Goal: Task Accomplishment & Management: Use online tool/utility

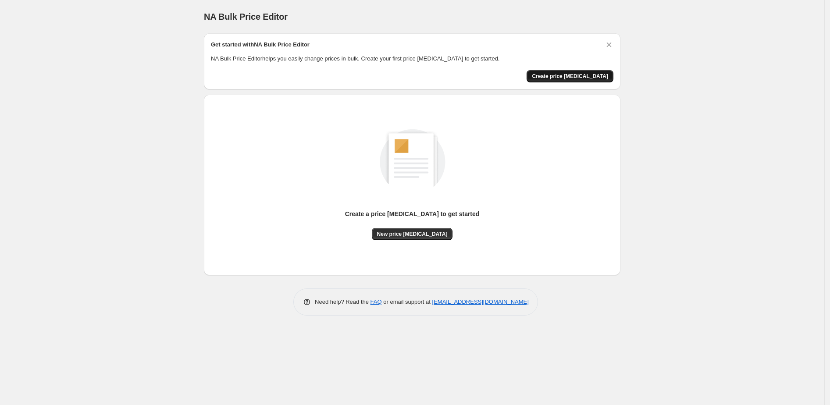
click at [566, 73] on span "Create price change job" at bounding box center [570, 76] width 76 height 7
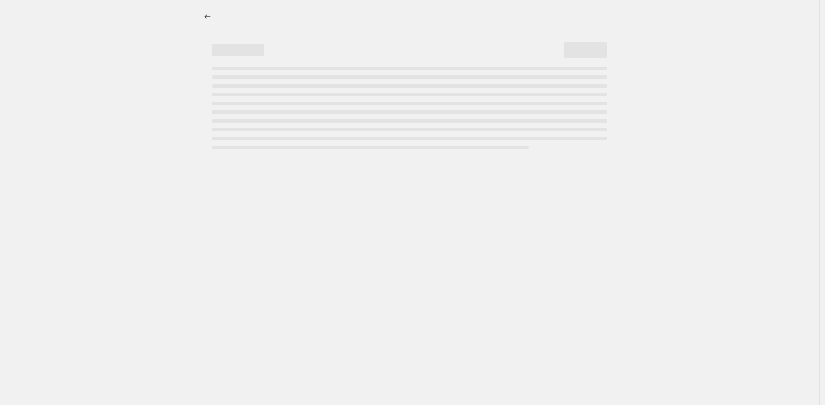
select select "percentage"
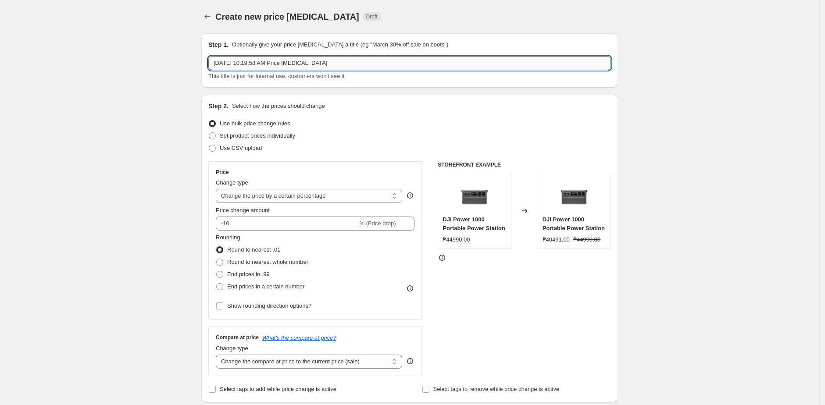
click at [259, 65] on input "Oct 6, 2025, 10:19:58 AM Price change job" at bounding box center [409, 63] width 403 height 14
paste input "INSTA360 10.10 SALE Main Units"
type input "INSTA360 10.10 SALE Main Units"
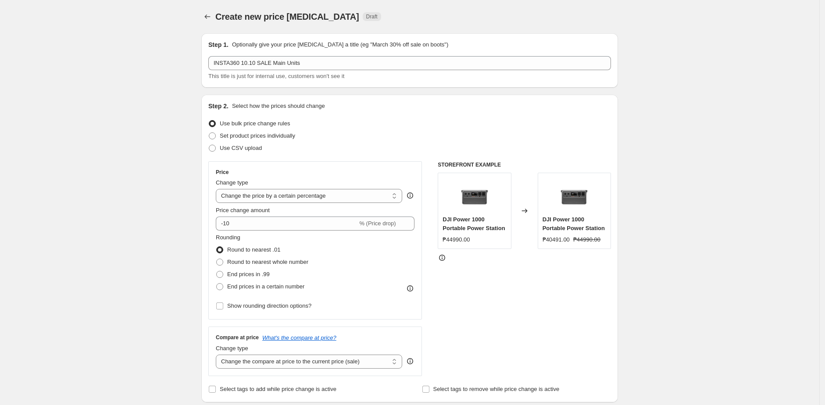
click at [252, 138] on span "Set product prices individually" at bounding box center [257, 135] width 75 height 7
click at [209, 133] on input "Set product prices individually" at bounding box center [209, 132] width 0 height 0
radio input "true"
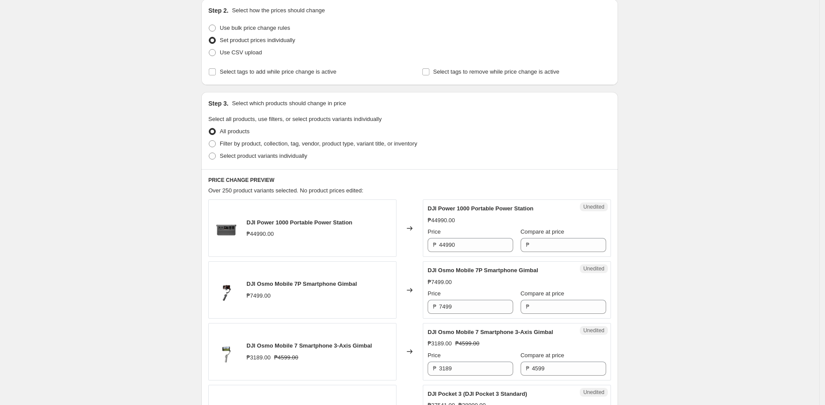
scroll to position [97, 0]
click at [231, 153] on span "Select product variants individually" at bounding box center [263, 154] width 87 height 7
click at [209, 152] on input "Select product variants individually" at bounding box center [209, 151] width 0 height 0
radio input "true"
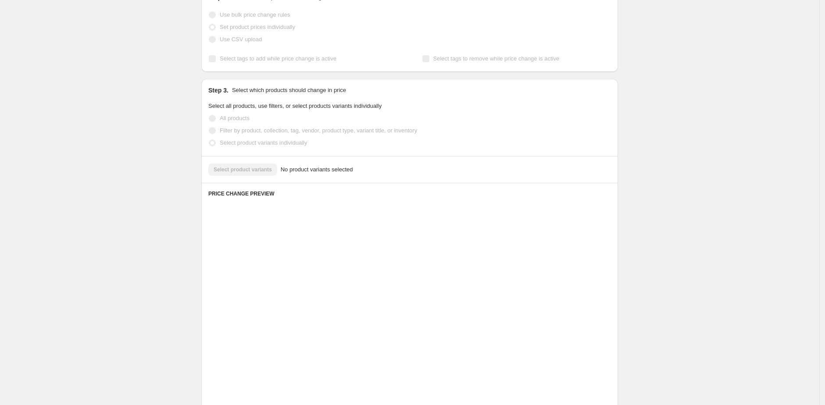
scroll to position [55, 0]
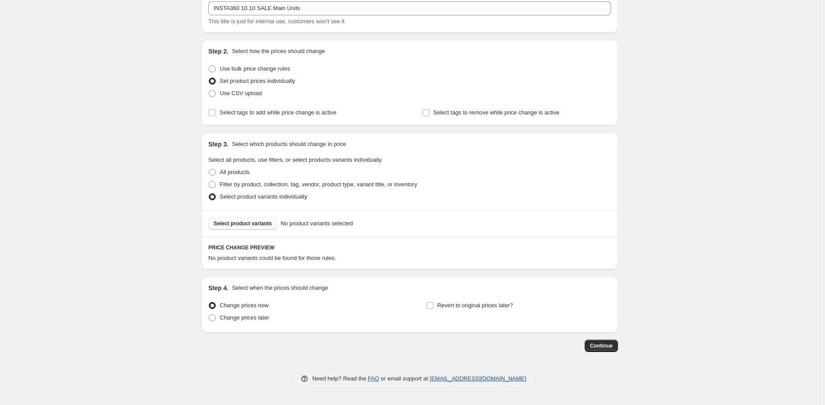
click at [239, 223] on span "Select product variants" at bounding box center [243, 223] width 58 height 7
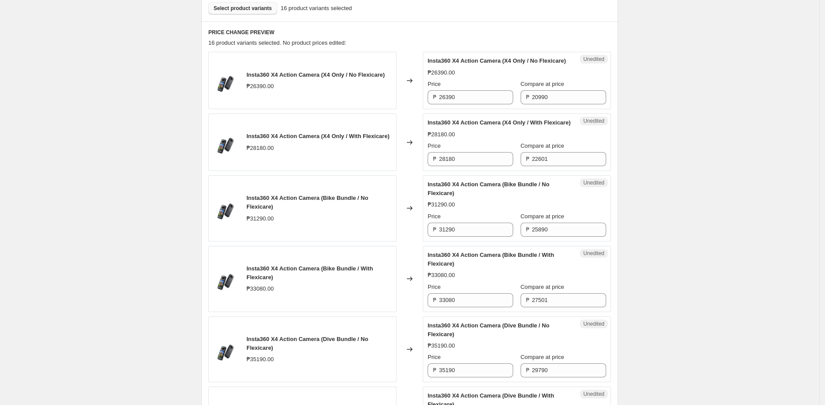
scroll to position [271, 0]
click at [480, 103] on input "26390" at bounding box center [476, 96] width 74 height 14
click at [413, 106] on div "Changed to" at bounding box center [409, 79] width 26 height 57
click at [482, 103] on input "26390" at bounding box center [476, 96] width 74 height 14
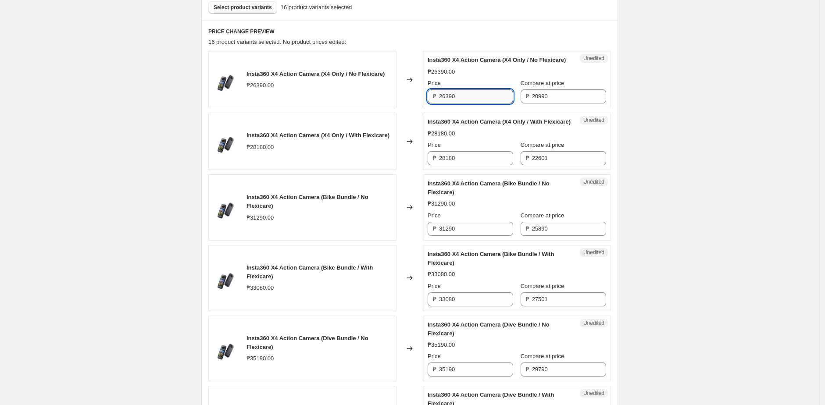
click at [482, 103] on input "26390" at bounding box center [476, 96] width 74 height 14
click at [561, 98] on input "20990" at bounding box center [569, 96] width 74 height 14
paste input "63"
type input "26390"
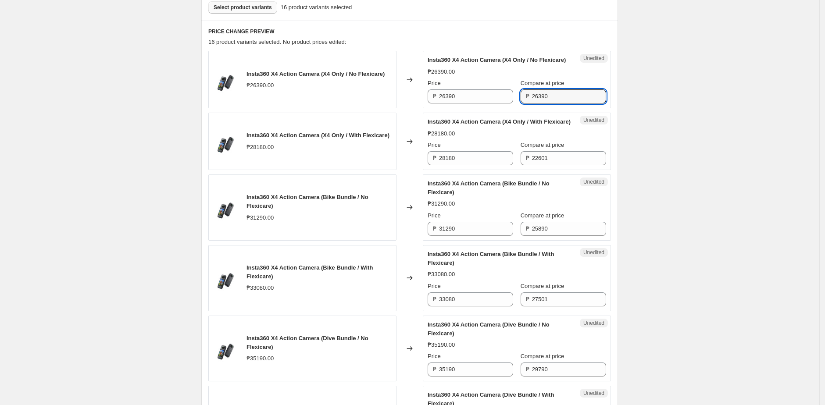
click at [548, 64] on div "Insta360 X4 Action Camera (X4 Only / No Flexicare)" at bounding box center [499, 60] width 143 height 9
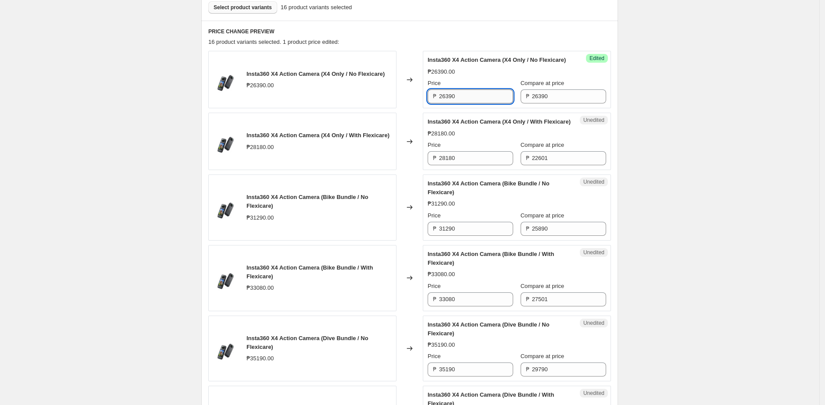
click at [457, 103] on input "26390" at bounding box center [476, 96] width 74 height 14
paste input "16"
type input "21690"
click at [401, 107] on div "Changed to" at bounding box center [409, 79] width 26 height 57
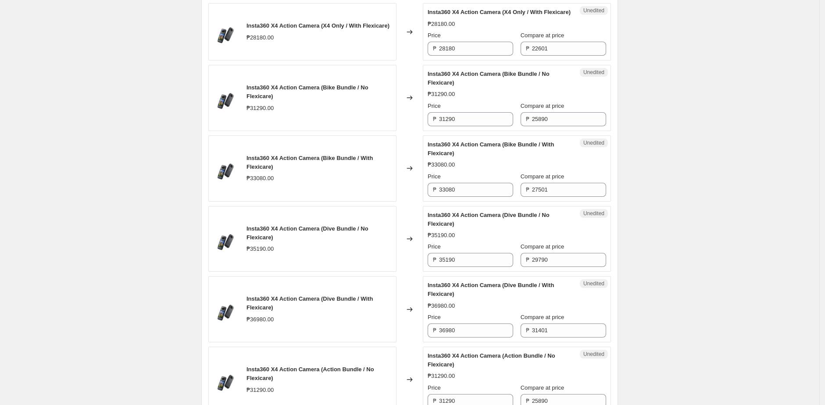
scroll to position [384, 0]
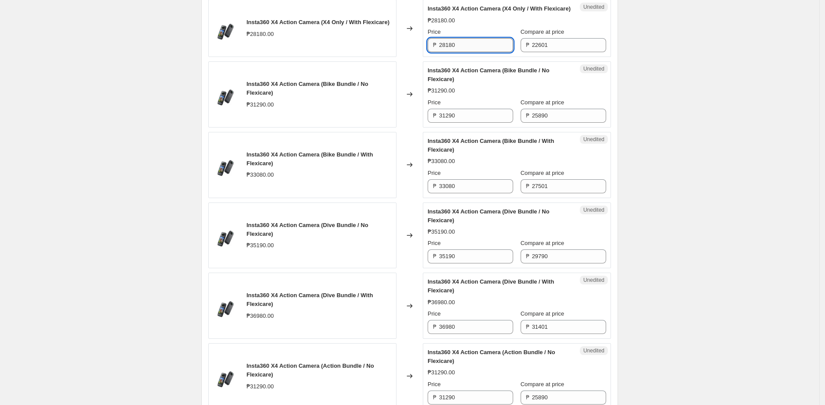
click at [477, 52] on input "28180" at bounding box center [476, 45] width 74 height 14
click at [550, 52] on input "22601" at bounding box center [569, 45] width 74 height 14
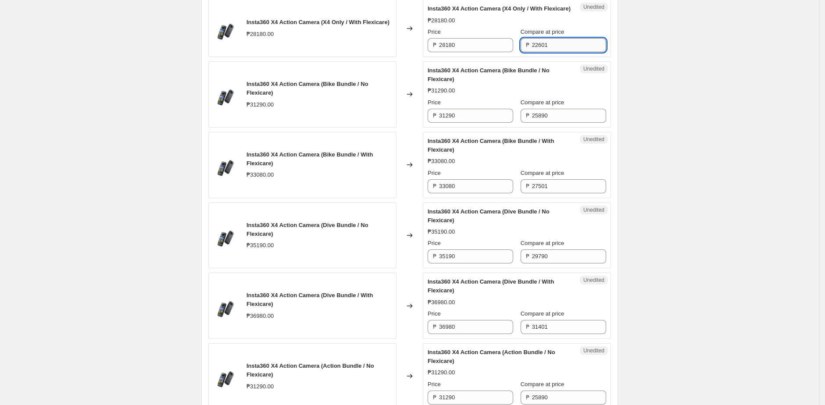
paste input "8180"
type input "28180"
click at [496, 52] on input "28180" at bounding box center [476, 45] width 74 height 14
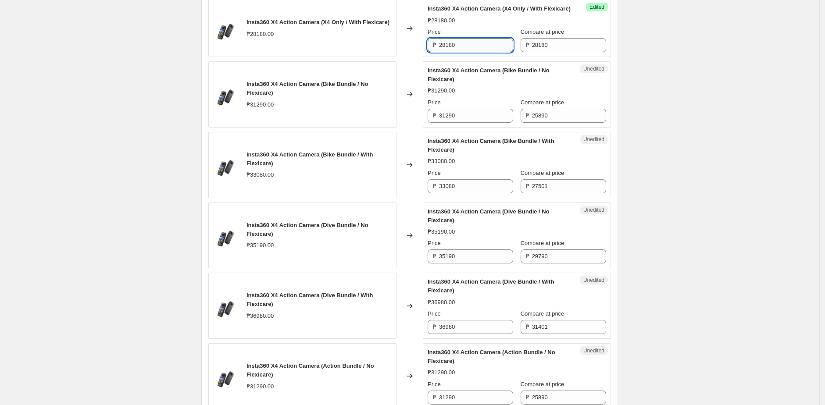
click at [496, 52] on input "28180" at bounding box center [476, 45] width 74 height 14
paste input "3301"
type input "23301"
click at [419, 57] on div "Changed to" at bounding box center [409, 28] width 26 height 57
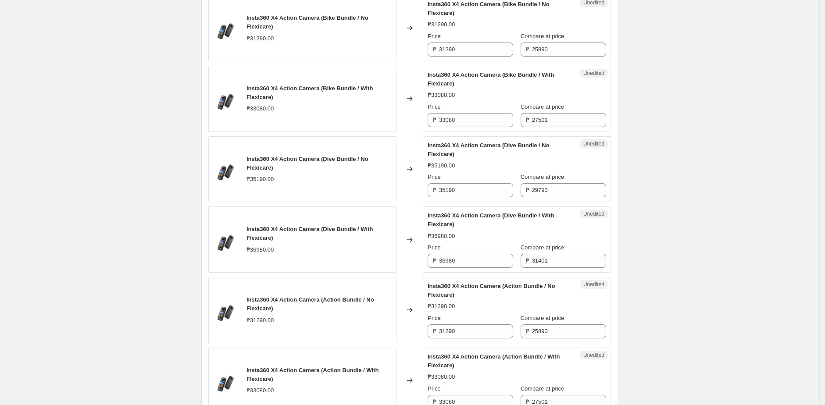
scroll to position [454, 0]
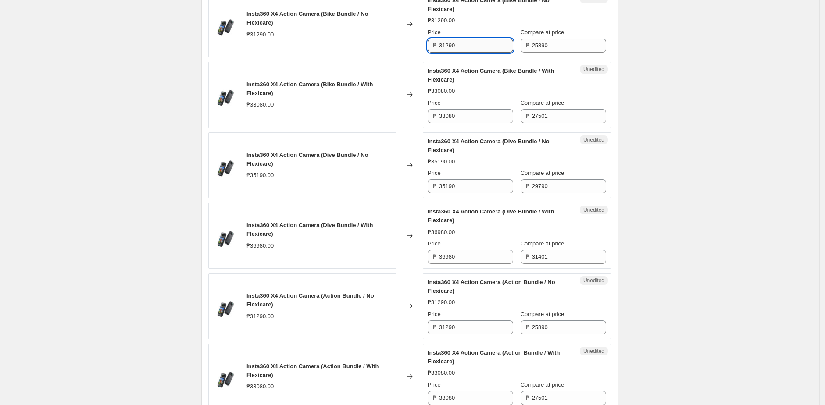
click at [480, 53] on input "31290" at bounding box center [476, 46] width 74 height 14
click at [570, 53] on input "25890" at bounding box center [569, 46] width 74 height 14
paste input "312"
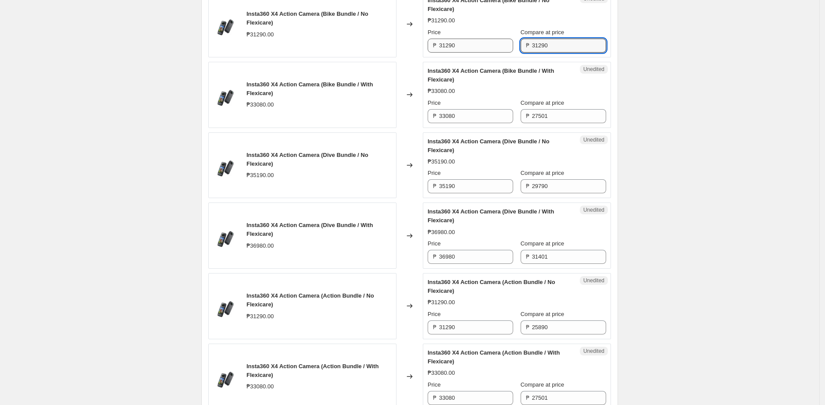
type input "31290"
click at [476, 53] on input "31290" at bounding box center [476, 46] width 74 height 14
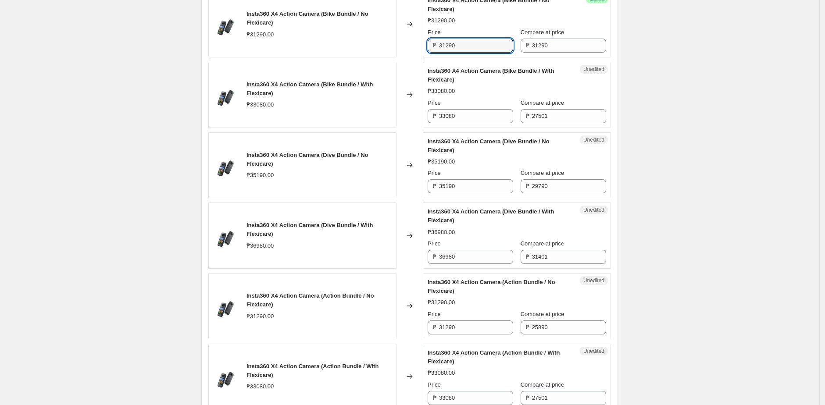
paste input "265"
type input "26590"
click at [466, 83] on span "Insta360 X4 Action Camera (Bike Bundle / With Flexicare)" at bounding box center [491, 75] width 126 height 15
click at [473, 123] on input "33080" at bounding box center [476, 116] width 74 height 14
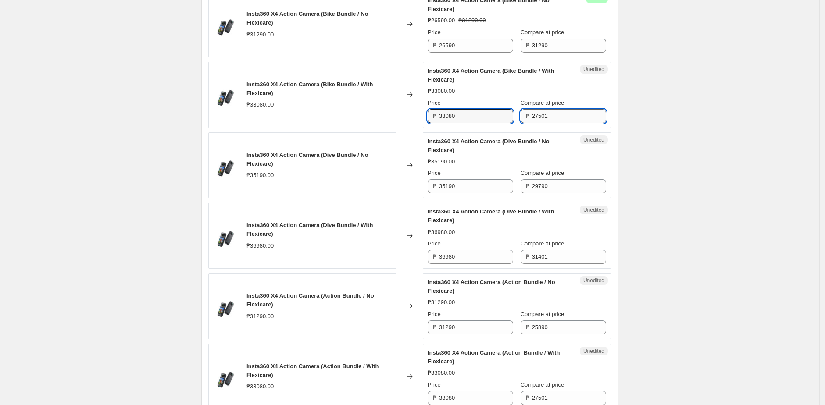
click at [553, 123] on input "27501" at bounding box center [569, 116] width 74 height 14
paste input "33080"
type input "33080"
click at [470, 123] on input "33080" at bounding box center [476, 116] width 74 height 14
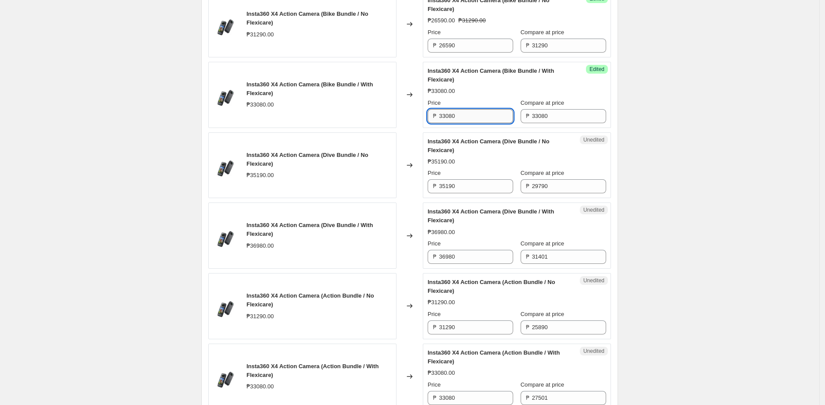
click at [470, 123] on input "33080" at bounding box center [476, 116] width 74 height 14
paste input "28201"
type input "28201"
click at [481, 155] on div "Insta360 X4 Action Camera (Dive Bundle / No Flexicare)" at bounding box center [499, 146] width 143 height 18
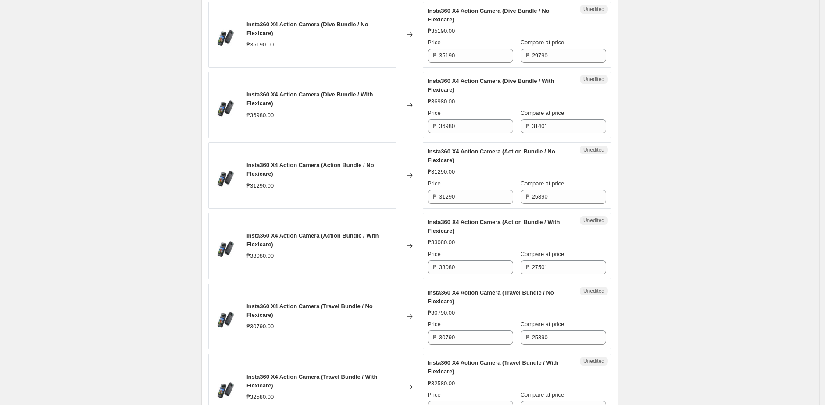
scroll to position [594, 0]
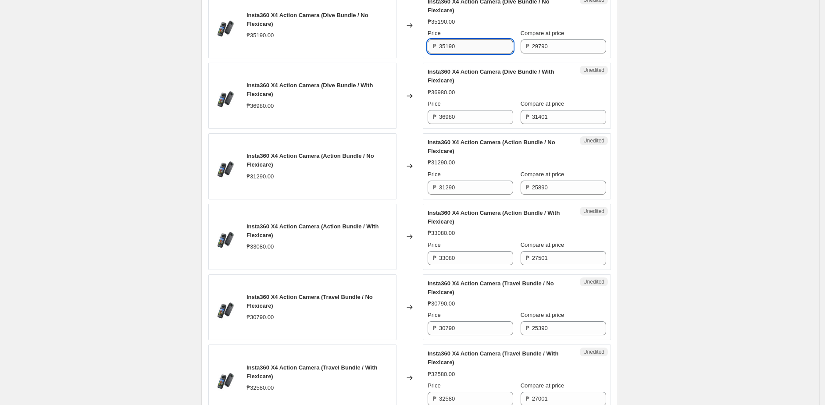
click at [489, 53] on input "35190" at bounding box center [476, 46] width 74 height 14
click at [560, 53] on input "29790" at bounding box center [569, 46] width 74 height 14
paste input "351"
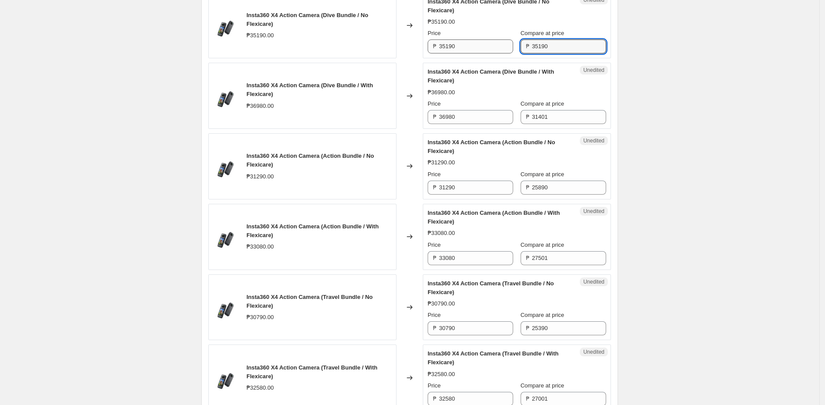
type input "35190"
click at [485, 53] on input "35190" at bounding box center [476, 46] width 74 height 14
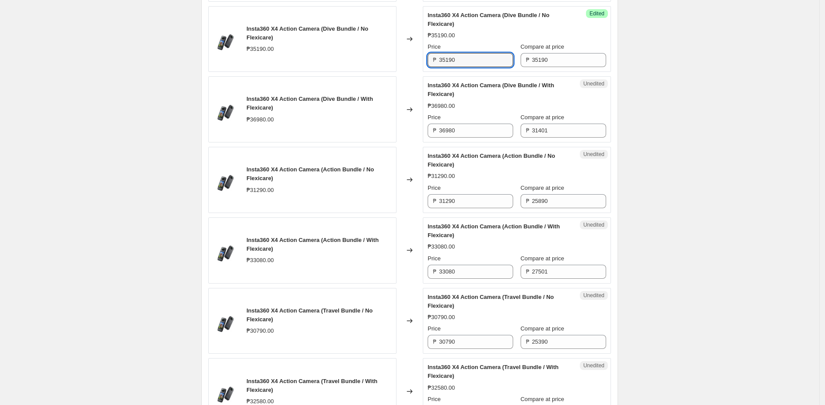
scroll to position [582, 0]
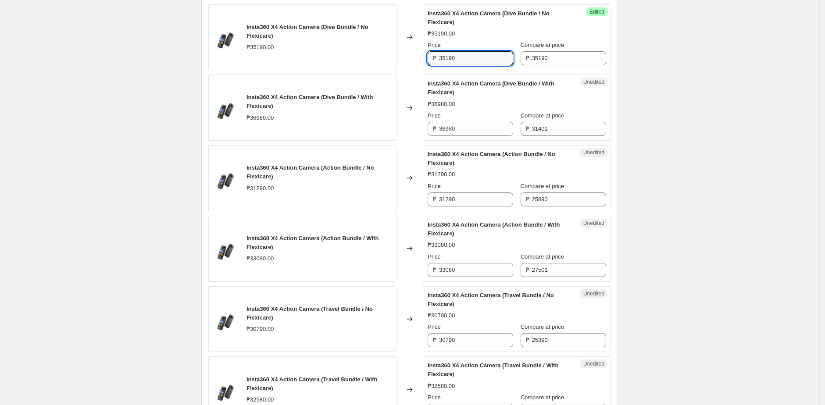
paste input "04"
type input "30490"
click at [418, 71] on div "Changed to" at bounding box center [409, 37] width 26 height 66
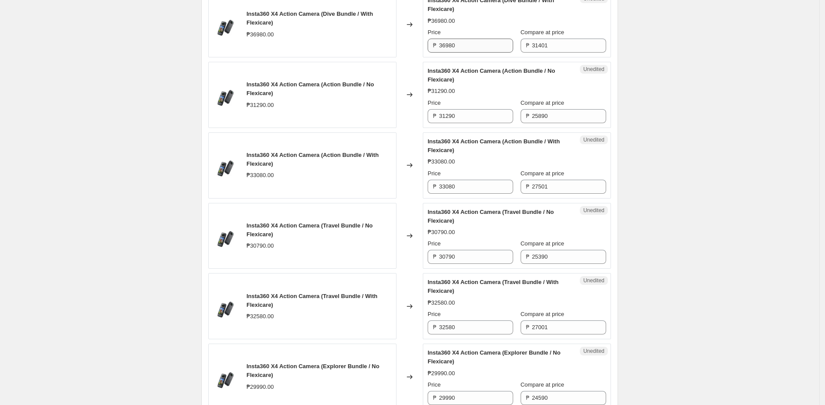
scroll to position [668, 0]
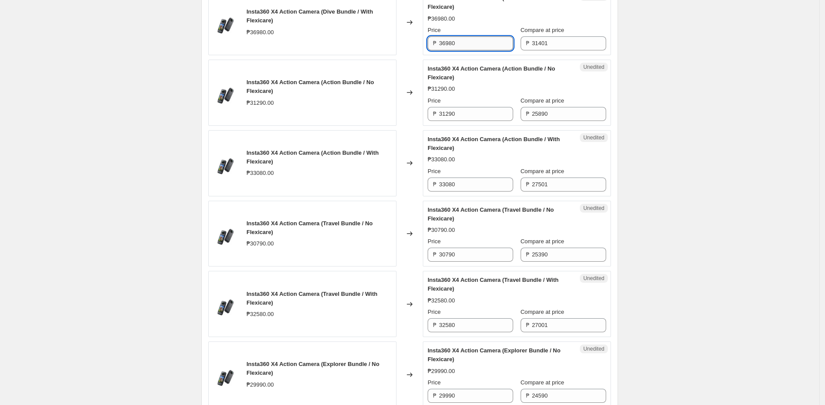
click at [481, 50] on input "36980" at bounding box center [476, 43] width 74 height 14
click at [553, 50] on input "31401" at bounding box center [569, 43] width 74 height 14
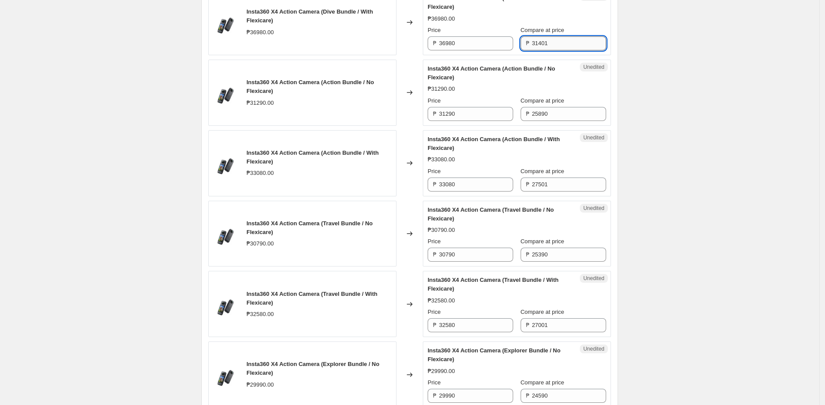
click at [553, 50] on input "31401" at bounding box center [569, 43] width 74 height 14
paste input "6980"
type input "36980"
click at [467, 35] on div "Price" at bounding box center [471, 30] width 86 height 9
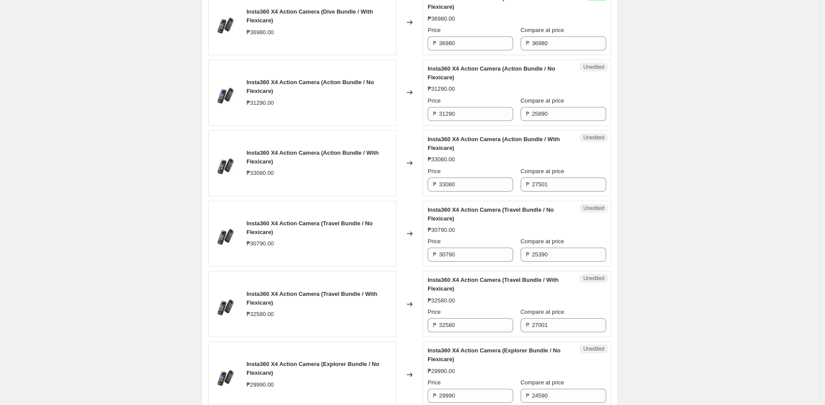
click at [467, 35] on div "Price" at bounding box center [471, 30] width 86 height 9
click at [470, 50] on input "36980" at bounding box center [476, 43] width 74 height 14
paste input "2101"
type input "32101"
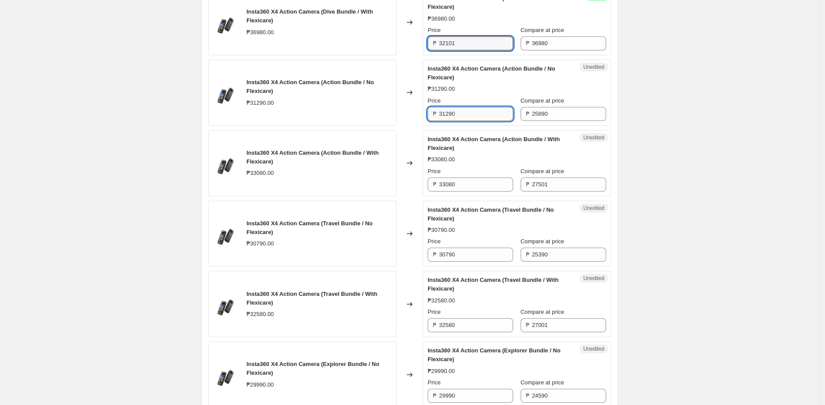
click at [474, 121] on input "31290" at bounding box center [476, 114] width 74 height 14
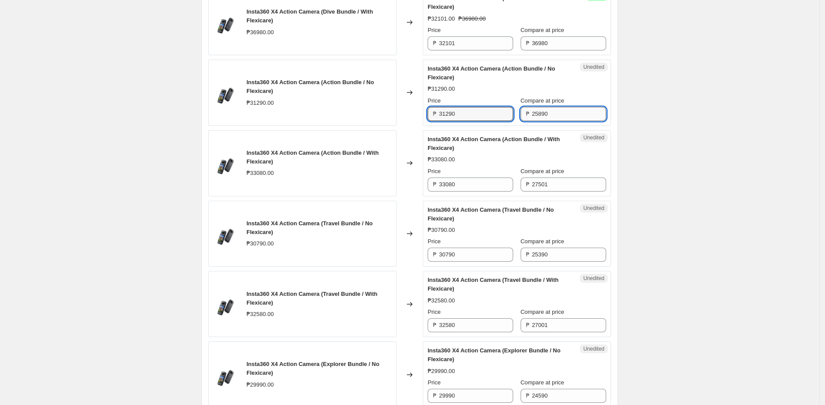
click at [544, 121] on input "25890" at bounding box center [569, 114] width 74 height 14
paste input "312"
type input "31290"
click at [479, 121] on input "31290" at bounding box center [476, 114] width 74 height 14
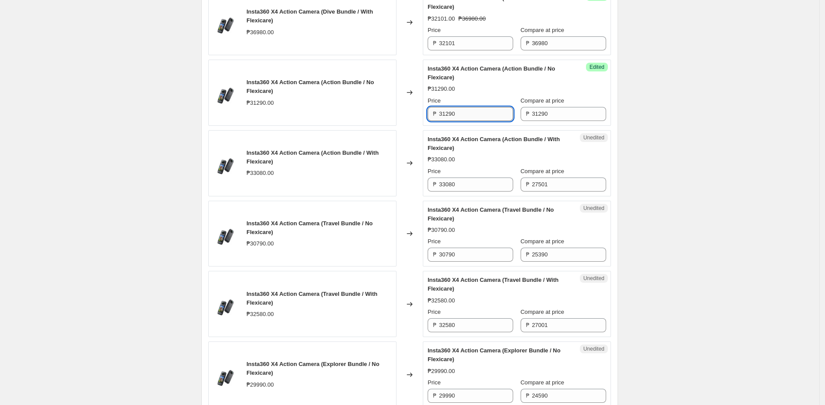
click at [479, 121] on input "31290" at bounding box center [476, 114] width 74 height 14
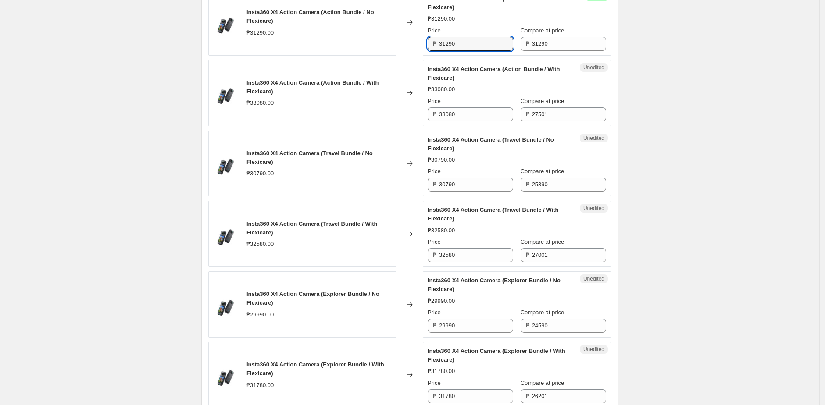
scroll to position [739, 0]
paste input "265"
type input "26590"
click at [416, 54] on div "Changed to" at bounding box center [409, 21] width 26 height 66
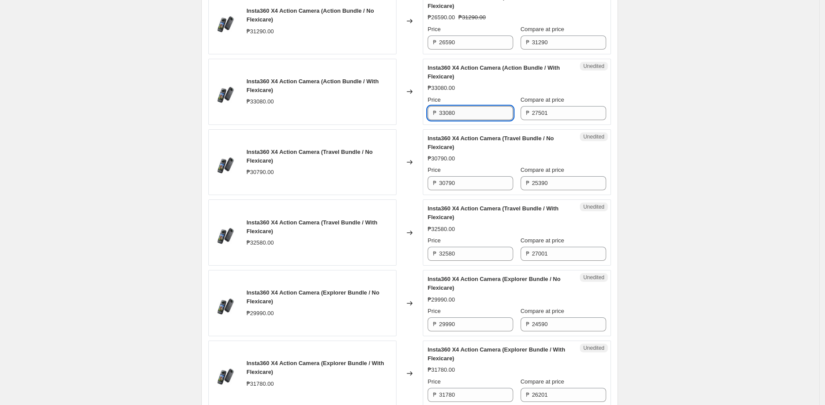
click at [476, 120] on input "33080" at bounding box center [476, 113] width 74 height 14
click at [555, 125] on div "Unedited Insta360 X4 Action Camera (Action Bundle / With Flexicare) ₱33080.00 P…" at bounding box center [517, 92] width 188 height 66
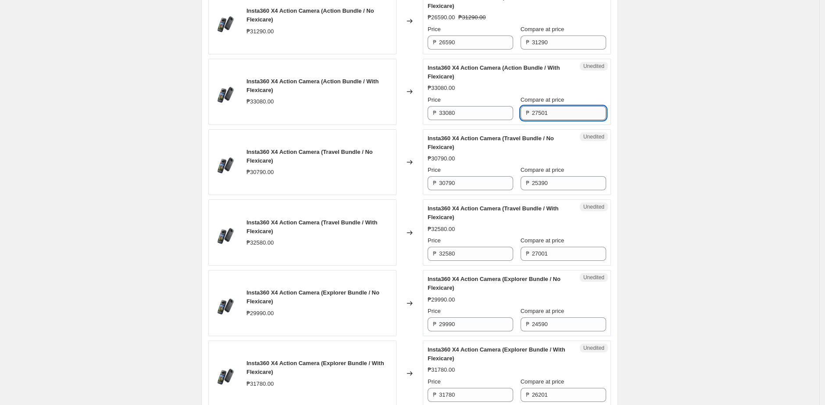
click at [560, 120] on input "27501" at bounding box center [569, 113] width 74 height 14
paste input "33080"
type input "33080"
click at [479, 120] on input "33080" at bounding box center [476, 113] width 74 height 14
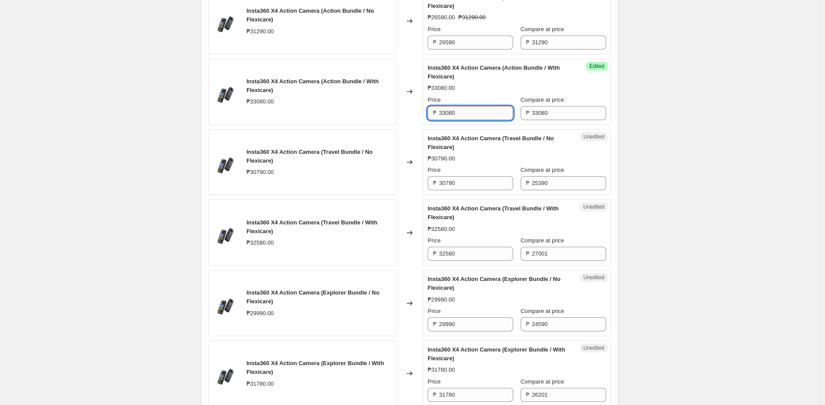
click at [479, 120] on input "33080" at bounding box center [476, 113] width 74 height 14
paste input "28201"
type input "28201"
click at [412, 149] on div "Changed to" at bounding box center [409, 162] width 26 height 66
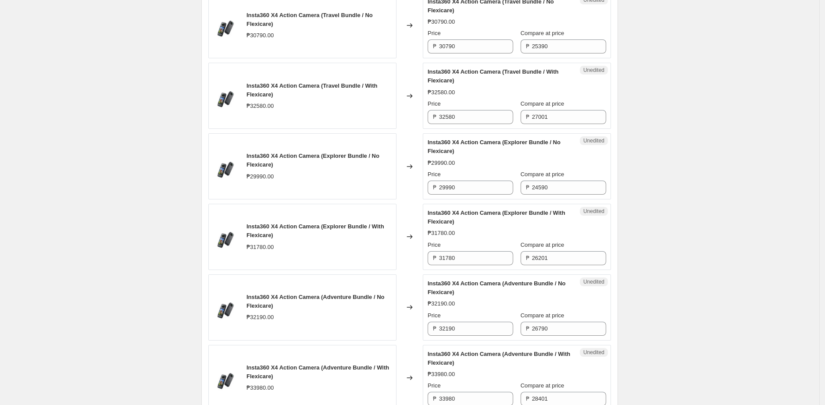
scroll to position [877, 0]
click at [470, 53] on input "30790" at bounding box center [476, 46] width 74 height 14
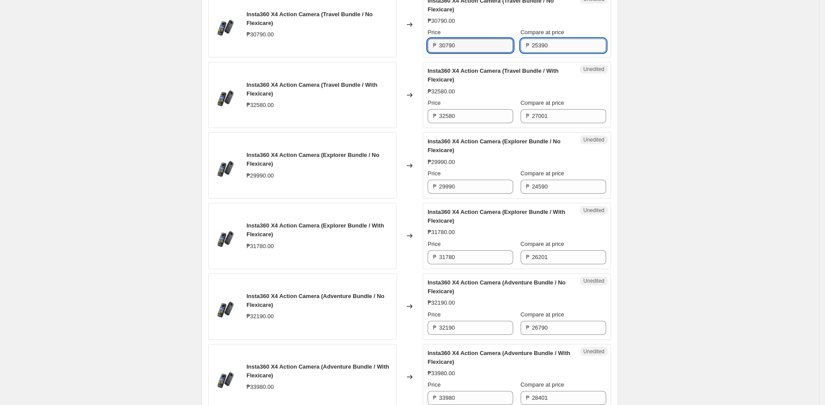
click at [554, 53] on input "25390" at bounding box center [569, 46] width 74 height 14
paste input "307"
type input "30790"
click at [484, 53] on input "30790" at bounding box center [476, 46] width 74 height 14
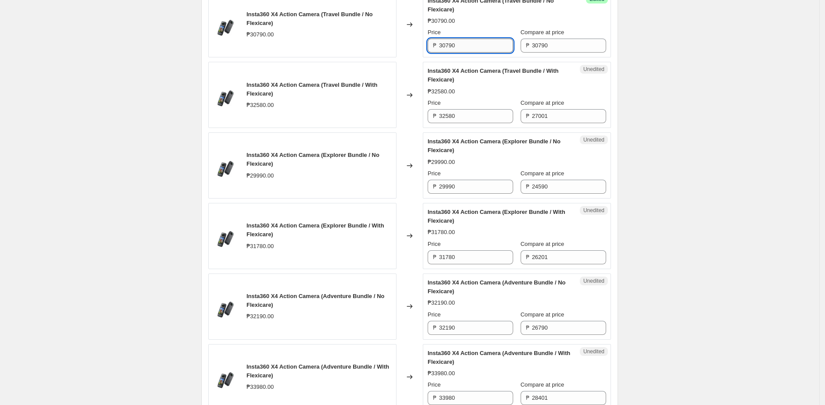
click at [484, 53] on input "30790" at bounding box center [476, 46] width 74 height 14
paste input "260"
type input "26090"
click at [402, 128] on div "Changed to" at bounding box center [409, 95] width 26 height 66
click at [467, 123] on input "32580" at bounding box center [476, 116] width 74 height 14
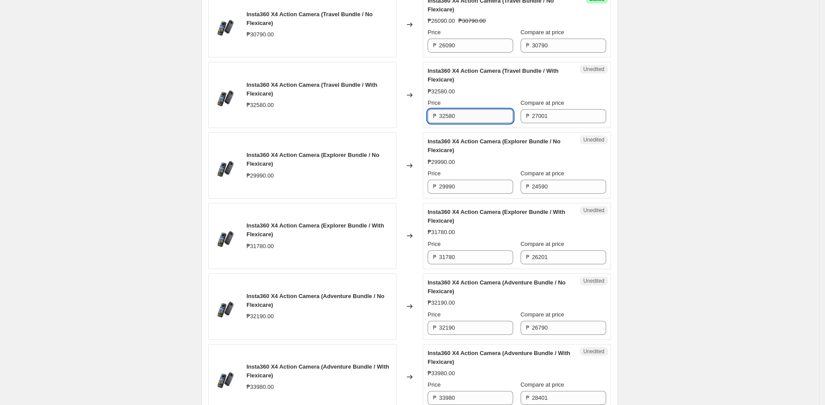
click at [467, 123] on input "32580" at bounding box center [476, 116] width 74 height 14
click at [578, 123] on input "27001" at bounding box center [569, 116] width 74 height 14
paste input "32580"
type input "32580"
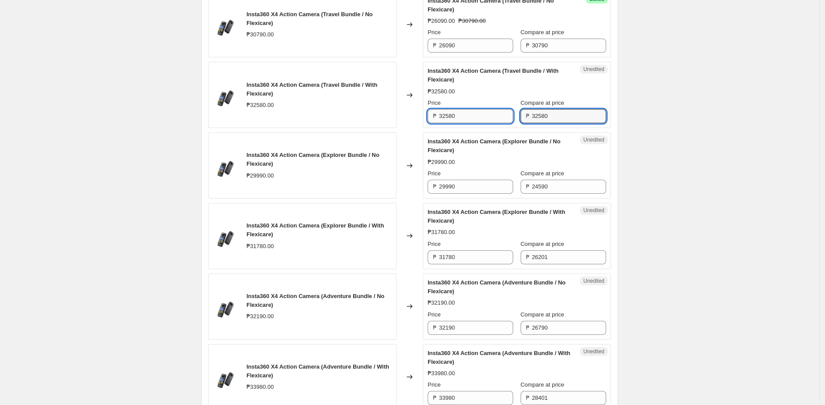
click at [454, 123] on input "32580" at bounding box center [476, 116] width 74 height 14
paste input "27701"
type input "27701"
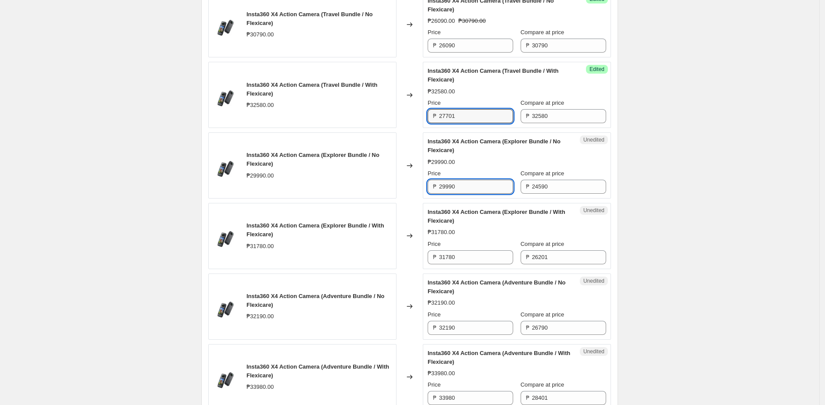
click at [472, 194] on input "29990" at bounding box center [476, 187] width 74 height 14
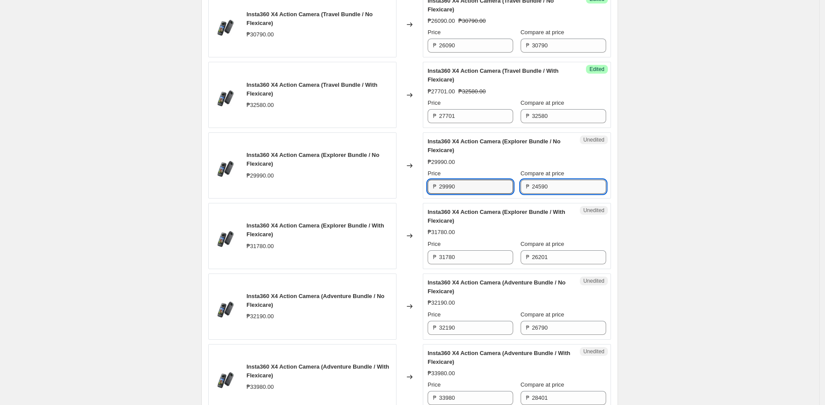
click at [543, 194] on input "24590" at bounding box center [569, 187] width 74 height 14
paste input "99"
type input "29990"
click at [467, 194] on input "29990" at bounding box center [476, 187] width 74 height 14
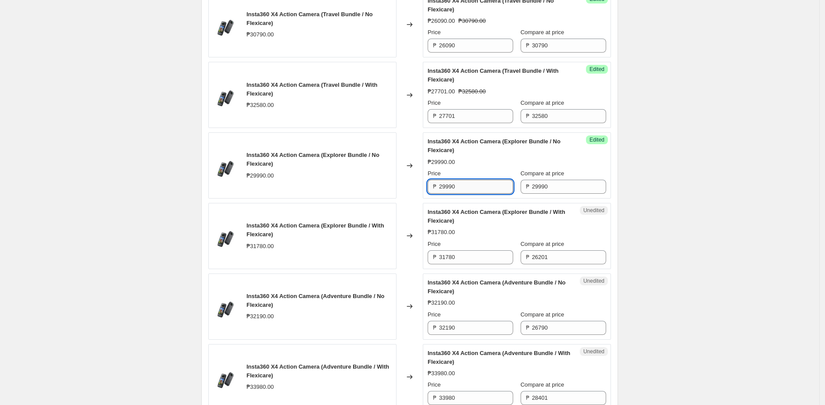
click at [467, 194] on input "29990" at bounding box center [476, 187] width 74 height 14
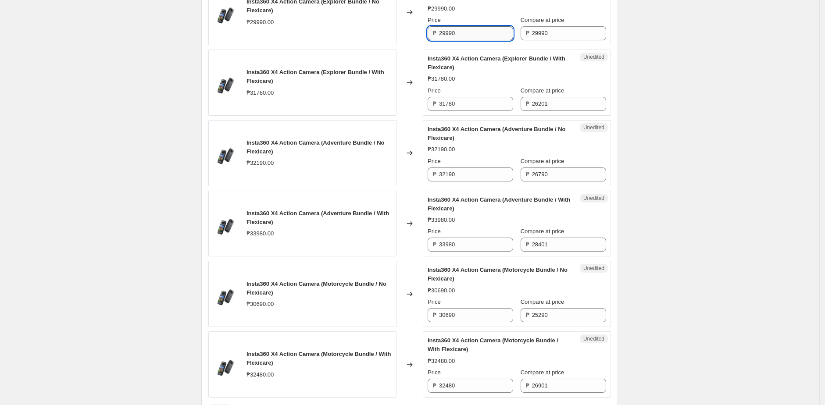
scroll to position [1033, 0]
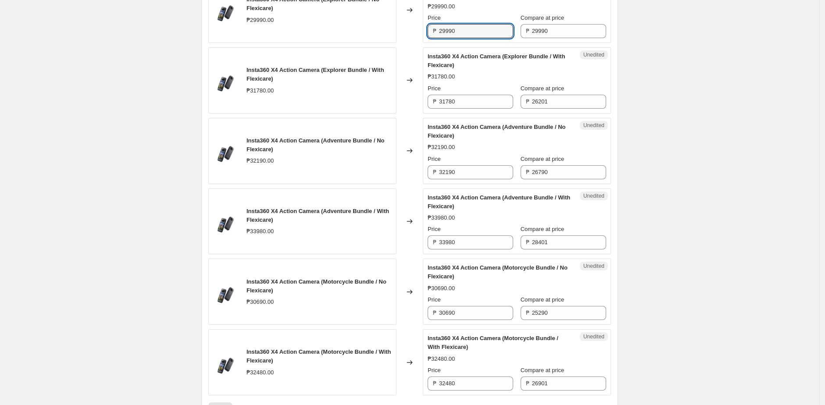
paste input "52"
type input "25290"
click at [468, 109] on input "31780" at bounding box center [476, 102] width 74 height 14
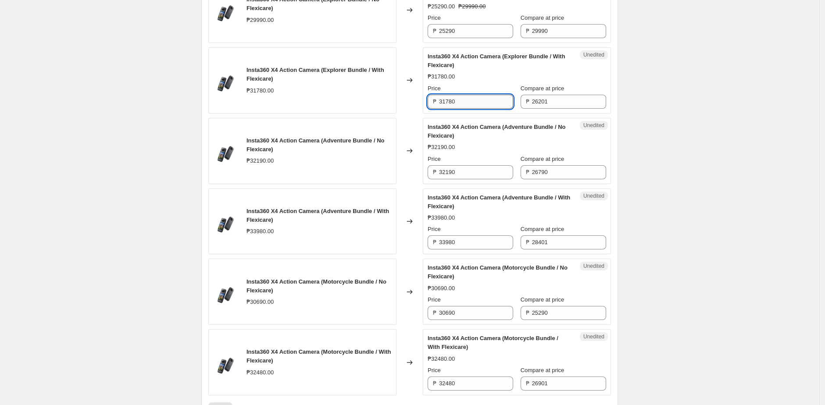
click at [468, 109] on input "31780" at bounding box center [476, 102] width 74 height 14
click at [554, 109] on input "26201" at bounding box center [569, 102] width 74 height 14
paste input "31780"
type input "31780"
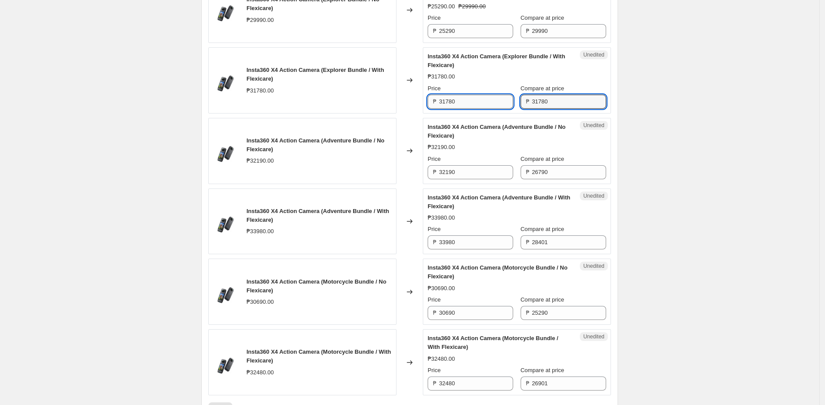
click at [459, 109] on input "31780" at bounding box center [476, 102] width 74 height 14
paste input "26901"
type input "26901"
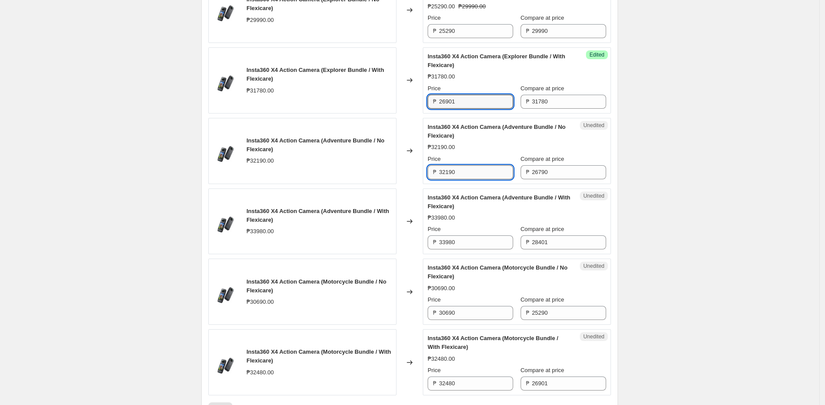
click at [467, 179] on input "32190" at bounding box center [476, 172] width 74 height 14
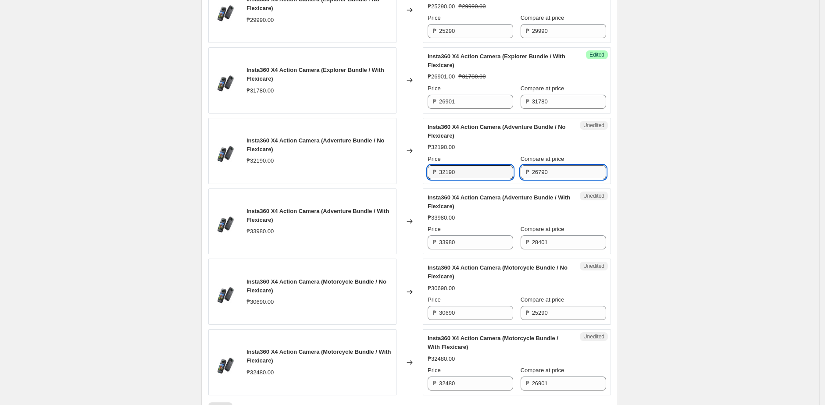
click at [564, 179] on input "26790" at bounding box center [569, 172] width 74 height 14
paste input "321"
type input "32190"
click at [481, 179] on input "32190" at bounding box center [476, 172] width 74 height 14
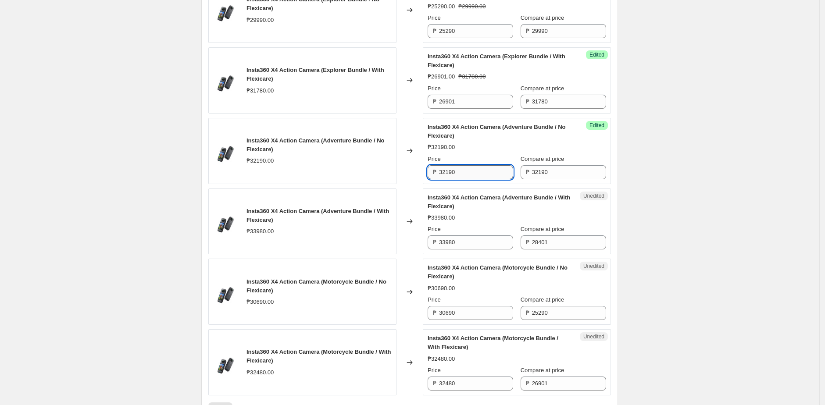
click at [481, 179] on input "32190" at bounding box center [476, 172] width 74 height 14
paste input "274"
type input "27490"
click at [394, 184] on div "Insta360 X4 Action Camera (Adventure Bundle / No Flexicare) ₱32190.00" at bounding box center [302, 151] width 188 height 66
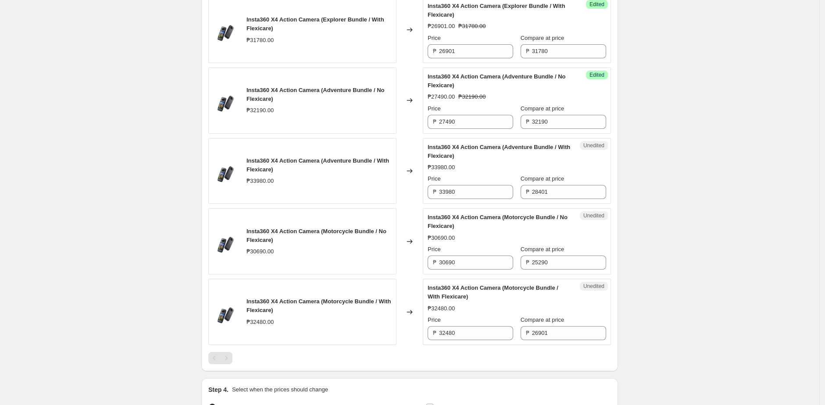
scroll to position [1087, 0]
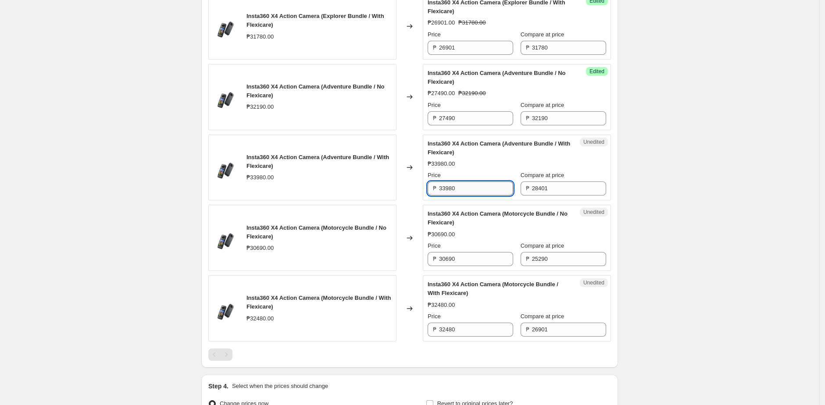
click at [482, 196] on input "33980" at bounding box center [476, 189] width 74 height 14
click at [564, 196] on input "28401" at bounding box center [569, 189] width 74 height 14
paste input "33980"
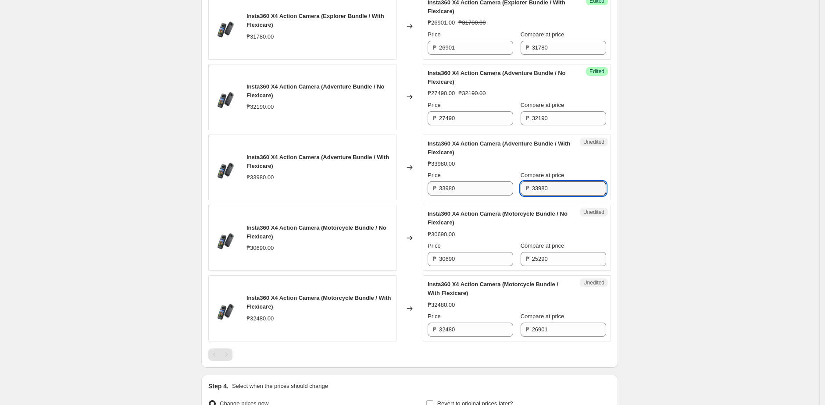
type input "33980"
click at [474, 196] on input "33980" at bounding box center [476, 189] width 74 height 14
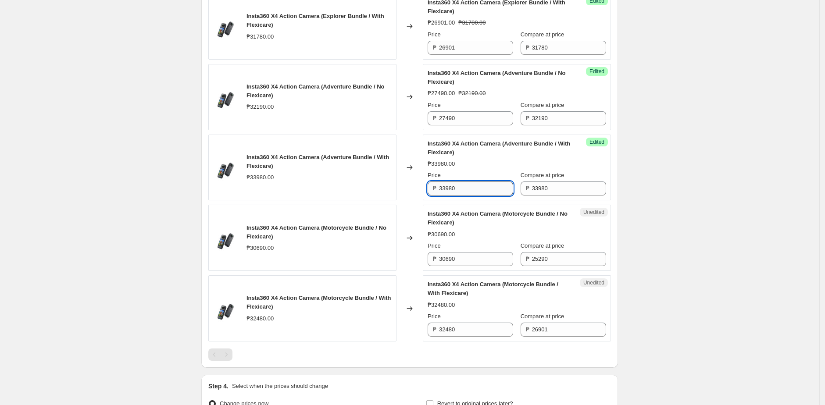
click at [474, 196] on input "33980" at bounding box center [476, 189] width 74 height 14
paste input "29101"
type input "29101"
click at [414, 201] on div "Changed to" at bounding box center [409, 168] width 26 height 66
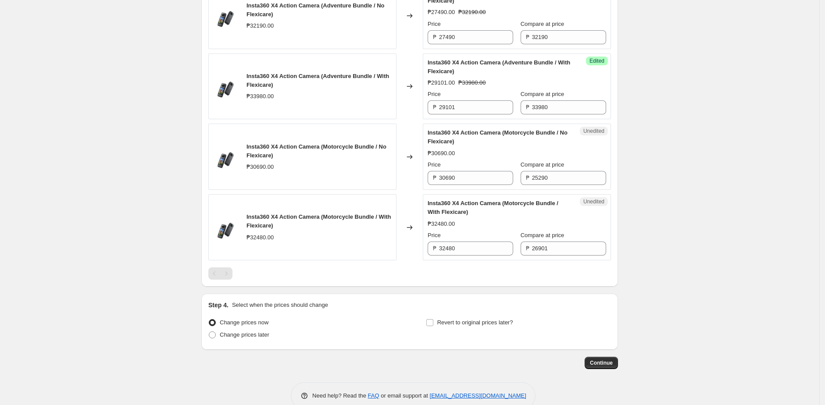
scroll to position [1172, 0]
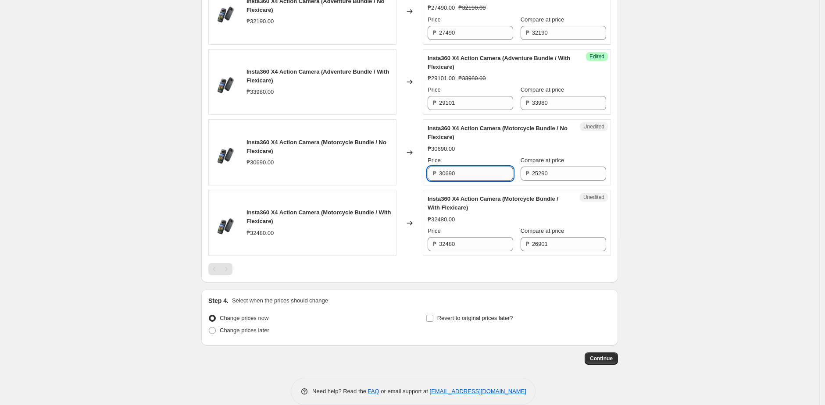
click at [477, 181] on input "30690" at bounding box center [476, 174] width 74 height 14
click at [560, 181] on input "25290" at bounding box center [569, 174] width 74 height 14
paste input "306"
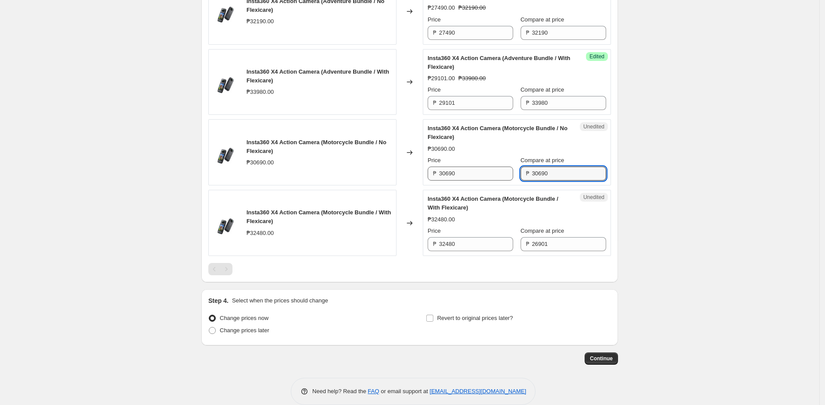
type input "30690"
click at [480, 181] on input "30690" at bounding box center [476, 174] width 74 height 14
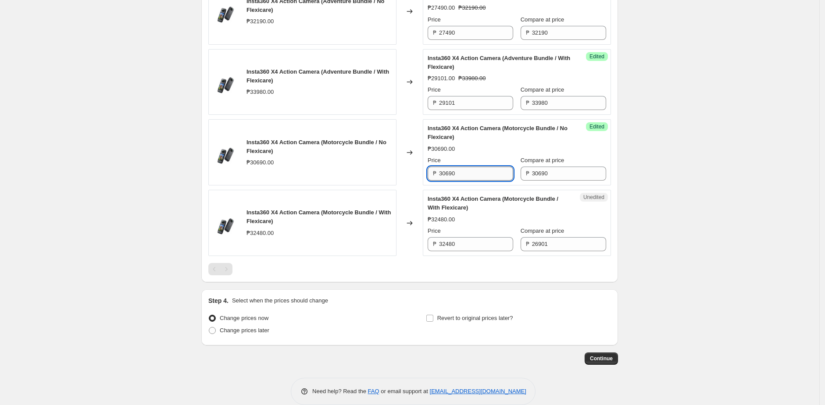
click at [480, 181] on input "30690" at bounding box center [476, 174] width 74 height 14
paste input "259"
type input "25990"
click at [422, 185] on div "Changed to" at bounding box center [409, 152] width 26 height 66
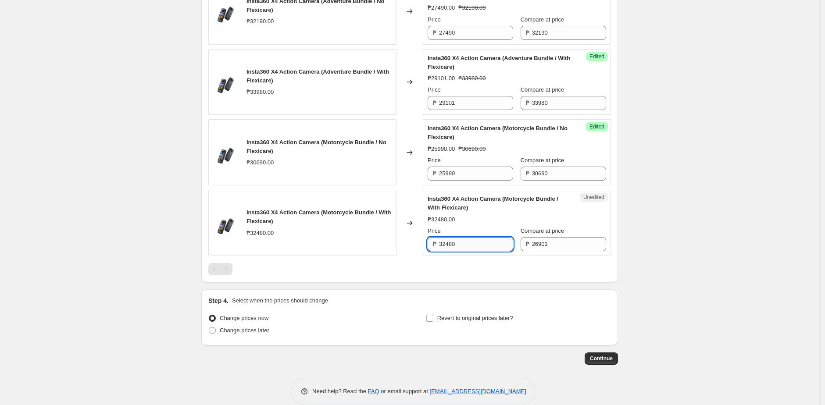
click at [466, 251] on input "32480" at bounding box center [476, 244] width 74 height 14
click at [564, 251] on input "26901" at bounding box center [569, 244] width 74 height 14
paste input "32480"
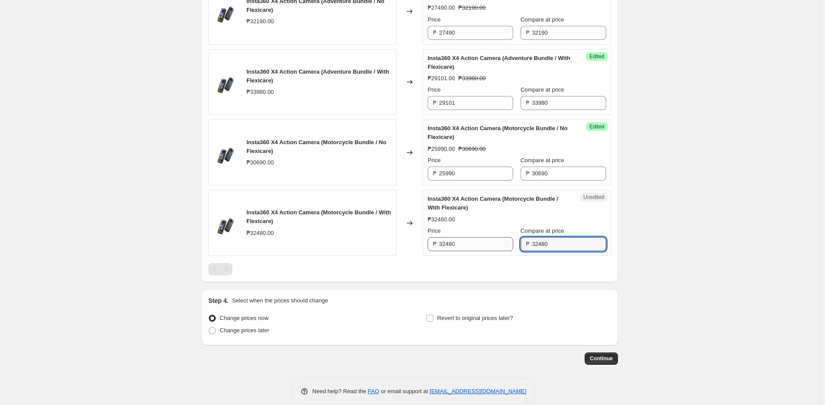
type input "32480"
click at [484, 251] on input "32480" at bounding box center [476, 244] width 74 height 14
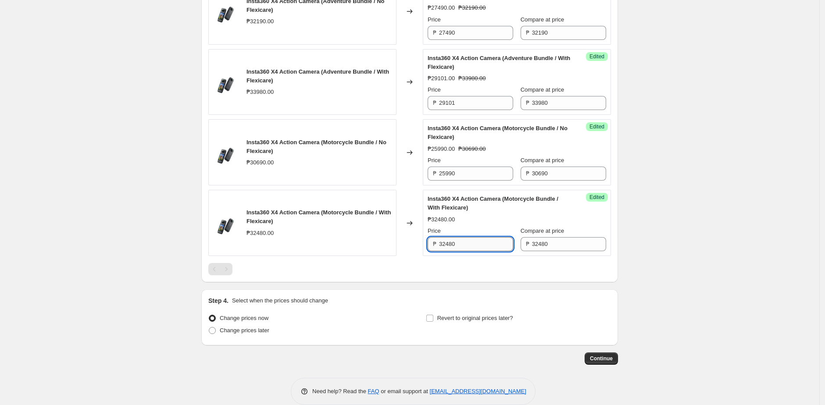
click at [484, 251] on input "32480" at bounding box center [476, 244] width 74 height 14
paste input "27601"
type input "27601"
click at [425, 275] on div at bounding box center [409, 269] width 403 height 12
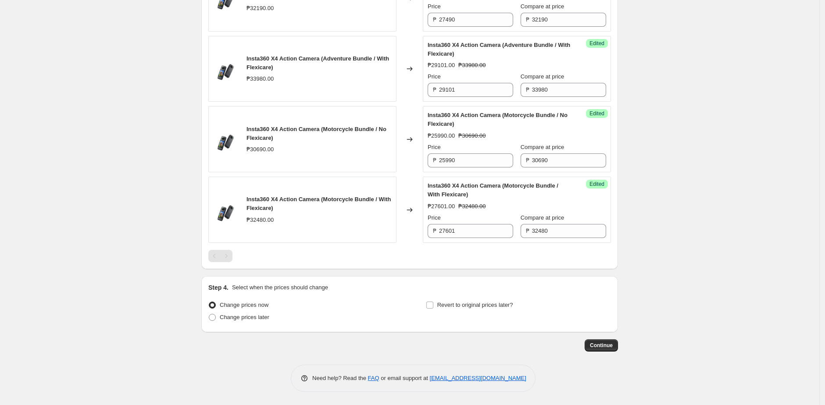
scroll to position [1204, 0]
click at [239, 321] on span "Change prices later" at bounding box center [245, 317] width 50 height 9
click at [209, 314] on input "Change prices later" at bounding box center [209, 314] width 0 height 0
radio input "true"
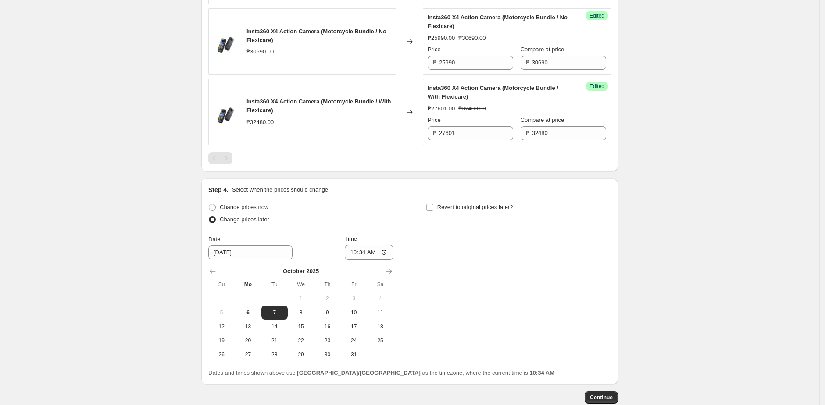
scroll to position [1294, 0]
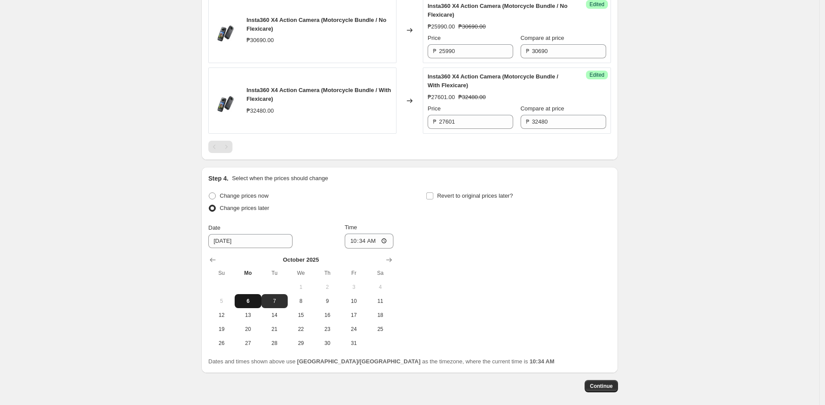
click at [246, 305] on span "6" at bounding box center [247, 301] width 19 height 7
type input "10/6/2025"
click at [378, 249] on input "10:34" at bounding box center [369, 241] width 49 height 15
click at [390, 249] on input "10:34" at bounding box center [369, 241] width 49 height 15
type input "16:00"
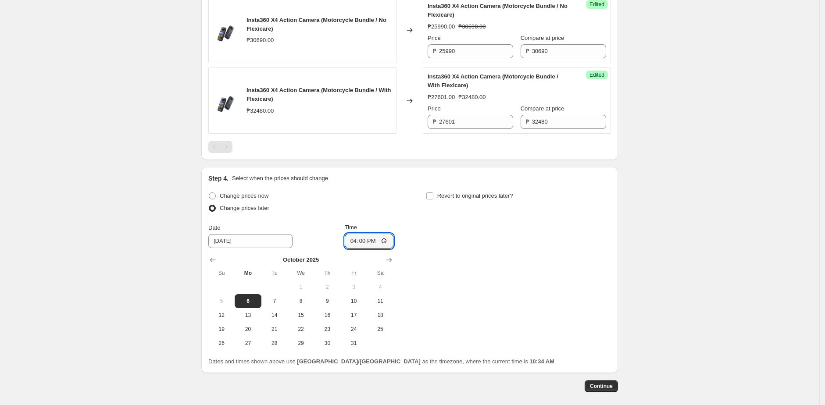
click at [435, 253] on div "Change prices now Change prices later Date 10/6/2025 Time 16:00 October 2025 Su…" at bounding box center [409, 270] width 403 height 160
click at [433, 200] on input "Revert to original prices later?" at bounding box center [429, 196] width 7 height 7
checkbox input "true"
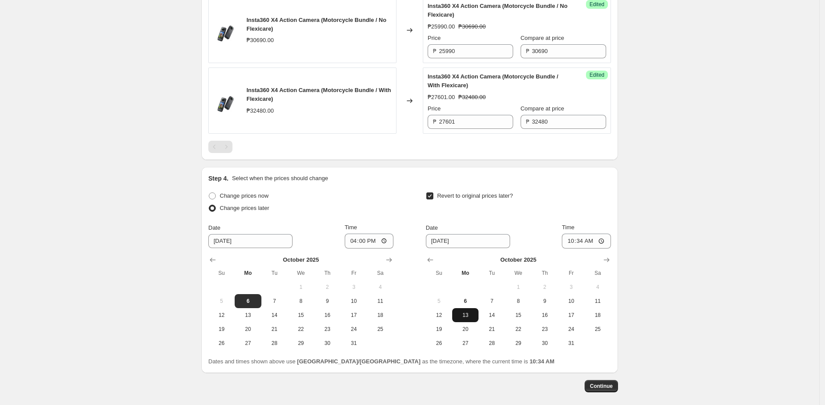
click at [471, 319] on span "13" at bounding box center [465, 315] width 19 height 7
click at [604, 249] on input "10:34" at bounding box center [586, 241] width 49 height 15
type input "23:55"
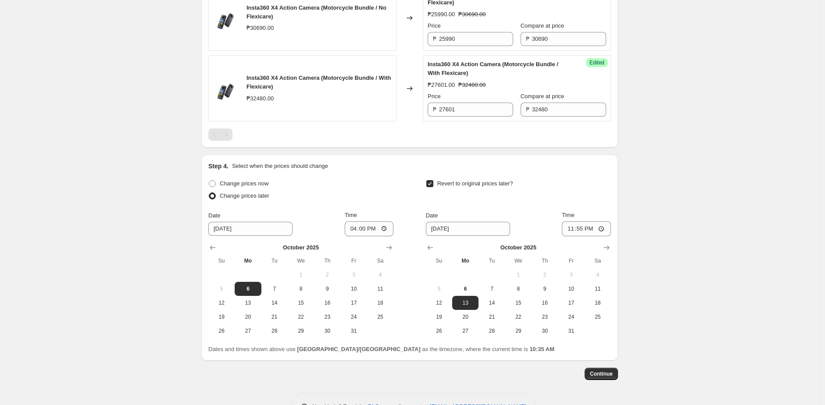
scroll to position [1354, 0]
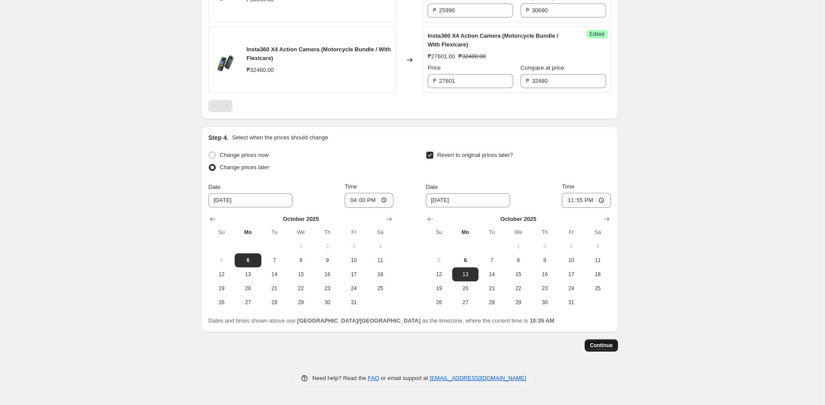
click at [601, 342] on span "Continue" at bounding box center [601, 345] width 23 height 7
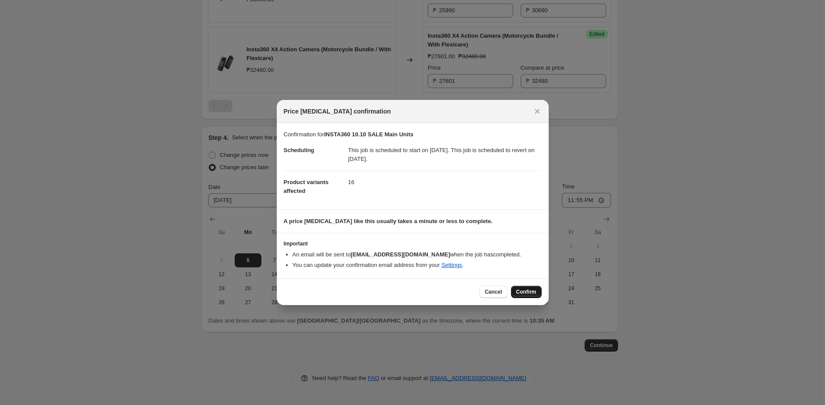
click at [523, 287] on button "Confirm" at bounding box center [526, 292] width 31 height 12
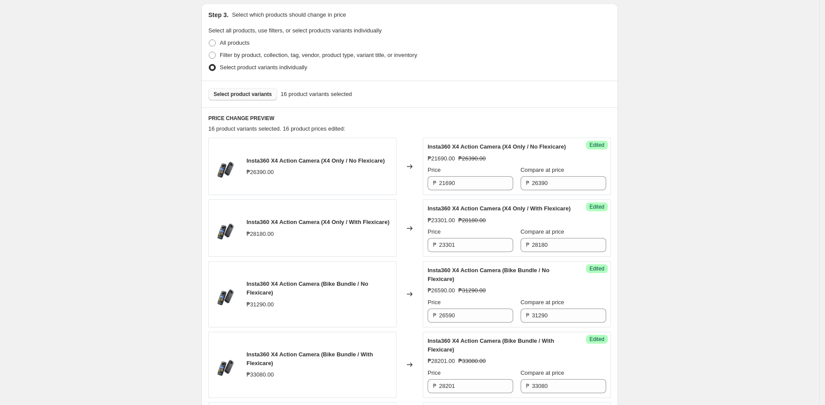
scroll to position [239, 0]
click at [258, 93] on span "Select product variants" at bounding box center [243, 93] width 58 height 7
click at [236, 95] on span "Select product variants" at bounding box center [243, 93] width 58 height 7
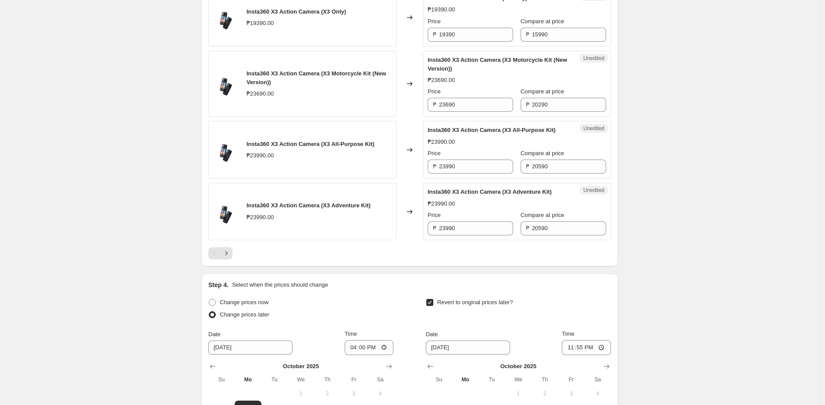
scroll to position [1498, 0]
click at [462, 40] on input "19390" at bounding box center [476, 33] width 74 height 14
click at [461, 40] on input "19390" at bounding box center [476, 33] width 74 height 14
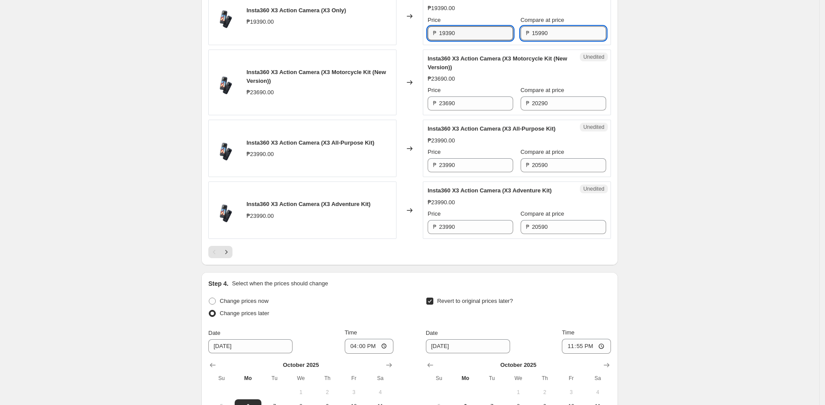
click at [549, 40] on input "15990" at bounding box center [569, 33] width 74 height 14
paste input "93"
type input "19390"
click at [471, 40] on input "19390" at bounding box center [476, 33] width 74 height 14
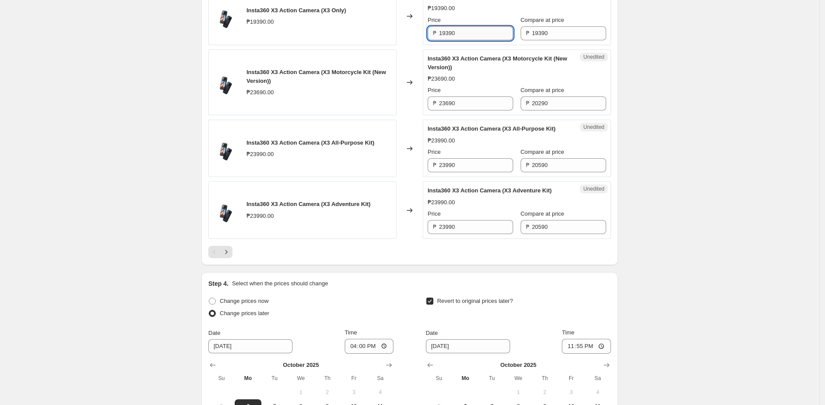
click at [481, 40] on input "19390" at bounding box center [476, 33] width 74 height 14
paste input "80"
type input "18090"
click at [409, 45] on div "Changed to" at bounding box center [409, 16] width 26 height 57
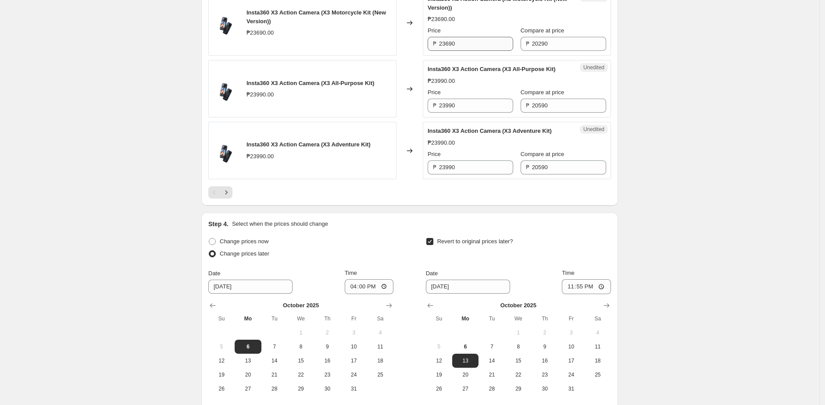
scroll to position [1560, 0]
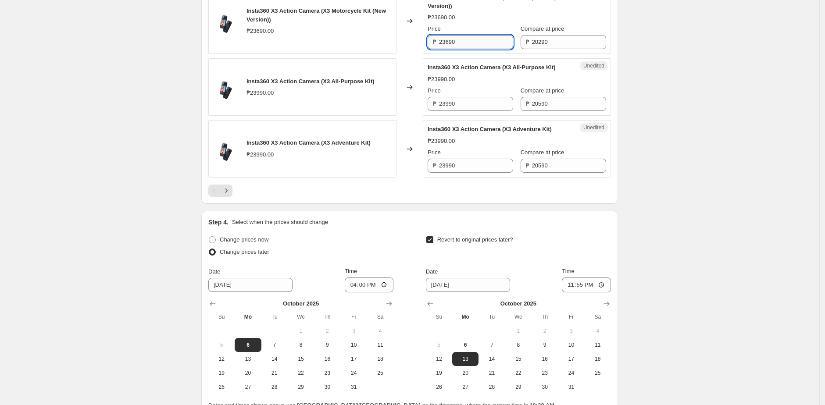
click at [478, 49] on input "23690" at bounding box center [476, 42] width 74 height 14
click at [565, 49] on input "20290" at bounding box center [569, 42] width 74 height 14
paste input "23690"
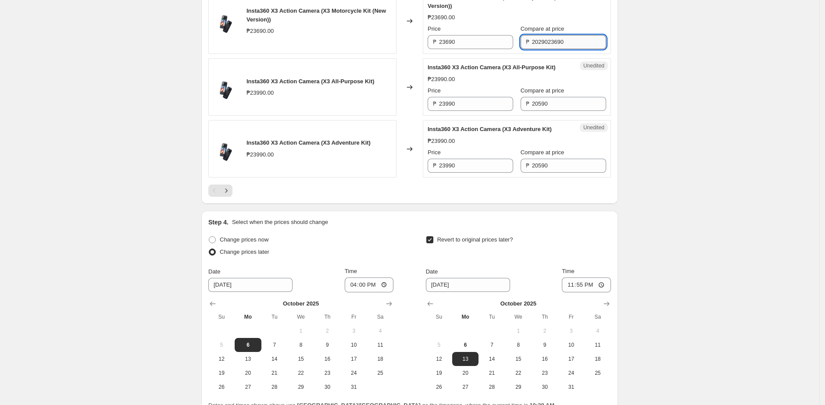
click at [551, 49] on input "2029023690" at bounding box center [569, 42] width 74 height 14
paste input "text"
type input "23690"
click at [489, 49] on input "23690" at bounding box center [476, 42] width 74 height 14
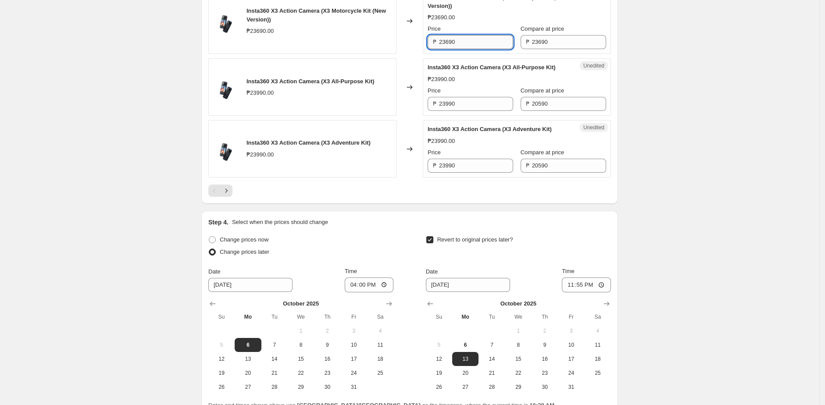
click at [489, 49] on input "23690" at bounding box center [476, 42] width 74 height 14
paste input "23"
type input "22390"
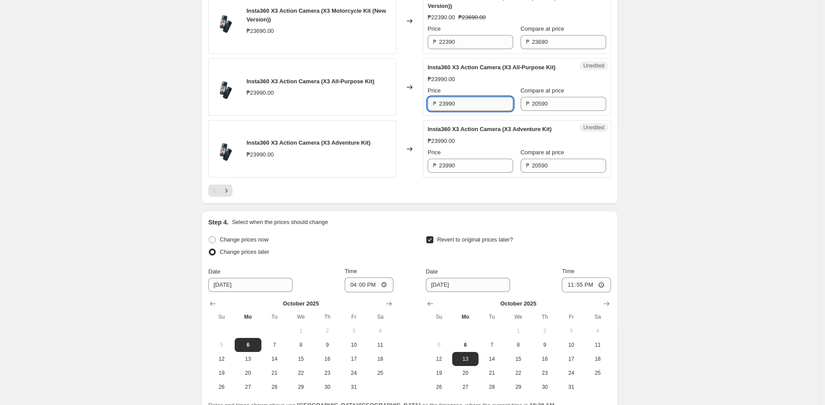
click at [468, 111] on input "23990" at bounding box center [476, 104] width 74 height 14
click at [554, 111] on input "20590" at bounding box center [569, 104] width 74 height 14
paste input "39"
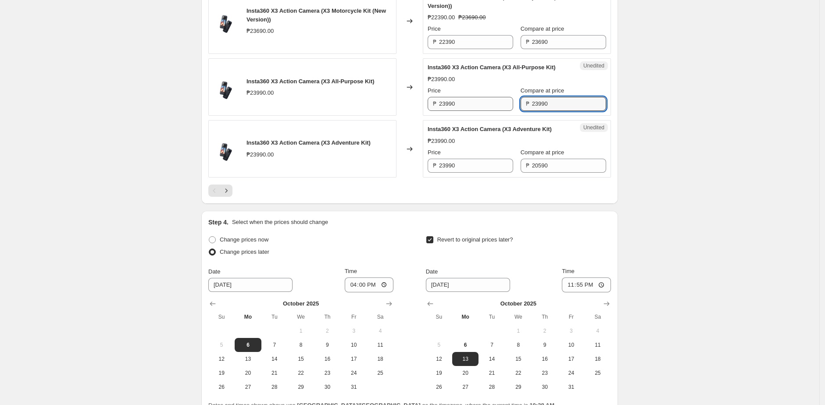
type input "23990"
click at [475, 111] on input "23990" at bounding box center [476, 104] width 74 height 14
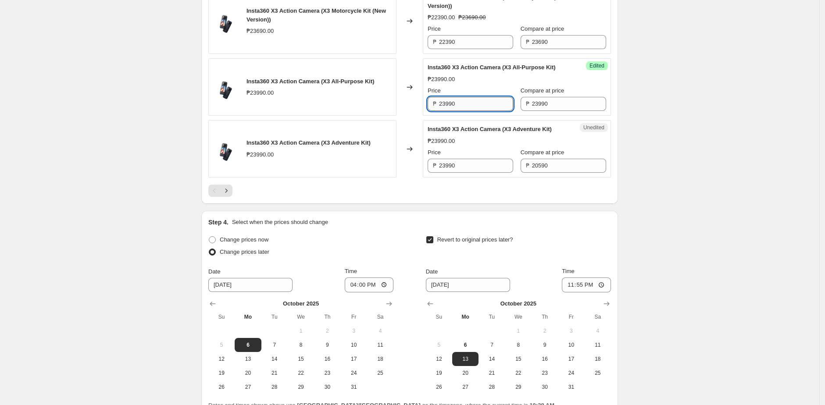
click at [475, 111] on input "23990" at bounding box center [476, 104] width 74 height 14
paste input "26"
type input "22690"
click at [460, 132] on span "Insta360 X3 Action Camera (X3 Adventure Kit)" at bounding box center [490, 129] width 124 height 7
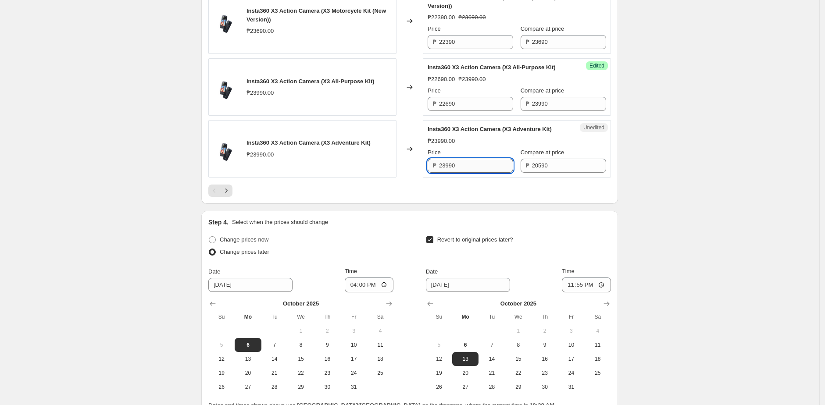
click at [471, 173] on input "23990" at bounding box center [476, 166] width 74 height 14
click at [533, 173] on input "20590" at bounding box center [569, 166] width 74 height 14
paste input "39"
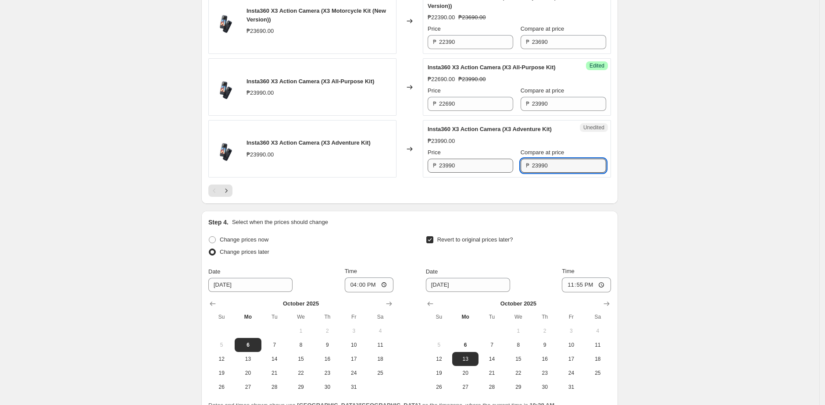
type input "23990"
click at [497, 173] on input "23990" at bounding box center [476, 166] width 74 height 14
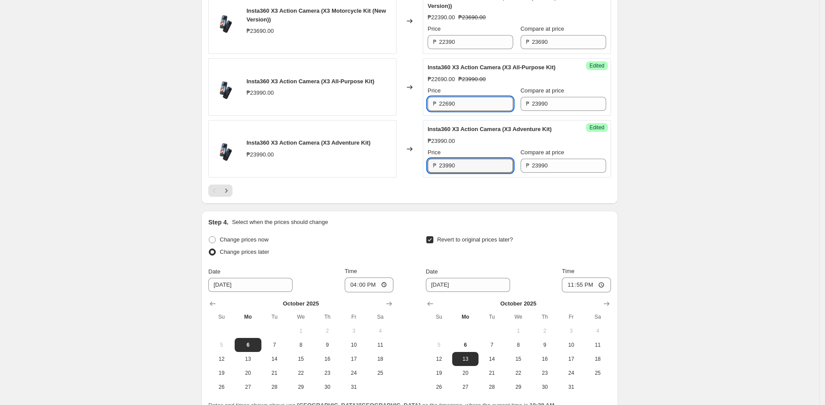
click at [467, 111] on input "22690" at bounding box center [476, 104] width 74 height 14
click at [473, 173] on input "23990" at bounding box center [476, 166] width 74 height 14
paste input "22690"
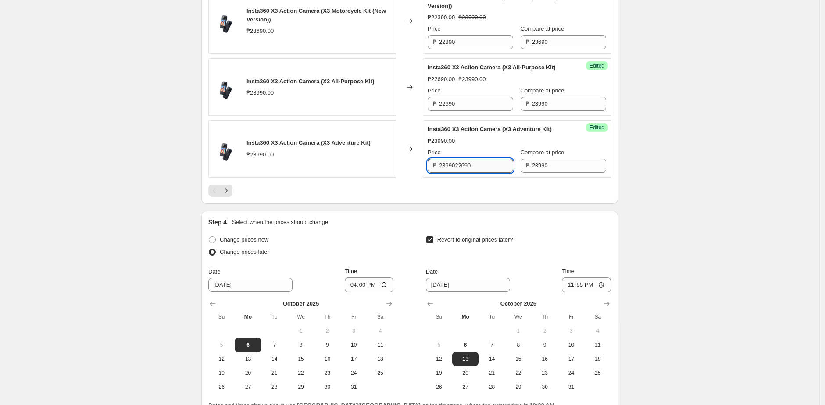
click at [460, 173] on input "2399022690" at bounding box center [476, 166] width 74 height 14
paste input "text"
type input "22690"
click at [396, 178] on div "Insta360 X3 Action Camera (X3 Adventure Kit) ₱23990.00" at bounding box center [302, 148] width 188 height 57
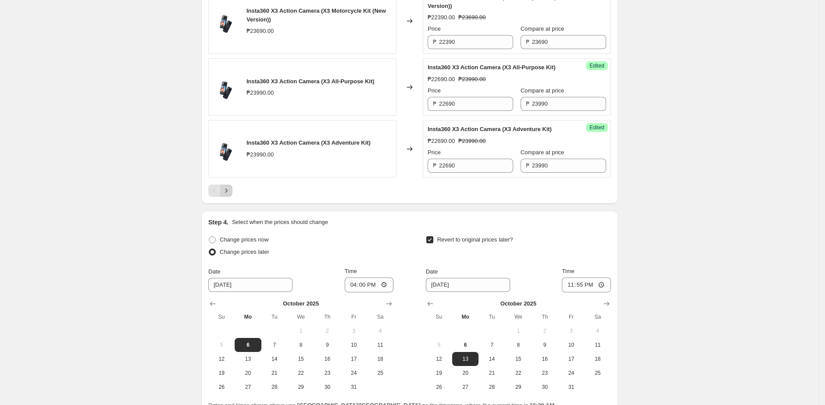
click at [231, 195] on icon "Next" at bounding box center [226, 190] width 9 height 9
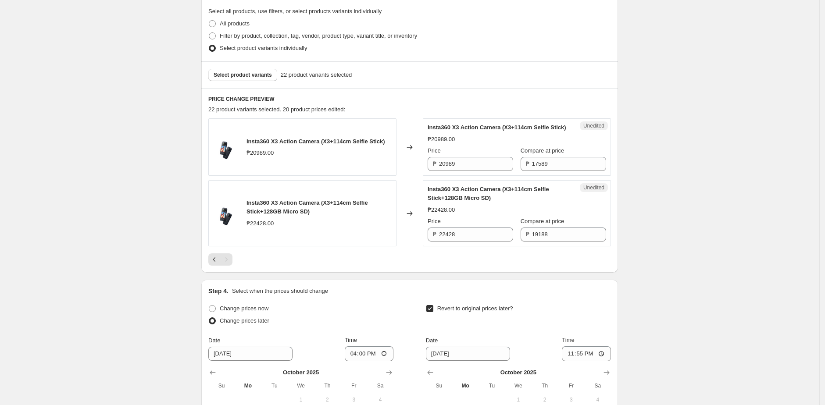
scroll to position [260, 0]
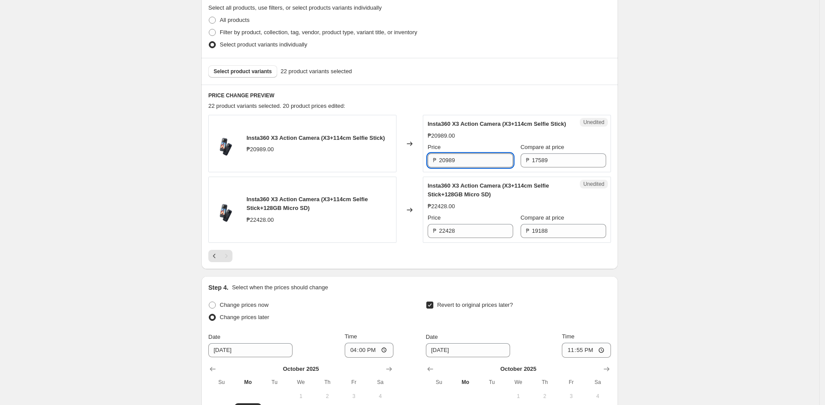
click at [477, 168] on input "20989" at bounding box center [476, 160] width 74 height 14
click at [546, 168] on input "17589" at bounding box center [569, 160] width 74 height 14
paste input "209"
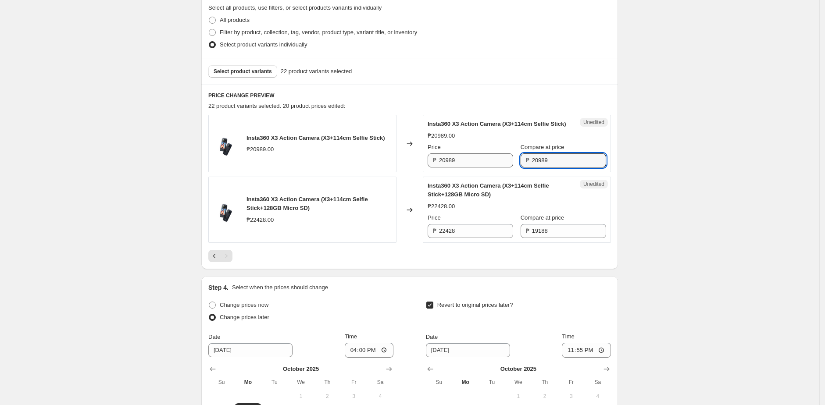
type input "20989"
click at [477, 168] on input "20989" at bounding box center [476, 160] width 74 height 14
paste input "1952"
type input "19529"
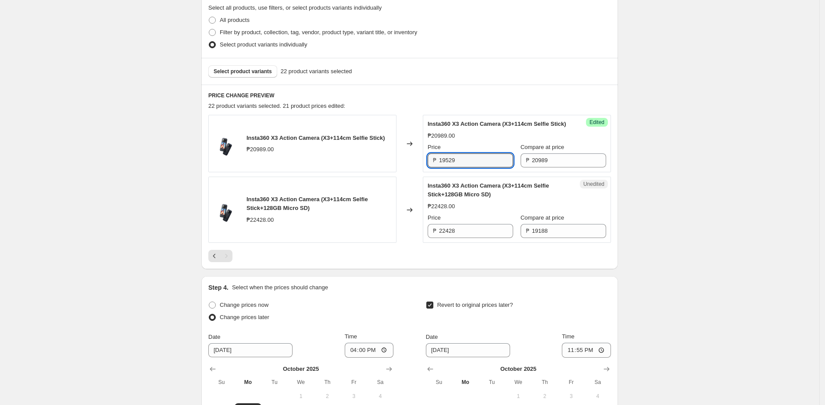
click at [416, 204] on div "Changed to" at bounding box center [409, 210] width 26 height 66
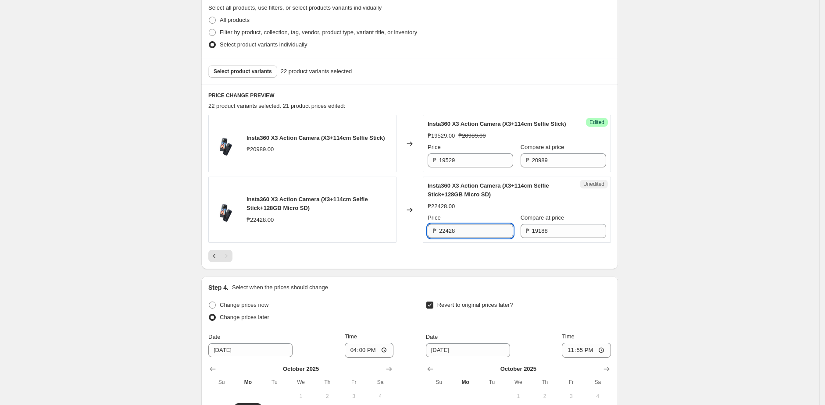
click at [475, 238] on input "22428" at bounding box center [476, 231] width 74 height 14
click at [557, 236] on input "19188" at bounding box center [569, 231] width 74 height 14
paste input "2242"
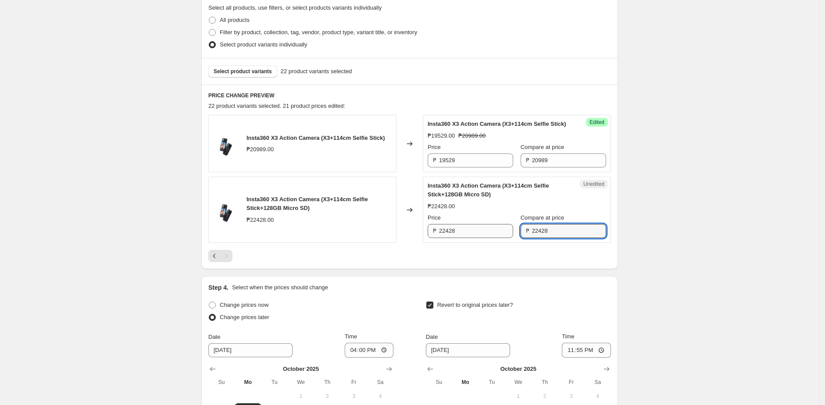
type input "22428"
click at [463, 238] on input "22428" at bounding box center [476, 231] width 74 height 14
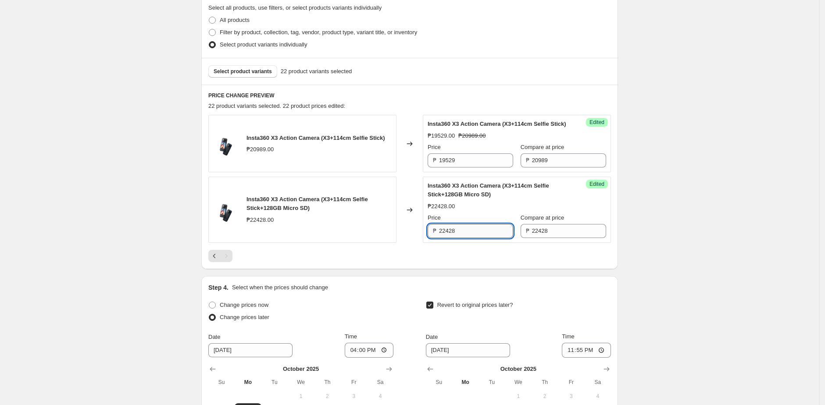
click at [463, 238] on input "22428" at bounding box center [476, 231] width 74 height 14
paste input "096"
type input "20968"
click at [449, 257] on div "Insta360 X3 Action Camera (X3+114cm Selfie Stick) ₱20989.00 Changed to Success …" at bounding box center [409, 188] width 403 height 147
click at [246, 70] on span "Select product variants" at bounding box center [243, 71] width 58 height 7
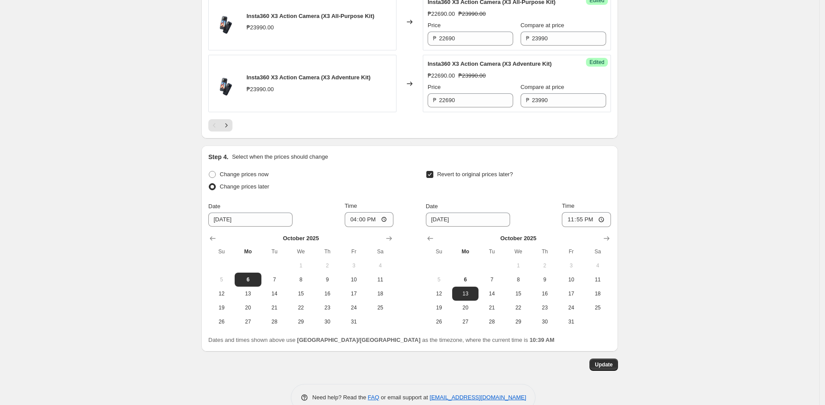
scroll to position [1624, 0]
click at [229, 131] on icon "Next" at bounding box center [226, 126] width 9 height 9
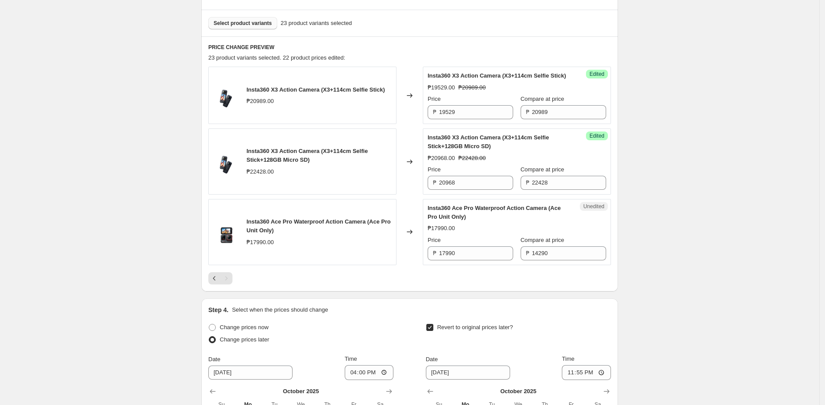
scroll to position [316, 0]
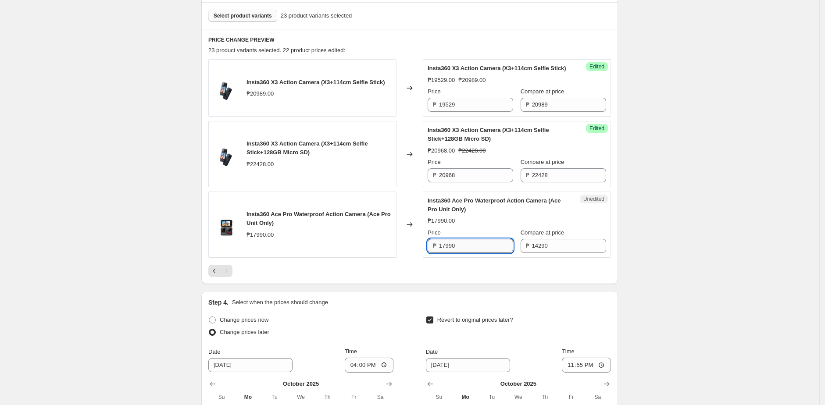
click at [475, 253] on input "17990" at bounding box center [476, 246] width 74 height 14
click at [555, 253] on input "14290" at bounding box center [569, 246] width 74 height 14
paste input "79"
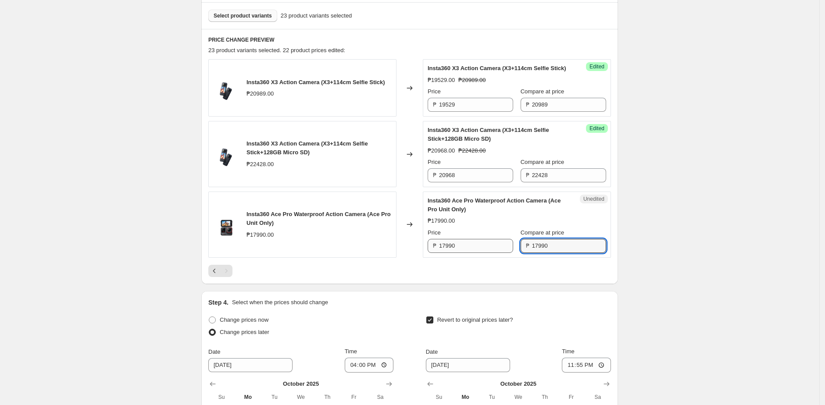
type input "17990"
click at [472, 253] on input "17990" at bounding box center [476, 246] width 74 height 14
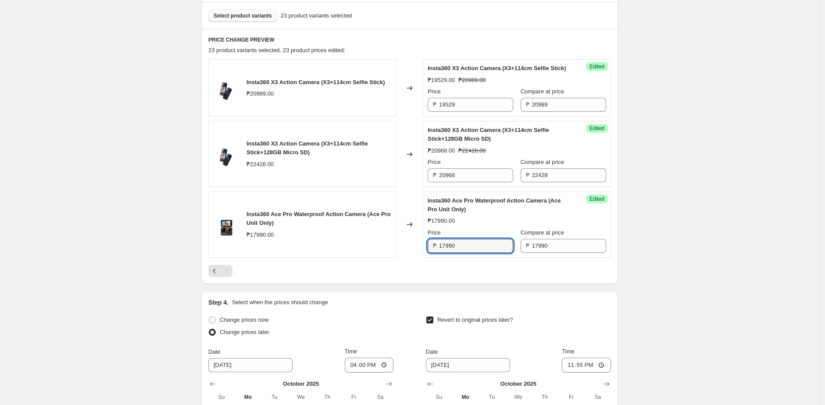
paste input "67"
type input "16790"
click at [432, 277] on div at bounding box center [409, 271] width 403 height 12
click at [231, 10] on button "Select product variants" at bounding box center [242, 16] width 69 height 12
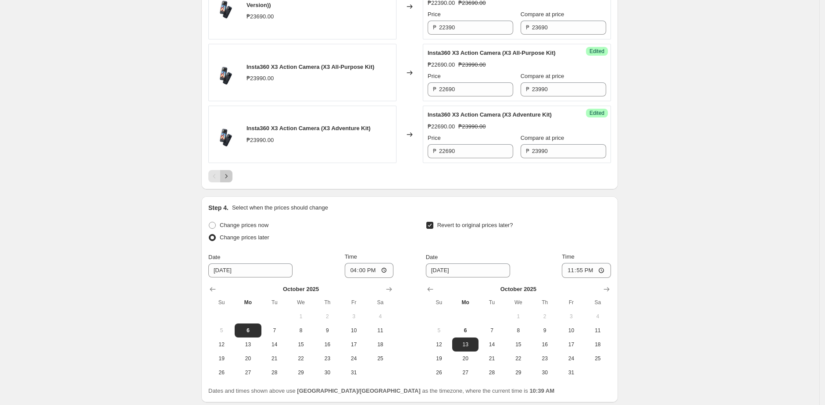
click at [228, 181] on icon "Next" at bounding box center [226, 176] width 9 height 9
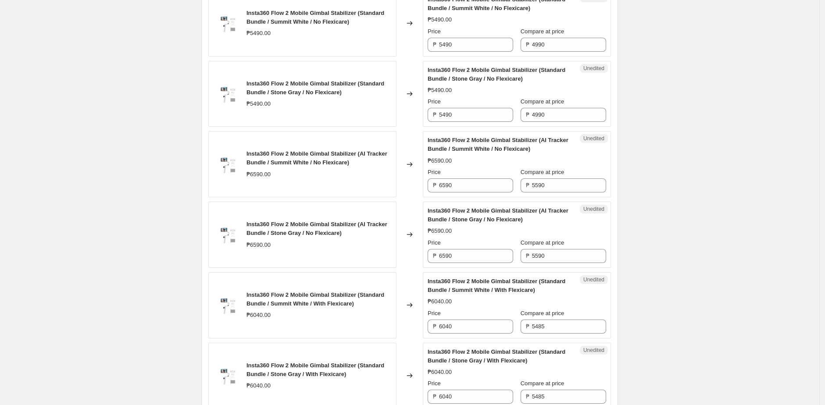
scroll to position [588, 0]
click at [473, 52] on input "5490" at bounding box center [476, 45] width 74 height 14
click at [551, 50] on input "4990" at bounding box center [569, 45] width 74 height 14
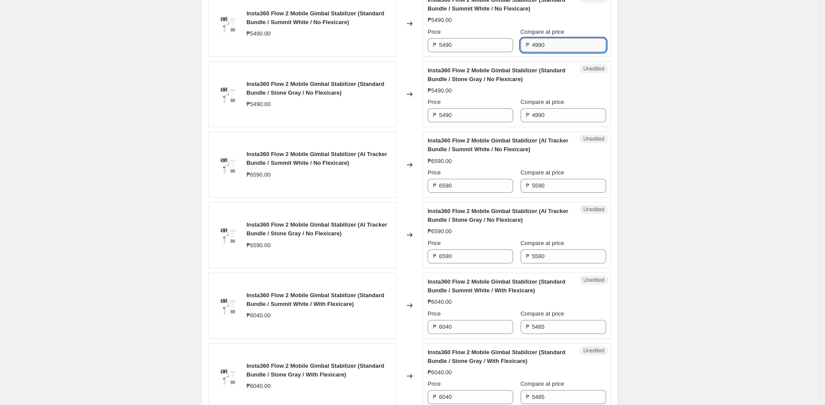
paste input "54"
type input "5490"
click at [478, 52] on input "5490" at bounding box center [476, 45] width 74 height 14
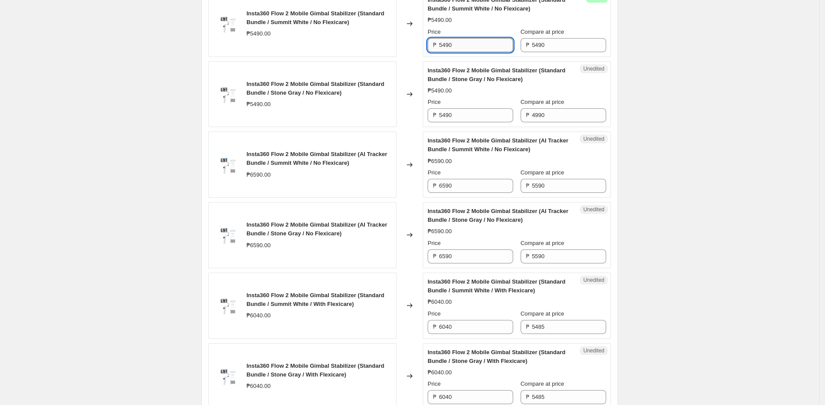
click at [478, 52] on input "5490" at bounding box center [476, 45] width 74 height 14
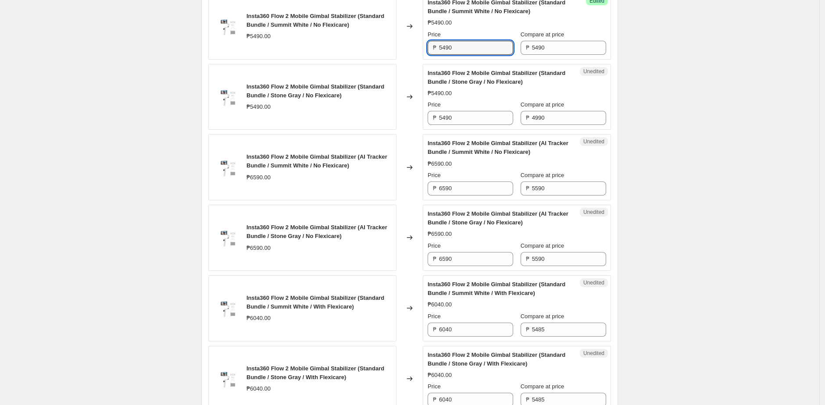
scroll to position [585, 0]
paste input "39"
type input "3990"
click at [473, 125] on input "5490" at bounding box center [476, 118] width 74 height 14
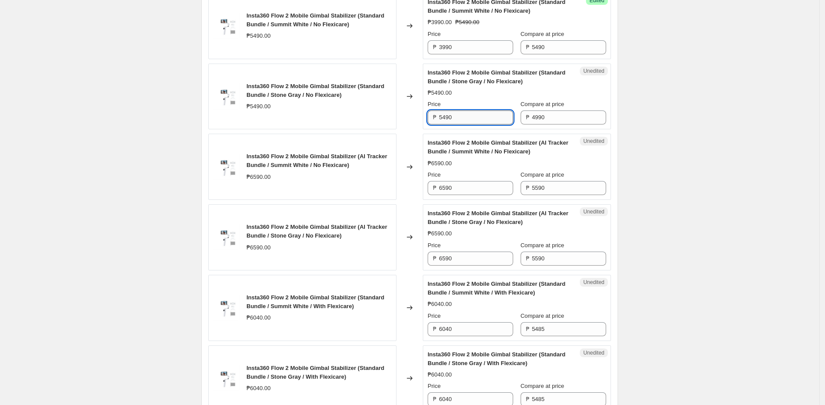
paste input "39"
type input "3990"
click at [552, 53] on input "5490" at bounding box center [569, 47] width 74 height 14
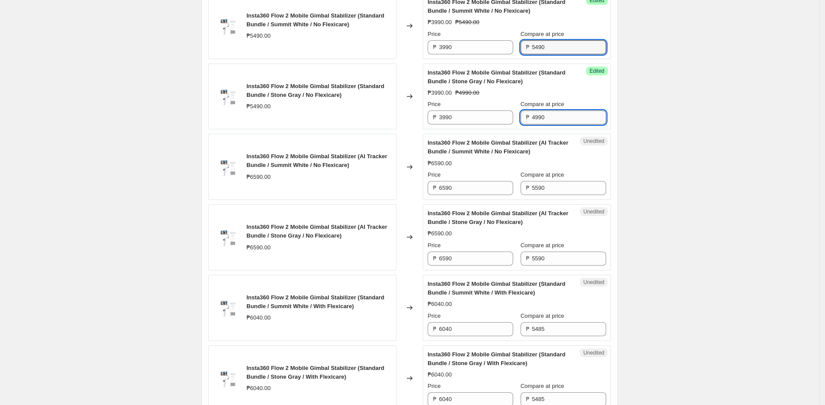
click at [554, 125] on input "4990" at bounding box center [569, 118] width 74 height 14
paste input "5490"
click at [548, 123] on input "49905490" at bounding box center [569, 118] width 74 height 14
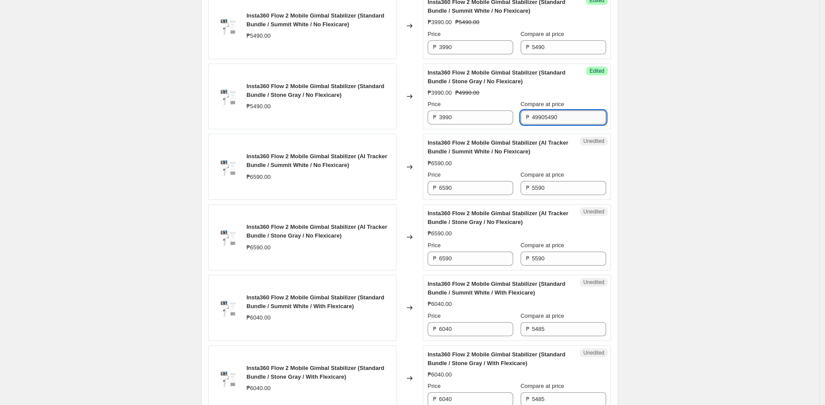
paste input "text"
type input "5490"
click at [544, 97] on div "₱3990.00 ₱4990.00" at bounding box center [517, 93] width 178 height 9
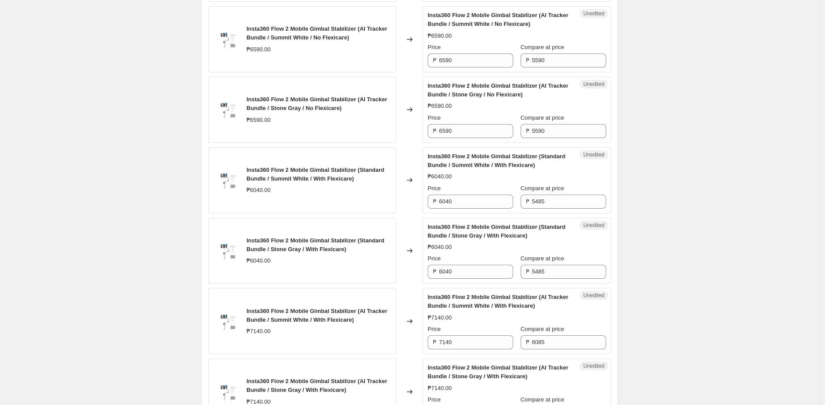
scroll to position [717, 0]
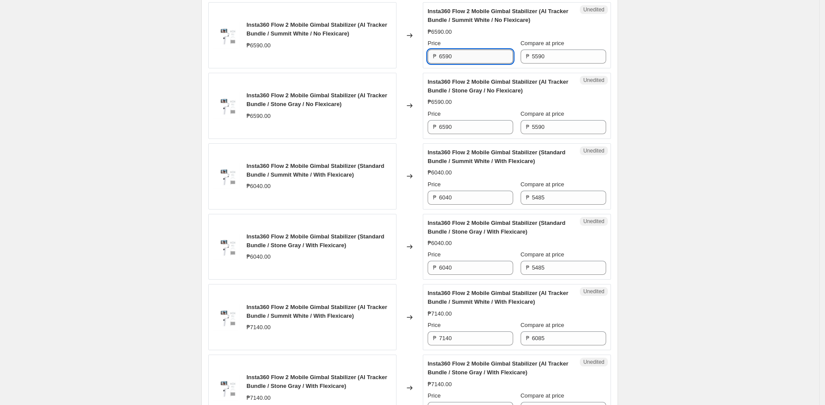
click at [484, 64] on input "6590" at bounding box center [476, 57] width 74 height 14
click at [561, 63] on input "5590" at bounding box center [569, 57] width 74 height 14
paste input "6"
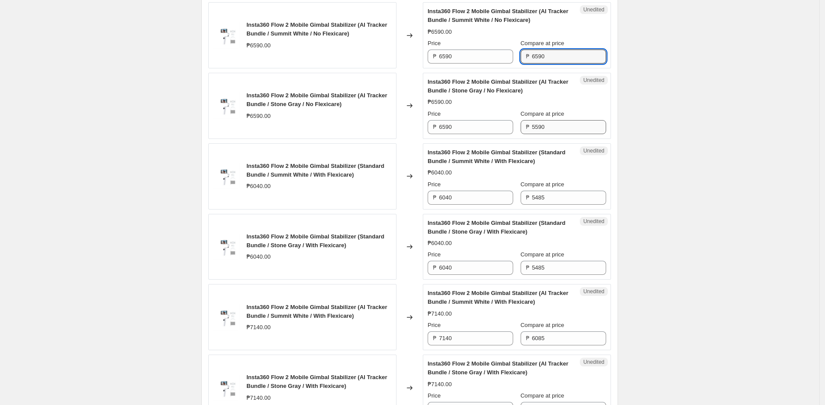
type input "6590"
click at [560, 134] on input "5590" at bounding box center [569, 127] width 74 height 14
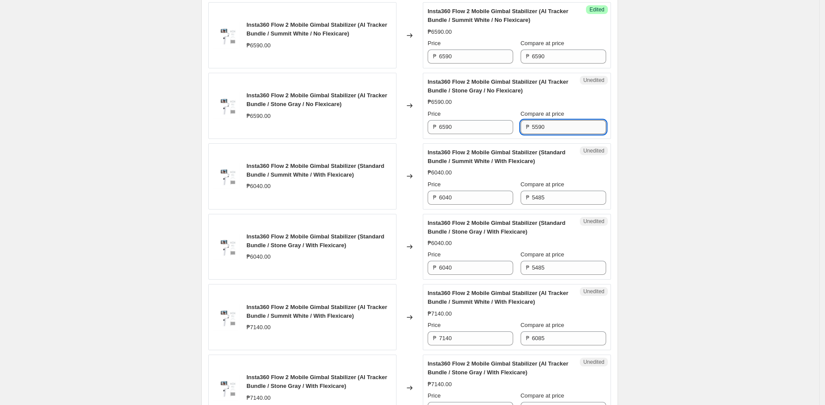
click at [560, 134] on input "5590" at bounding box center [569, 127] width 74 height 14
paste input "6"
type input "6590"
click at [512, 107] on div "₱6590.00" at bounding box center [517, 102] width 178 height 9
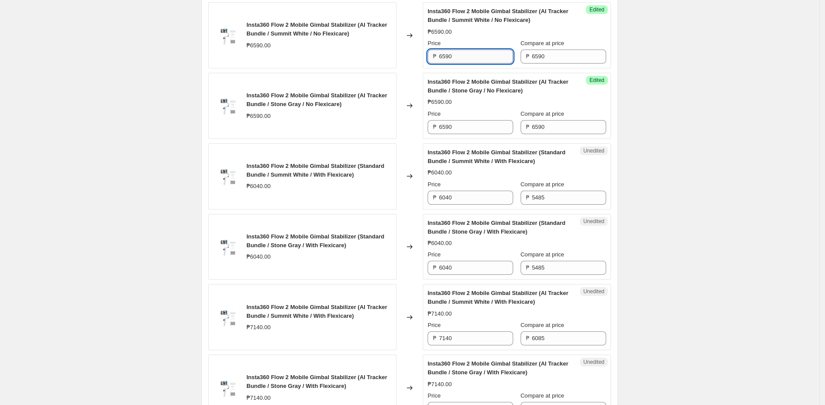
click at [480, 61] on input "6590" at bounding box center [476, 57] width 74 height 14
paste input "49"
type input "4990"
click at [473, 134] on input "6590" at bounding box center [476, 127] width 74 height 14
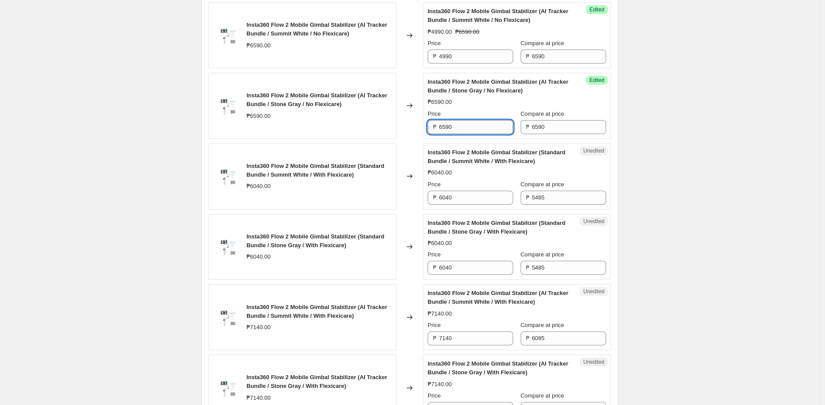
click at [473, 134] on input "6590" at bounding box center [476, 127] width 74 height 14
paste input "49"
type input "4990"
click at [380, 139] on div "Insta360 Flow 2 Mobile Gimbal Stabilizer (AI Tracker Bundle / Stone Gray / No F…" at bounding box center [302, 106] width 188 height 66
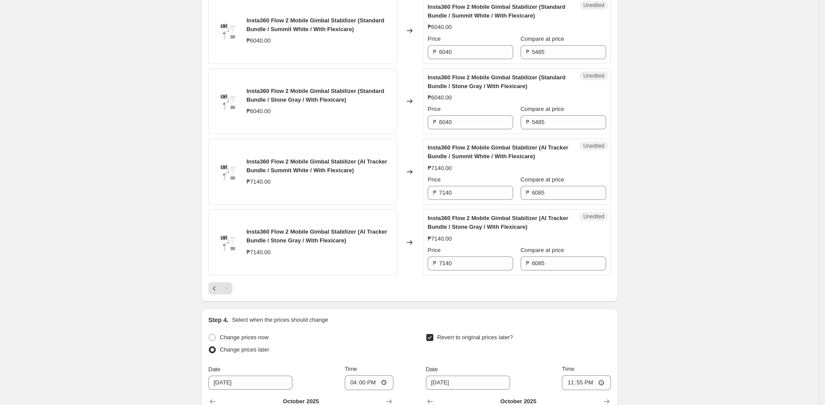
scroll to position [866, 0]
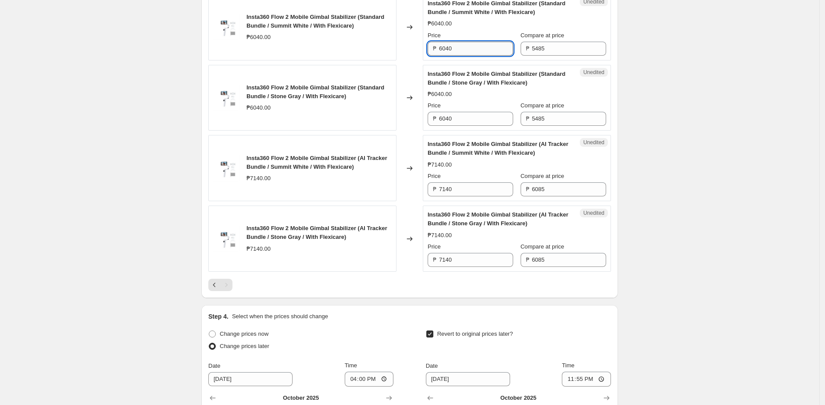
click at [476, 56] on input "6040" at bounding box center [476, 49] width 74 height 14
click at [562, 50] on div "Compare at price ₱ 5485" at bounding box center [564, 43] width 86 height 25
click at [560, 56] on input "5485" at bounding box center [569, 49] width 74 height 14
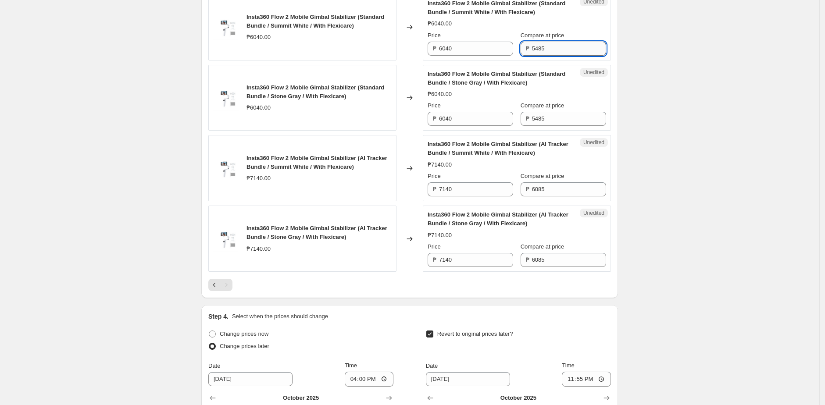
click at [560, 56] on input "5485" at bounding box center [569, 49] width 74 height 14
paste input "6040"
type input "6040"
click at [577, 126] on input "5485" at bounding box center [569, 119] width 74 height 14
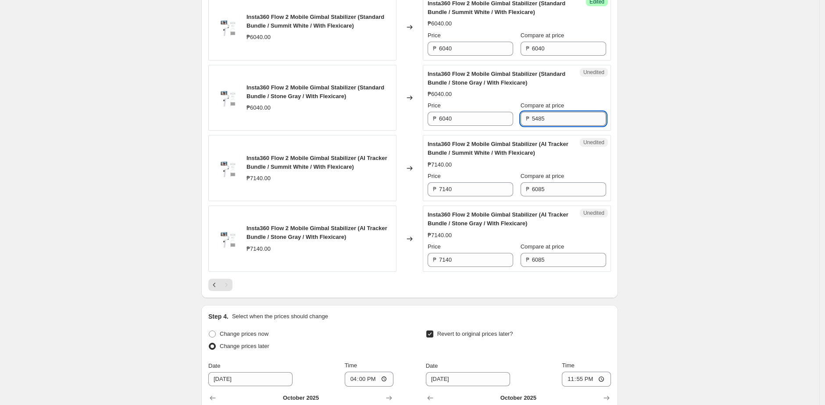
click at [577, 126] on input "5485" at bounding box center [569, 119] width 74 height 14
paste input "6040"
type input "6040"
click at [520, 97] on div "Insta360 Flow 2 Mobile Gimbal Stabilizer (Standard Bundle / Stone Gray / With F…" at bounding box center [517, 98] width 178 height 57
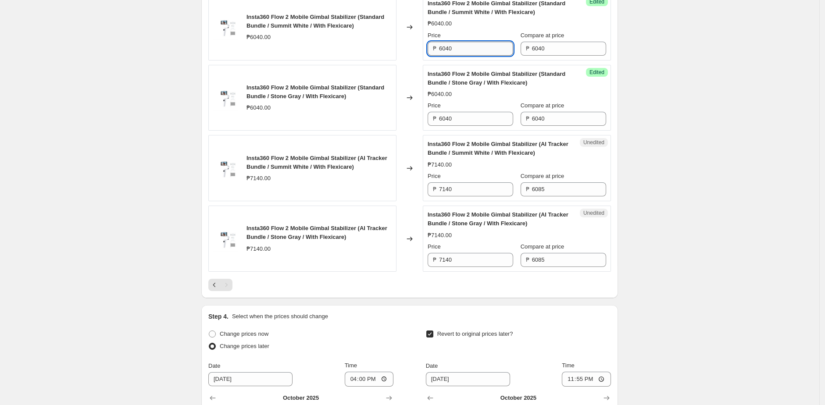
click at [469, 54] on input "6040" at bounding box center [476, 49] width 74 height 14
paste input "4485"
type input "4485"
click at [473, 126] on input "6040" at bounding box center [476, 119] width 74 height 14
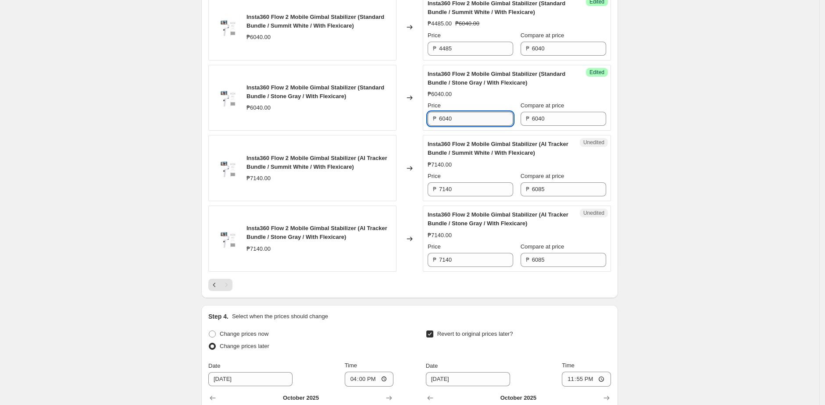
click at [473, 126] on input "6040" at bounding box center [476, 119] width 74 height 14
paste input "4485"
type input "4485"
click at [427, 131] on div "Success Edited Insta360 Flow 2 Mobile Gimbal Stabilizer (Standard Bundle / Ston…" at bounding box center [517, 98] width 188 height 66
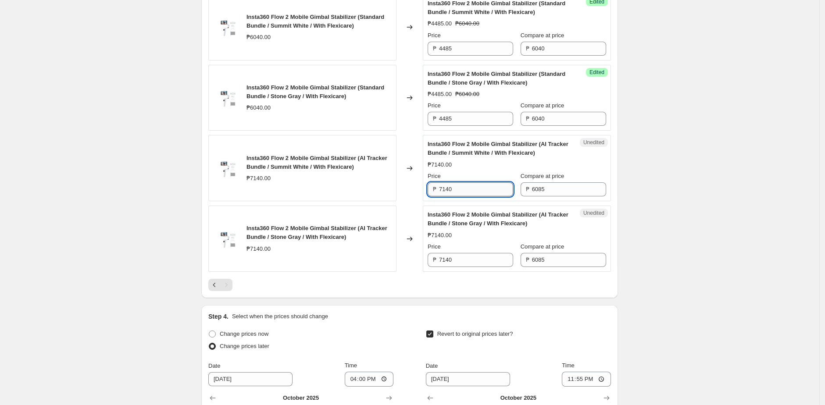
click at [474, 196] on input "7140" at bounding box center [476, 189] width 74 height 14
click at [574, 196] on input "6085" at bounding box center [569, 189] width 74 height 14
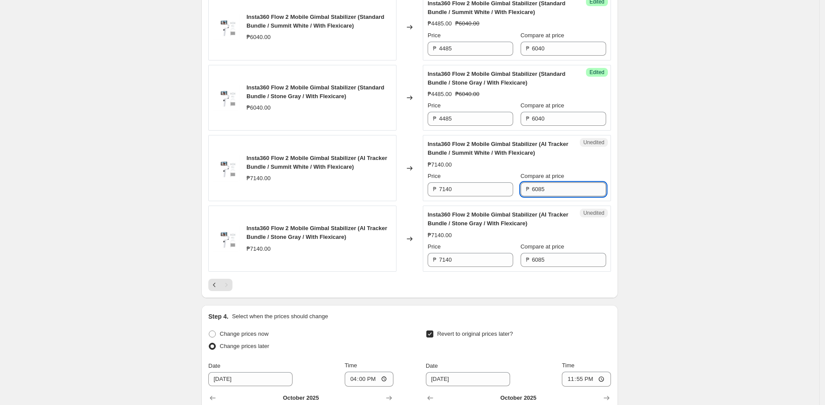
click at [574, 196] on input "6085" at bounding box center [569, 189] width 74 height 14
paste input "7140"
type input "7140"
click at [566, 264] on input "6085" at bounding box center [569, 260] width 74 height 14
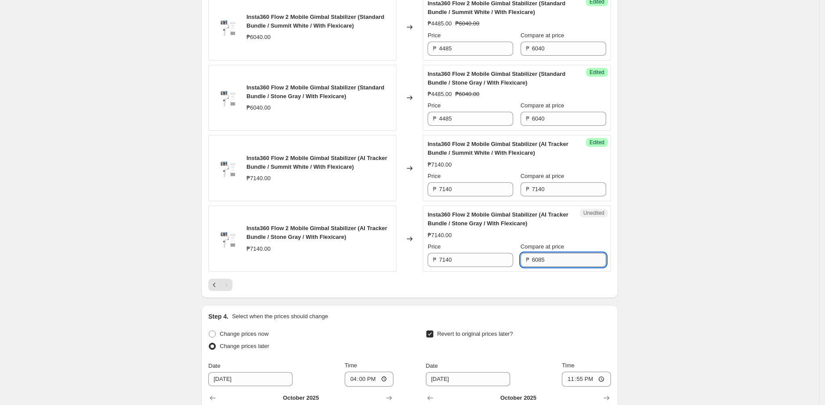
click at [566, 264] on input "6085" at bounding box center [569, 260] width 74 height 14
paste input "7140"
type input "7140"
click at [504, 240] on div "₱7140.00" at bounding box center [517, 235] width 178 height 9
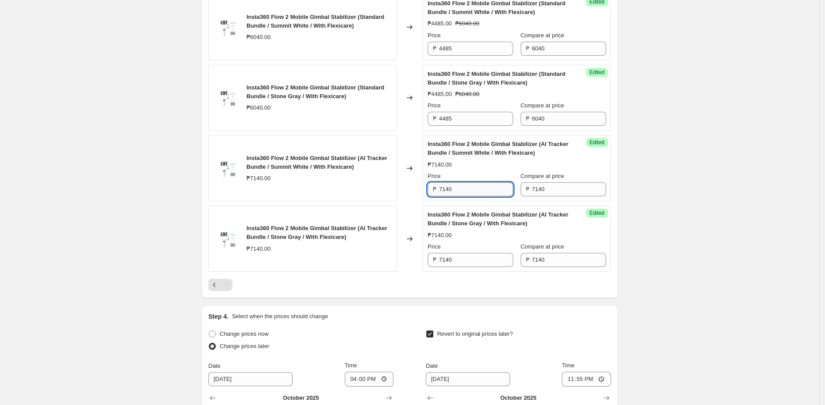
click at [476, 196] on input "7140" at bounding box center [476, 189] width 74 height 14
paste input "5485"
type input "5485"
click at [469, 264] on input "7140" at bounding box center [476, 260] width 74 height 14
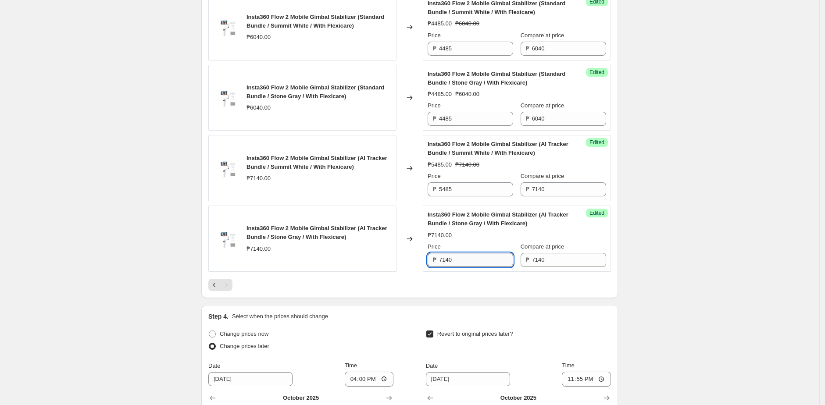
click at [469, 264] on input "7140" at bounding box center [476, 260] width 74 height 14
paste input "5485"
type input "5485"
click at [453, 290] on div at bounding box center [409, 285] width 403 height 12
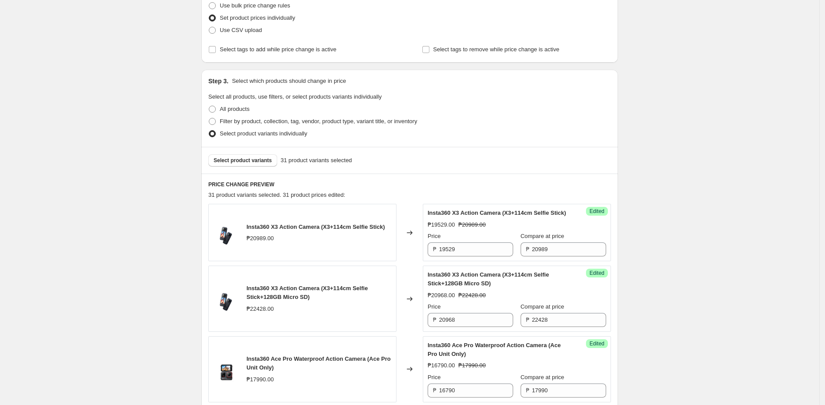
scroll to position [164, 0]
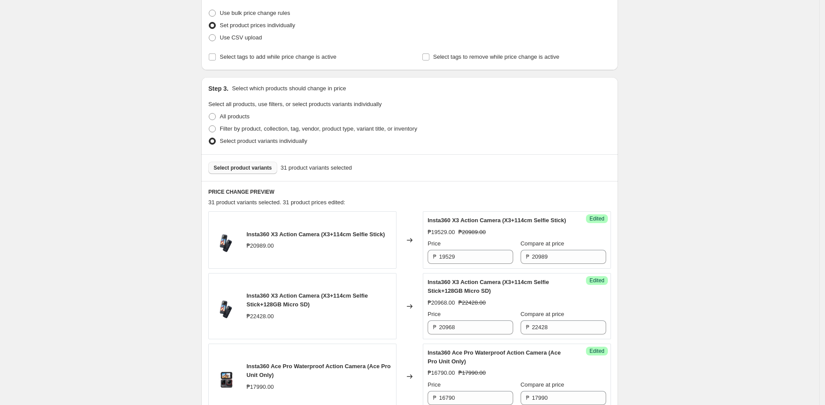
click at [242, 165] on span "Select product variants" at bounding box center [243, 167] width 58 height 7
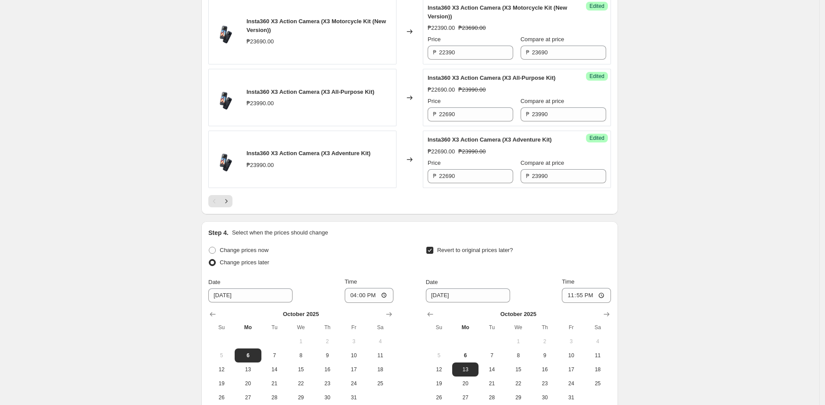
scroll to position [1567, 0]
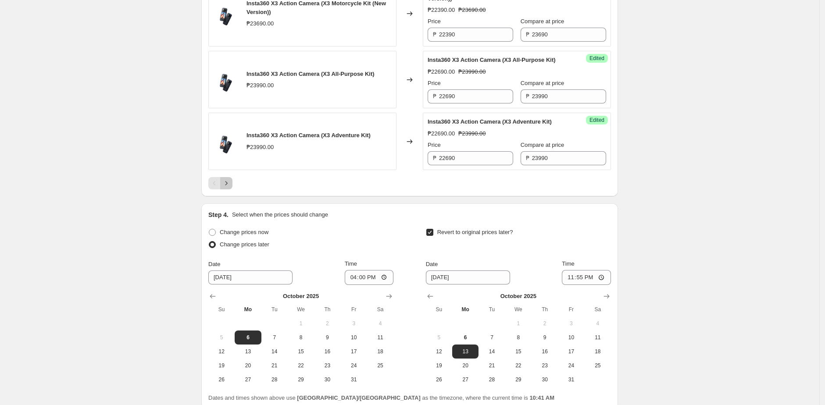
click at [230, 188] on icon "Next" at bounding box center [226, 183] width 9 height 9
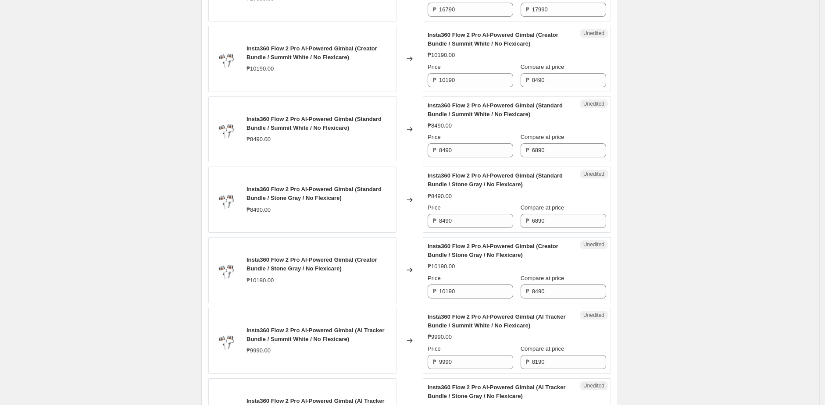
scroll to position [557, 0]
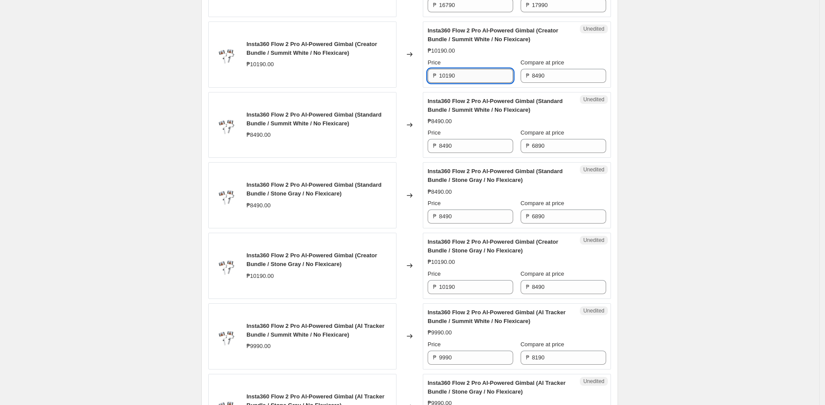
click at [488, 79] on input "10190" at bounding box center [476, 76] width 74 height 14
click at [563, 83] on input "8490" at bounding box center [569, 76] width 74 height 14
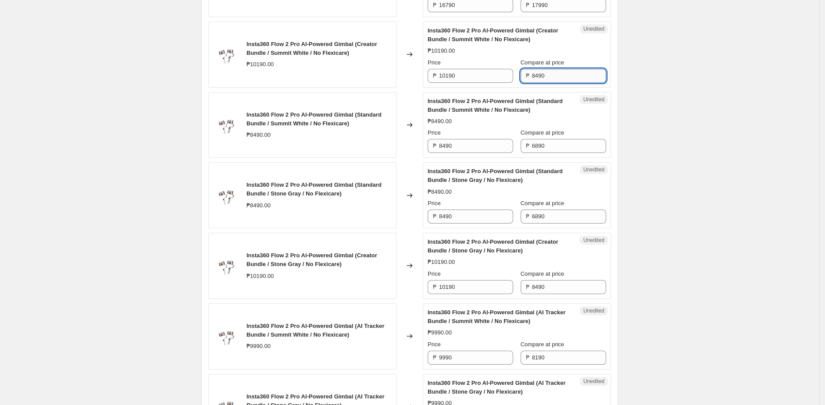
paste input "101"
type input "10190"
click at [454, 83] on input "10190" at bounding box center [476, 76] width 74 height 14
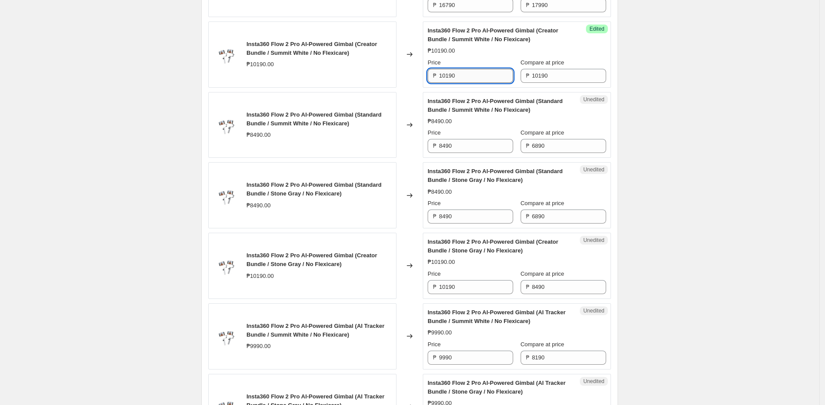
click at [454, 83] on input "10190" at bounding box center [476, 76] width 74 height 14
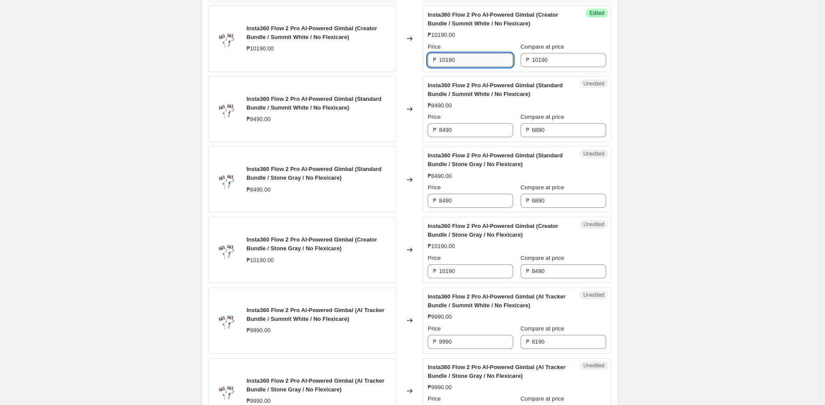
scroll to position [573, 0]
paste input "84"
type input "8490"
click at [407, 58] on div "Changed to" at bounding box center [409, 38] width 26 height 66
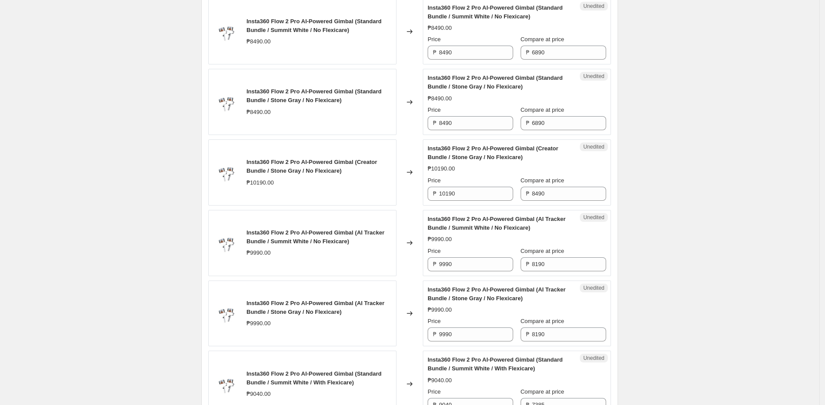
scroll to position [653, 0]
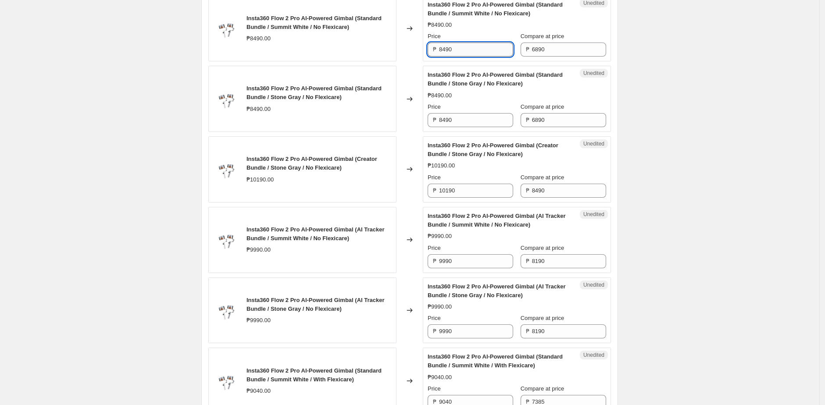
click at [474, 57] on input "8490" at bounding box center [476, 50] width 74 height 14
click at [556, 39] on span "Compare at price" at bounding box center [543, 36] width 44 height 7
click at [556, 48] on input "6890" at bounding box center [569, 50] width 74 height 14
click at [557, 57] on input "6890" at bounding box center [569, 50] width 74 height 14
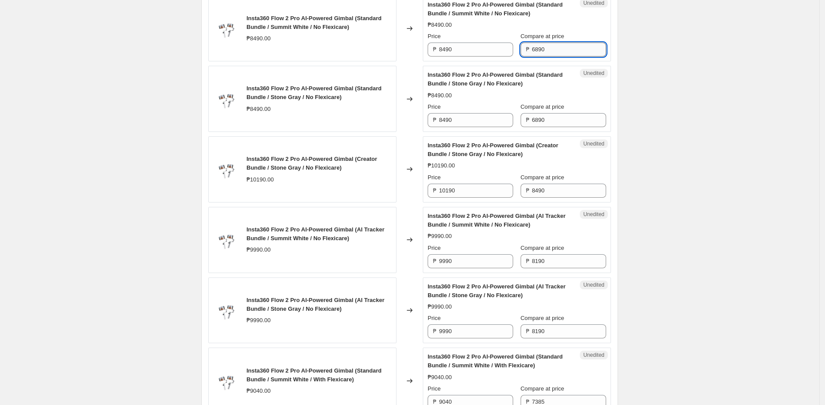
click at [557, 57] on input "6890" at bounding box center [569, 50] width 74 height 14
paste input "84"
type input "8490"
click at [487, 57] on input "8490" at bounding box center [476, 50] width 74 height 14
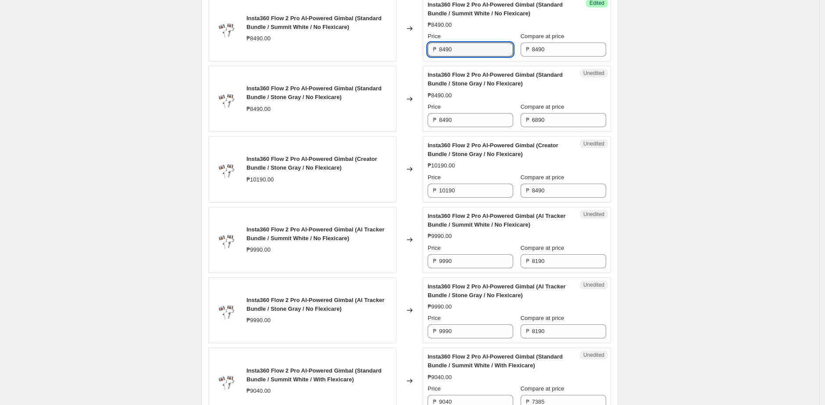
paste input "68"
type input "6890"
click at [422, 62] on div "Changed to" at bounding box center [409, 29] width 26 height 66
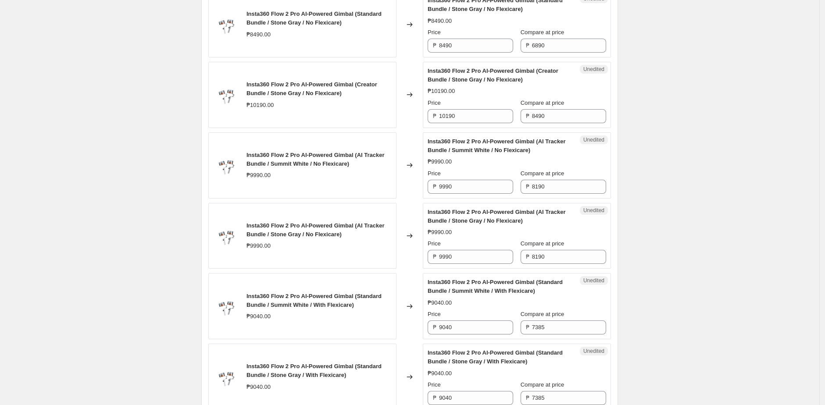
scroll to position [729, 0]
click at [478, 50] on input "8490" at bounding box center [476, 45] width 74 height 14
paste input "68"
type input "6890"
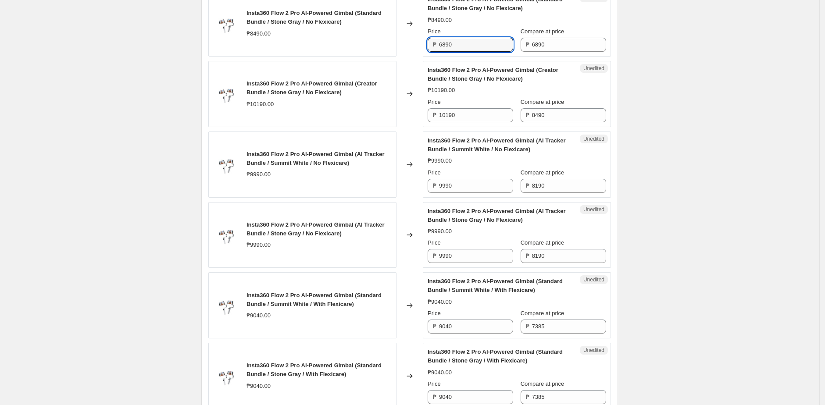
click at [415, 50] on div "Changed to" at bounding box center [409, 23] width 26 height 66
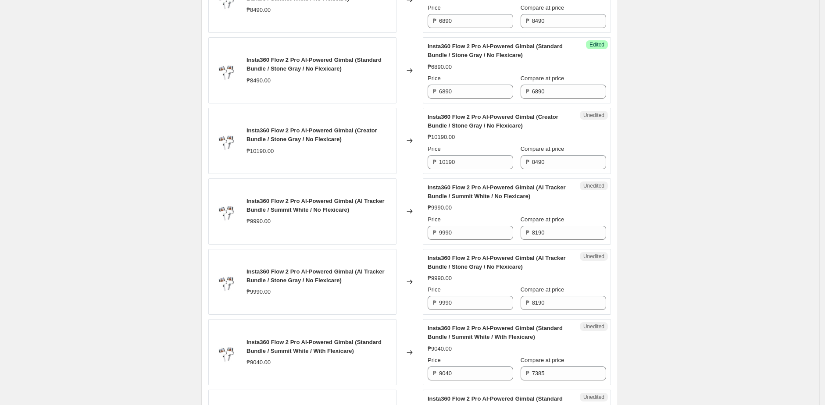
scroll to position [674, 0]
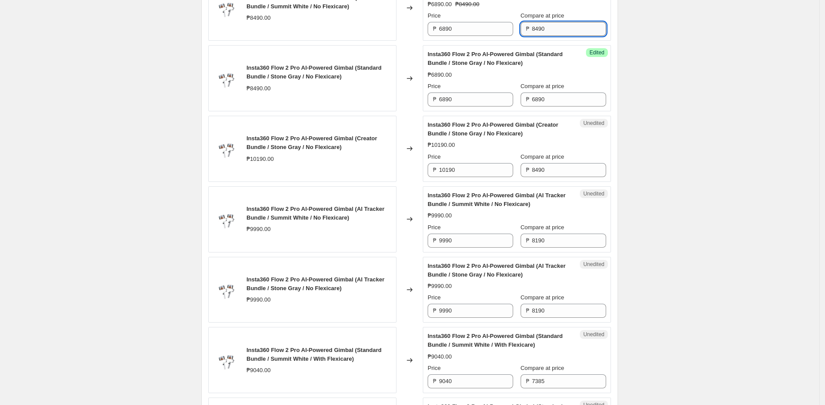
click at [545, 36] on input "8490" at bounding box center [569, 29] width 74 height 14
click at [553, 105] on input "6890" at bounding box center [569, 100] width 74 height 14
paste input "84"
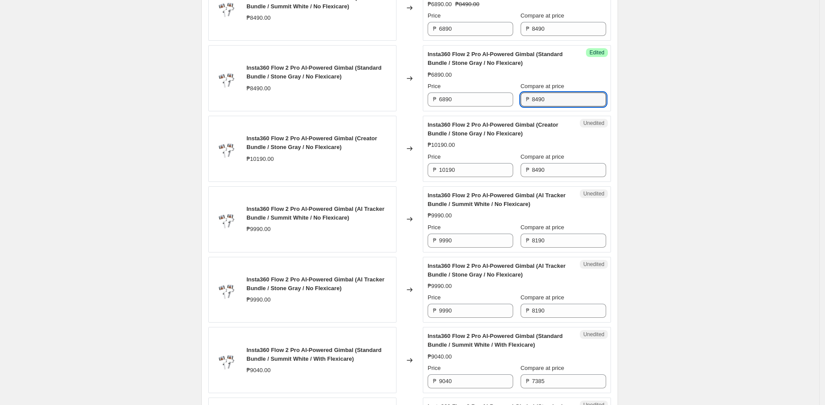
type input "8490"
click at [530, 91] on label "Compare at price" at bounding box center [543, 86] width 44 height 9
click at [532, 98] on input "8490" at bounding box center [569, 100] width 74 height 14
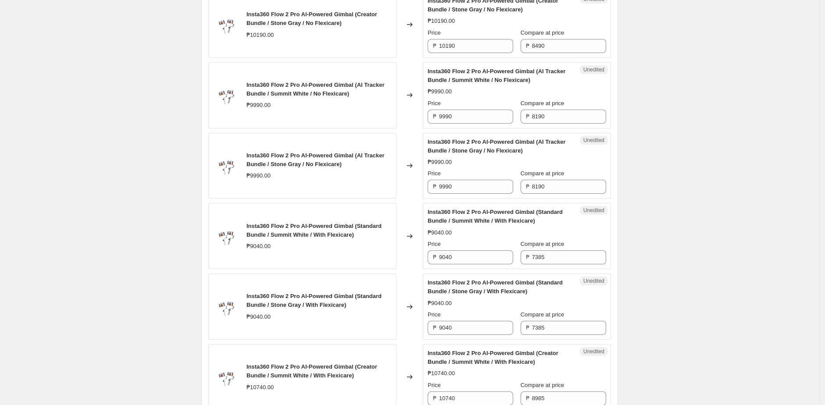
scroll to position [795, 0]
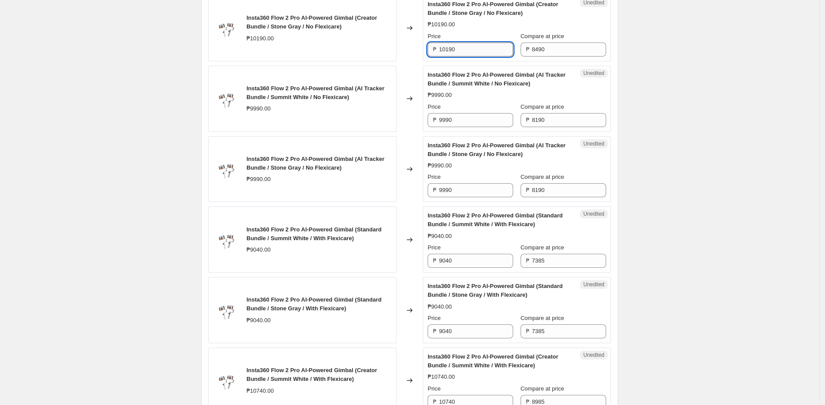
click at [465, 57] on input "10190" at bounding box center [476, 50] width 74 height 14
click at [576, 53] on input "8490" at bounding box center [569, 50] width 74 height 14
paste input "101"
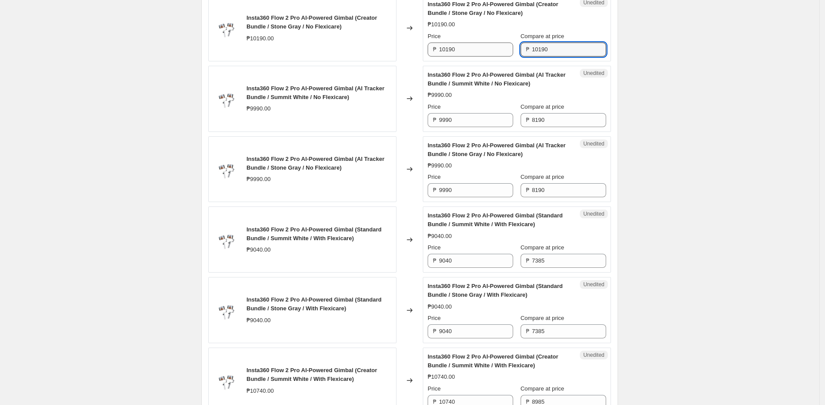
type input "10190"
click at [471, 57] on input "10190" at bounding box center [476, 50] width 74 height 14
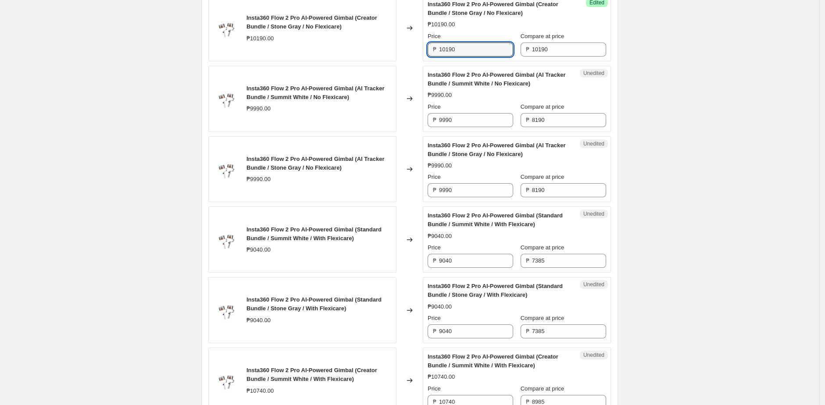
paste input "84"
type input "8490"
click at [415, 57] on div "Changed to" at bounding box center [409, 28] width 26 height 66
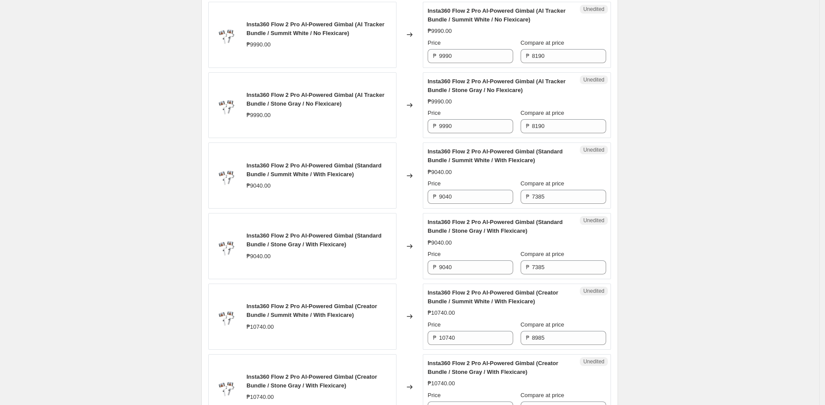
scroll to position [863, 0]
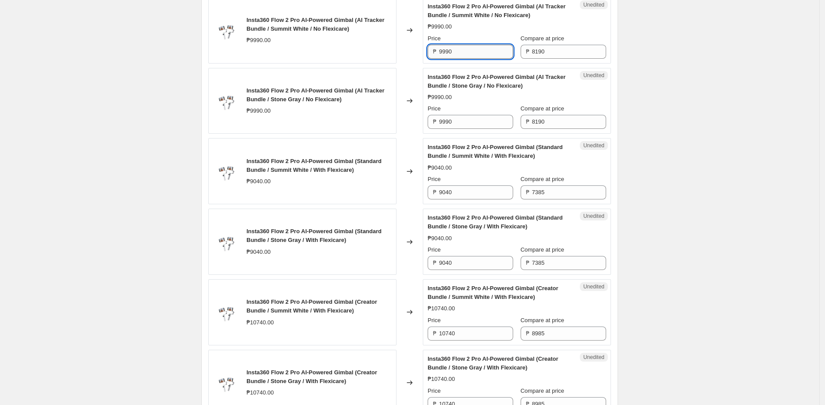
click at [482, 55] on input "9990" at bounding box center [476, 52] width 74 height 14
click at [562, 59] on input "8190" at bounding box center [569, 52] width 74 height 14
paste input "99"
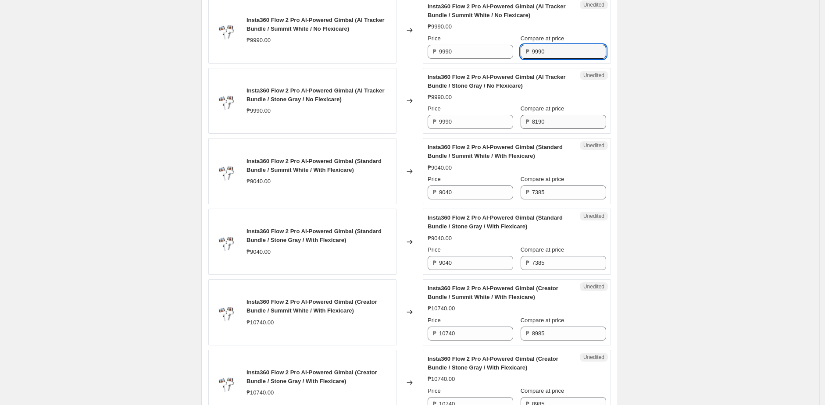
type input "9990"
click at [561, 126] on input "8190" at bounding box center [569, 122] width 74 height 14
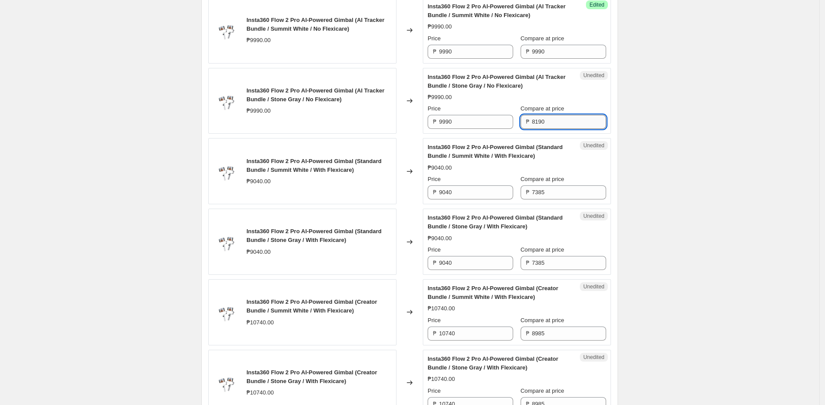
click at [561, 126] on input "8190" at bounding box center [569, 122] width 74 height 14
paste input "99"
type input "9990"
click at [478, 89] on span "Insta360 Flow 2 Pro AI-Powered Gimbal (AI Tracker Bundle / Stone Gray / No Flex…" at bounding box center [497, 81] width 138 height 15
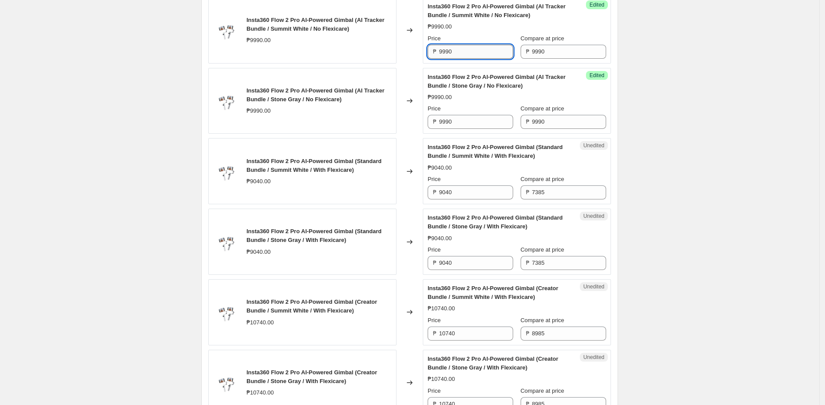
click at [469, 55] on input "9990" at bounding box center [476, 52] width 74 height 14
paste input "81"
type input "8190"
click at [471, 128] on input "9990" at bounding box center [476, 122] width 74 height 14
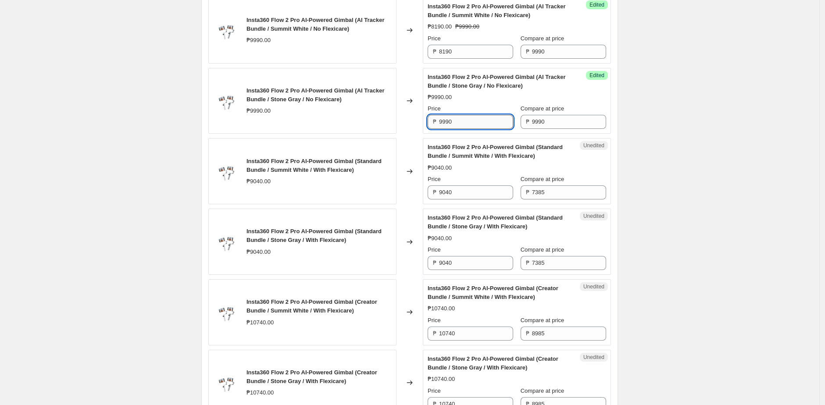
click at [471, 128] on input "9990" at bounding box center [476, 122] width 74 height 14
paste input "81"
type input "8190"
click at [479, 102] on div "₱9990.00" at bounding box center [517, 97] width 178 height 9
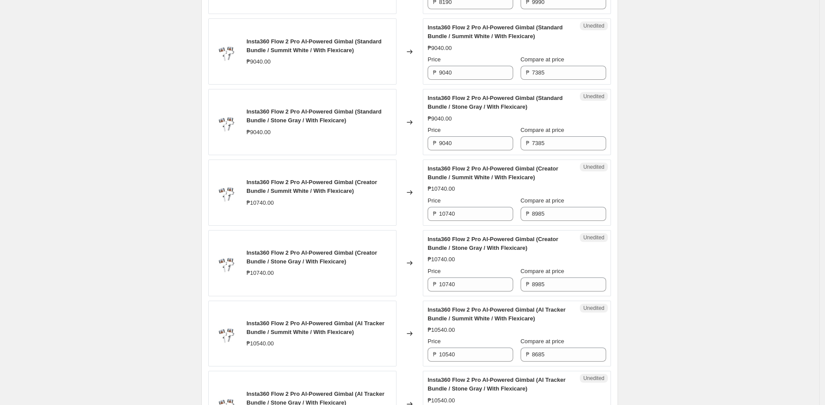
scroll to position [993, 0]
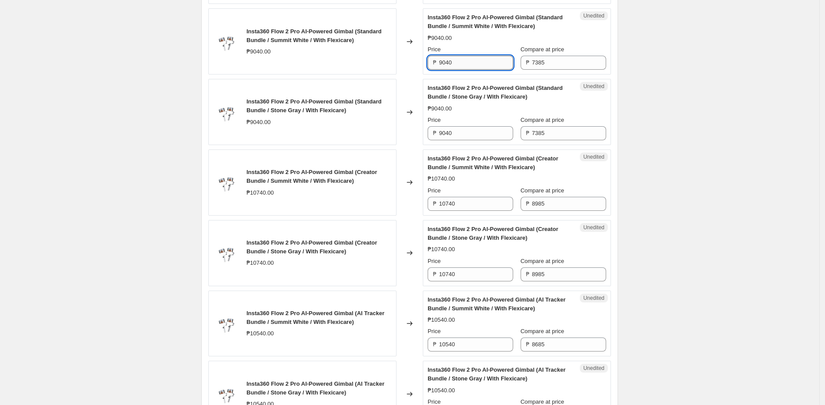
click at [480, 68] on input "9040" at bounding box center [476, 63] width 74 height 14
click at [563, 70] on input "7385" at bounding box center [569, 63] width 74 height 14
paste input "9040"
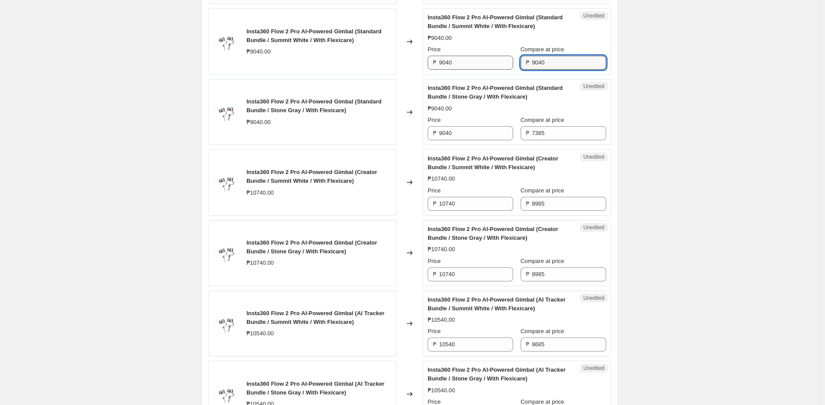
type input "9040"
click at [467, 70] on input "9040" at bounding box center [476, 63] width 74 height 14
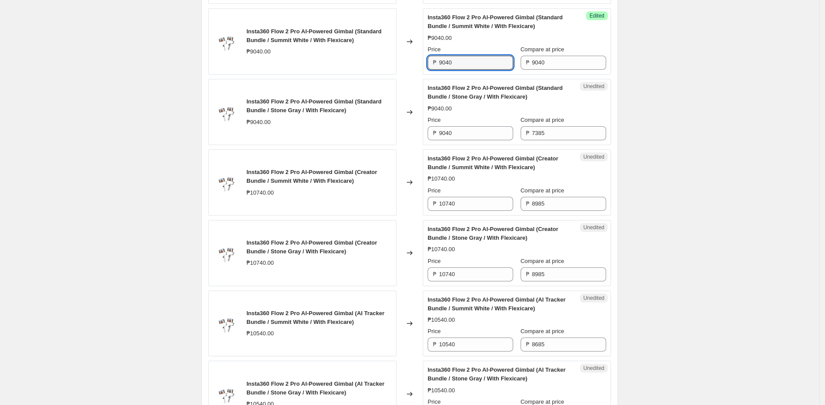
paste input "7237"
type input "7237"
click at [466, 100] on span "Insta360 Flow 2 Pro AI-Powered Gimbal (Standard Bundle / Stone Gray / With Flex…" at bounding box center [495, 92] width 135 height 15
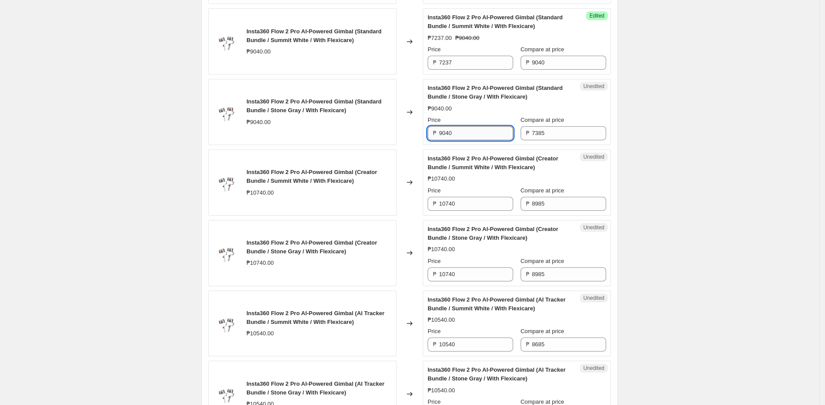
click at [478, 140] on input "9040" at bounding box center [476, 133] width 74 height 14
click at [546, 140] on input "7385" at bounding box center [569, 133] width 74 height 14
paste input "9040"
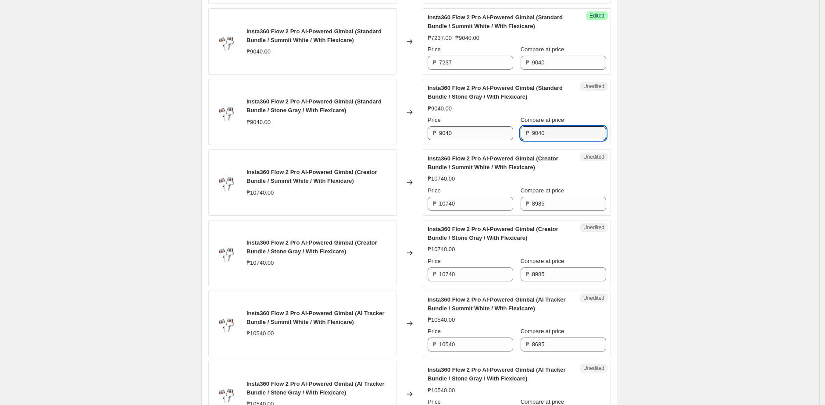
type input "9040"
click at [481, 140] on input "9040" at bounding box center [476, 133] width 74 height 14
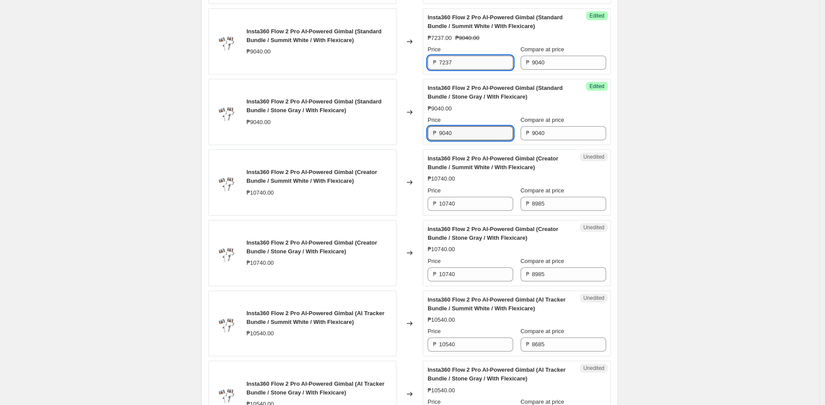
click at [462, 68] on input "7237" at bounding box center [476, 63] width 74 height 14
click at [471, 138] on input "9040" at bounding box center [476, 133] width 74 height 14
paste input "7237"
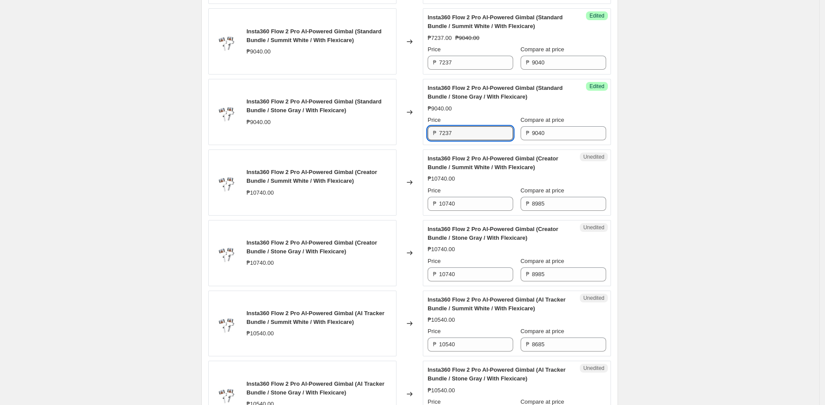
type input "7237"
click at [485, 113] on div "₱9040.00" at bounding box center [517, 108] width 178 height 9
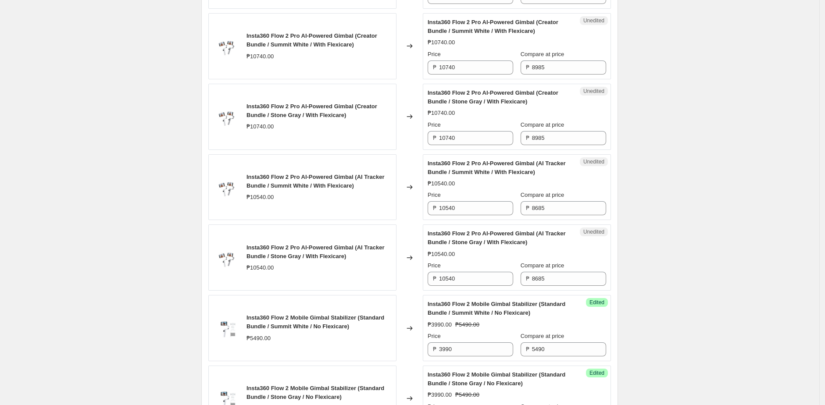
scroll to position [1137, 0]
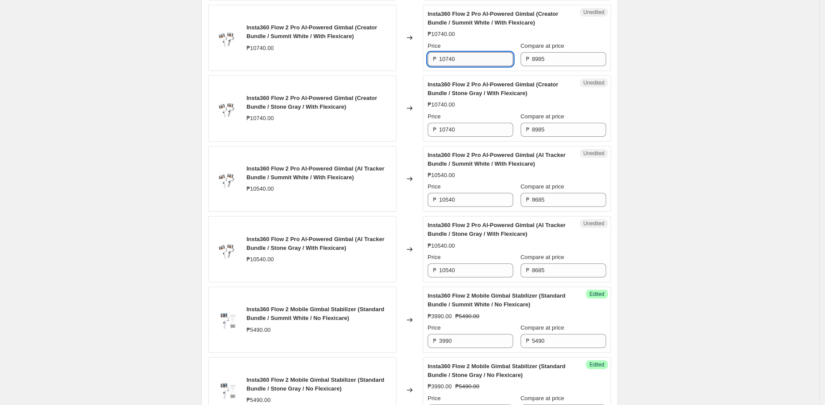
click at [478, 66] on input "10740" at bounding box center [476, 59] width 74 height 14
click at [562, 66] on input "8985" at bounding box center [569, 59] width 74 height 14
paste input "10740"
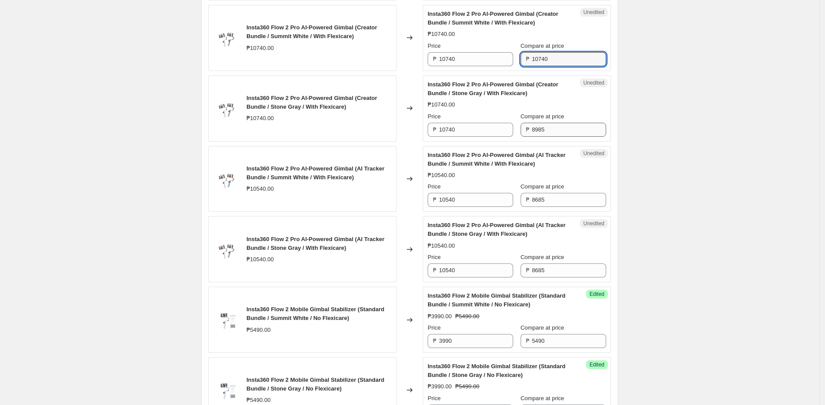
type input "10740"
click at [559, 137] on input "8985" at bounding box center [569, 130] width 74 height 14
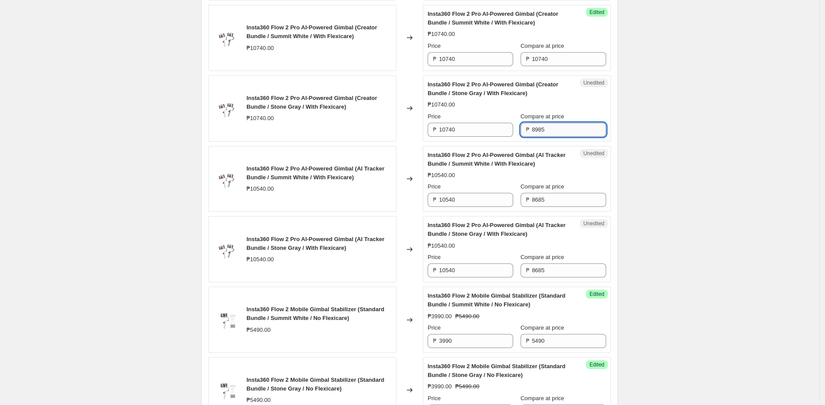
paste input "10740"
type input "10740"
click at [512, 98] on div "Insta360 Flow 2 Pro AI-Powered Gimbal (Creator Bundle / Stone Gray / With Flexi…" at bounding box center [499, 89] width 143 height 18
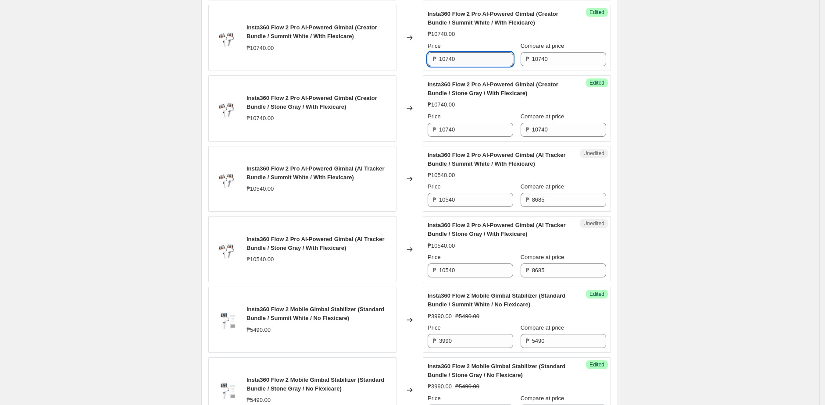
click at [485, 66] on input "10740" at bounding box center [476, 59] width 74 height 14
paste input "8837"
type input "8837"
click at [480, 134] on input "10740" at bounding box center [476, 130] width 74 height 14
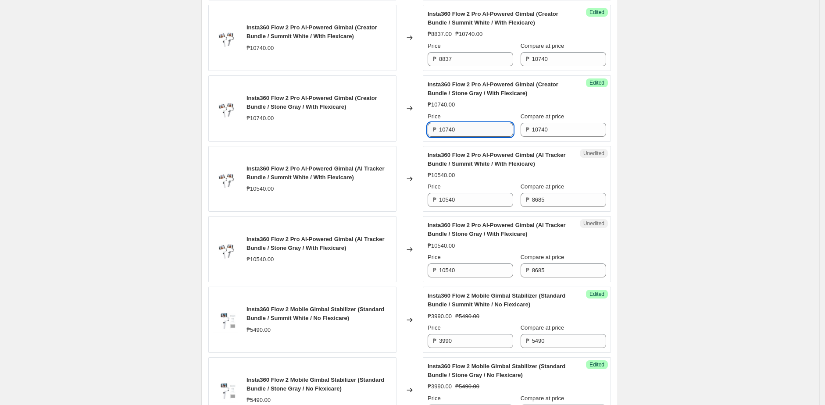
click at [480, 134] on input "10740" at bounding box center [476, 130] width 74 height 14
paste input "8837"
type input "8837"
click at [478, 109] on div "₱10740.00" at bounding box center [517, 104] width 178 height 9
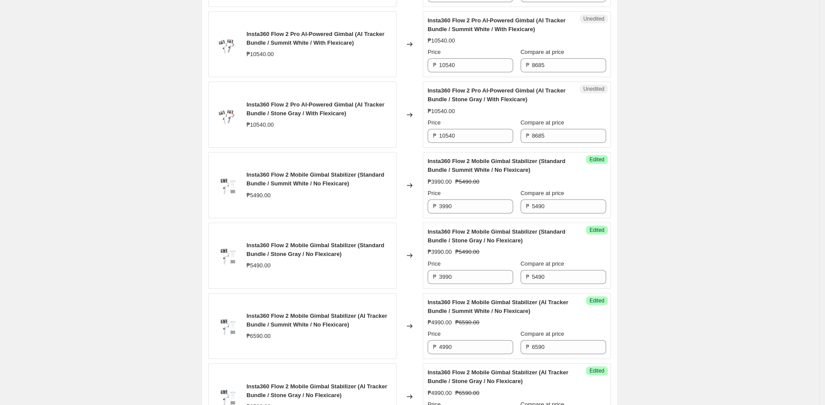
scroll to position [1277, 0]
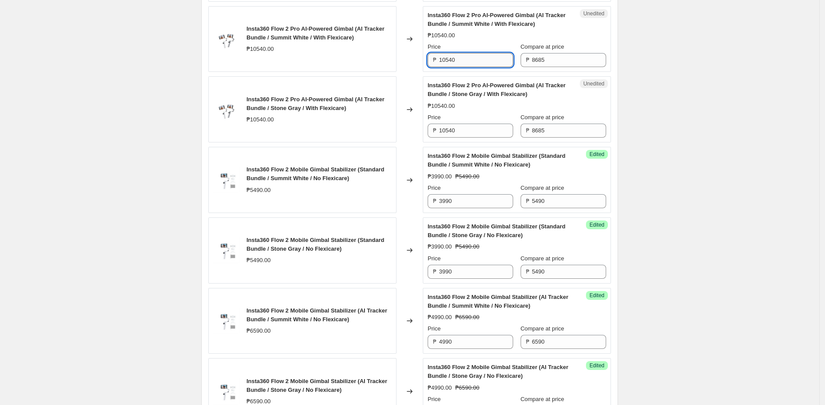
click at [472, 64] on input "10540" at bounding box center [476, 60] width 74 height 14
click at [578, 65] on input "8685" at bounding box center [569, 60] width 74 height 14
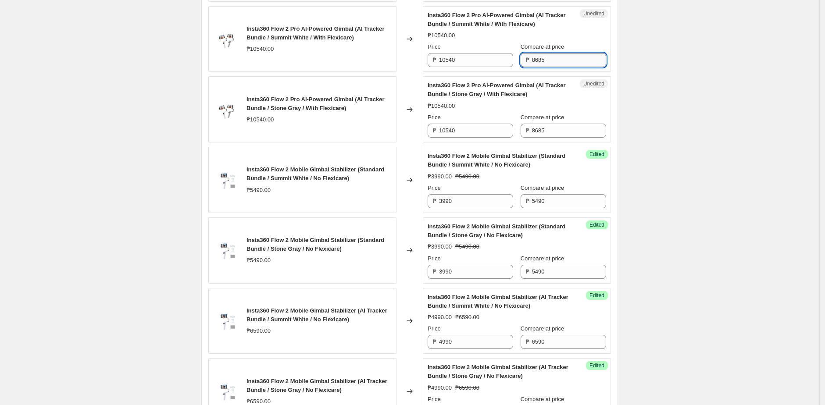
click at [578, 65] on input "8685" at bounding box center [569, 60] width 74 height 14
paste input "10540"
type input "10540"
click at [567, 138] on input "8685" at bounding box center [569, 131] width 74 height 14
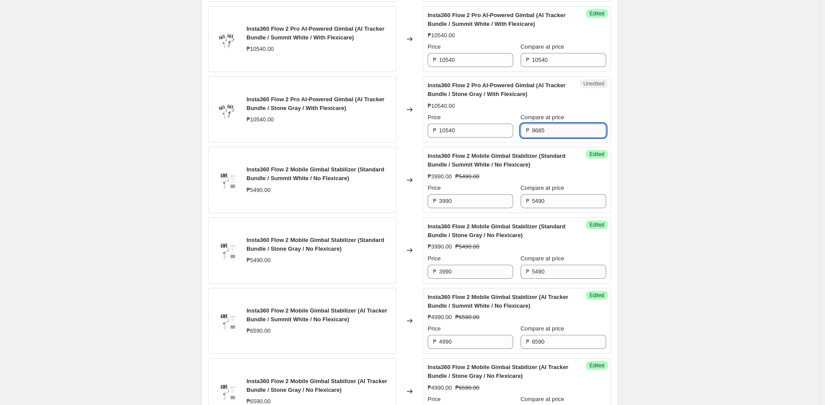
click at [567, 138] on input "8685" at bounding box center [569, 131] width 74 height 14
paste input "10540"
type input "10540"
click at [494, 111] on div "₱10540.00" at bounding box center [517, 106] width 178 height 9
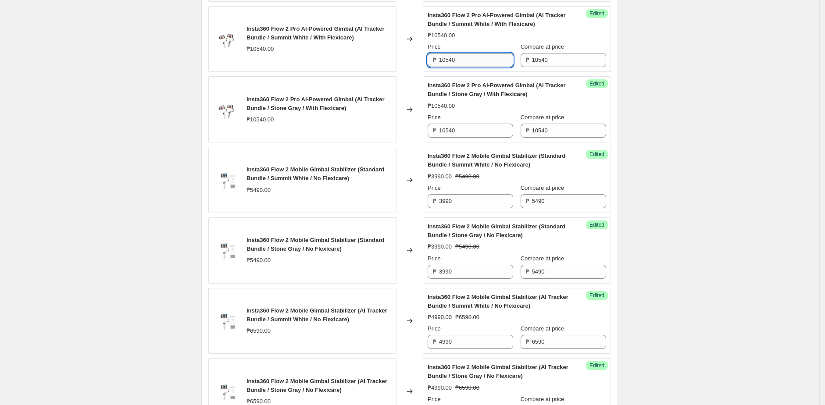
click at [488, 67] on input "10540" at bounding box center [476, 60] width 74 height 14
paste input "8537"
type input "8537"
click at [477, 96] on span "Insta360 Flow 2 Pro AI-Powered Gimbal (AI Tracker Bundle / Stone Gray / With Fl…" at bounding box center [497, 89] width 138 height 15
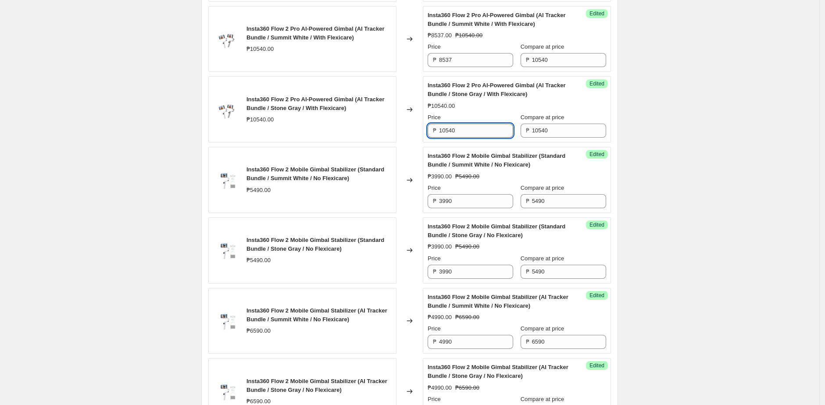
click at [473, 138] on input "10540" at bounding box center [476, 131] width 74 height 14
paste input "8537"
type input "8537"
click at [488, 111] on div "₱10540.00" at bounding box center [517, 106] width 178 height 9
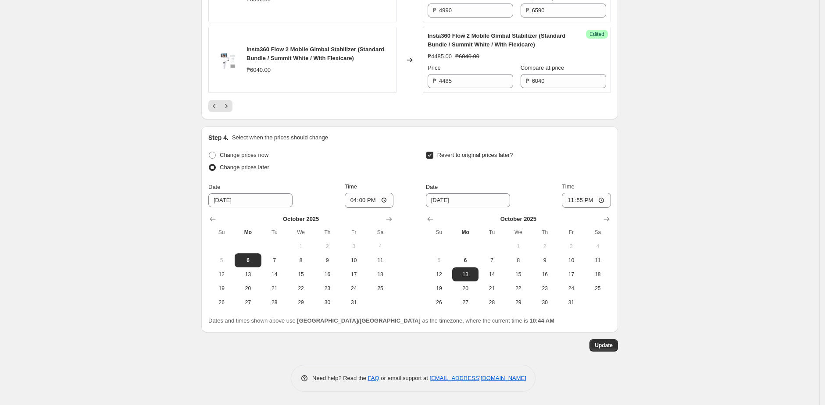
scroll to position [1690, 0]
click at [229, 108] on icon "Next" at bounding box center [226, 106] width 9 height 9
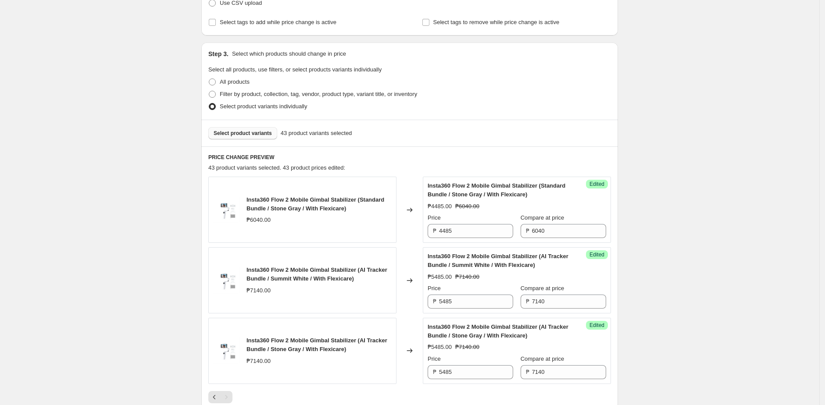
scroll to position [182, 0]
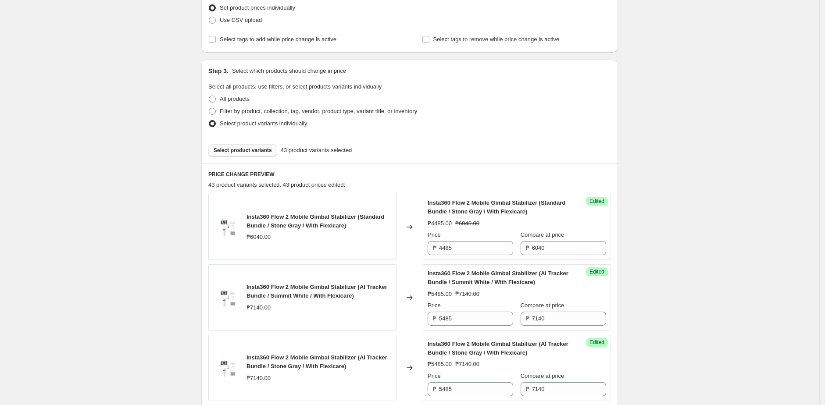
click at [264, 152] on span "Select product variants" at bounding box center [243, 150] width 58 height 7
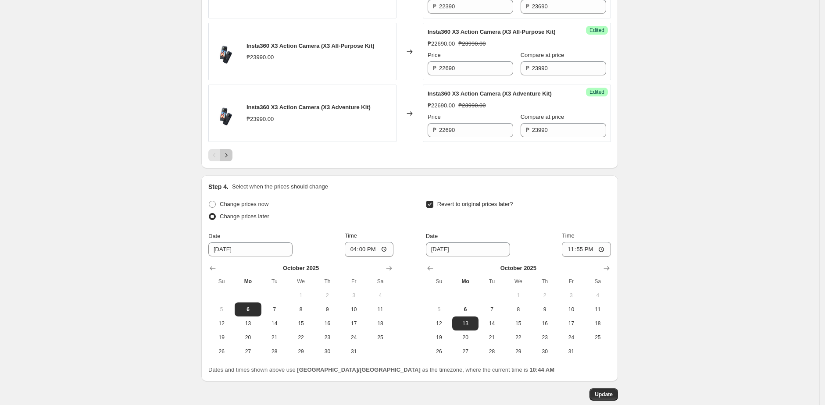
click at [232, 161] on button "Next" at bounding box center [226, 155] width 12 height 12
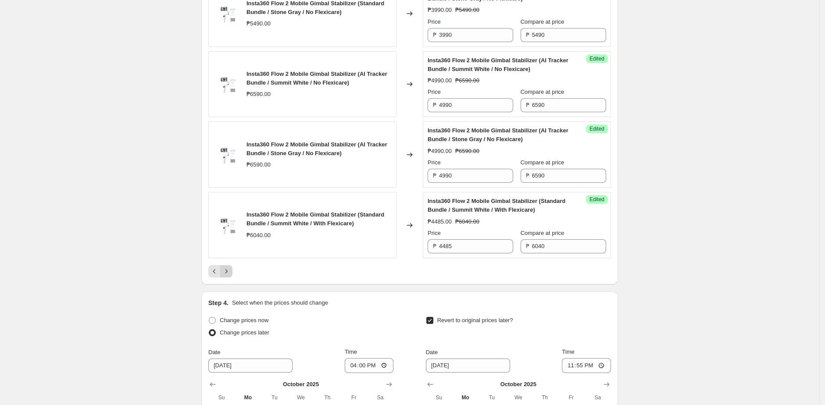
scroll to position [1595, 0]
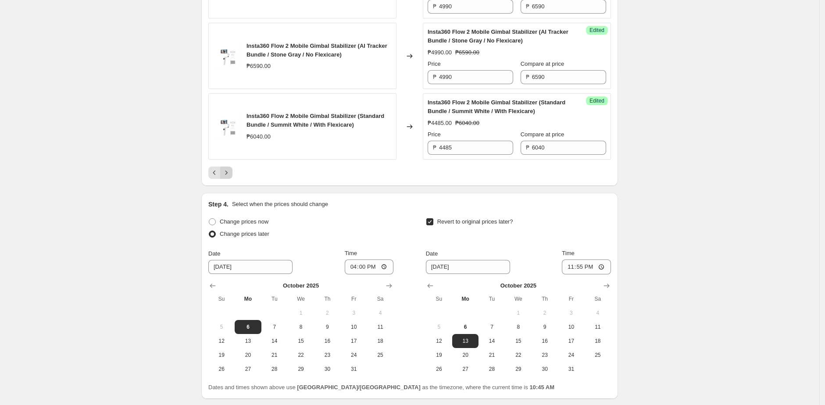
click at [230, 177] on icon "Next" at bounding box center [226, 172] width 9 height 9
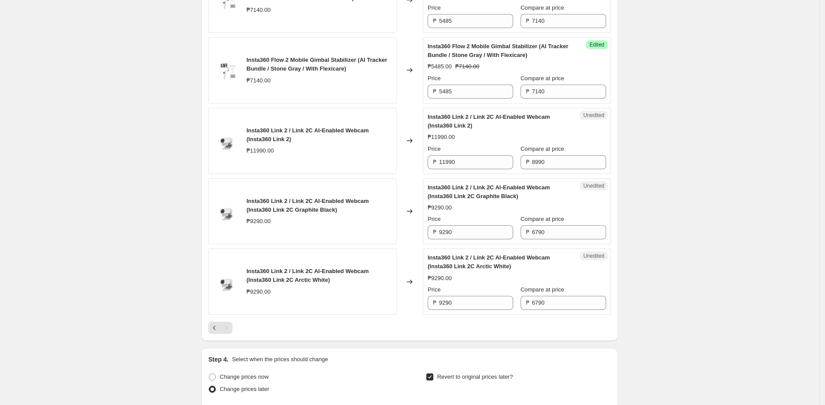
scroll to position [480, 0]
click at [459, 160] on input "11990" at bounding box center [476, 162] width 74 height 14
click at [553, 156] on input "8990" at bounding box center [569, 162] width 74 height 14
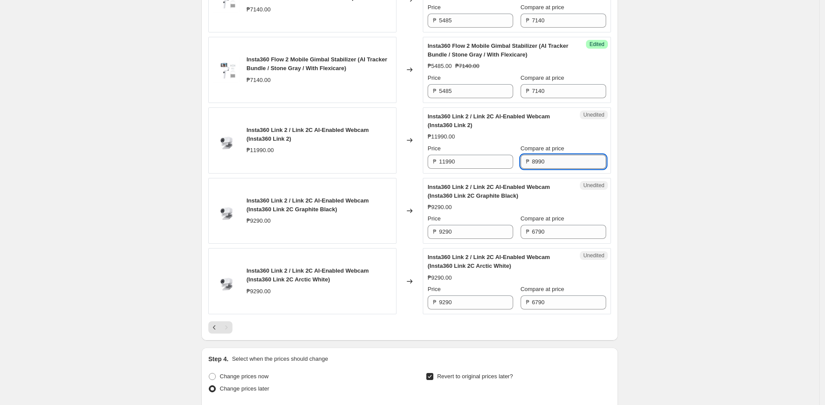
paste input "11"
type input "11990"
click at [505, 145] on div "Price" at bounding box center [471, 148] width 86 height 9
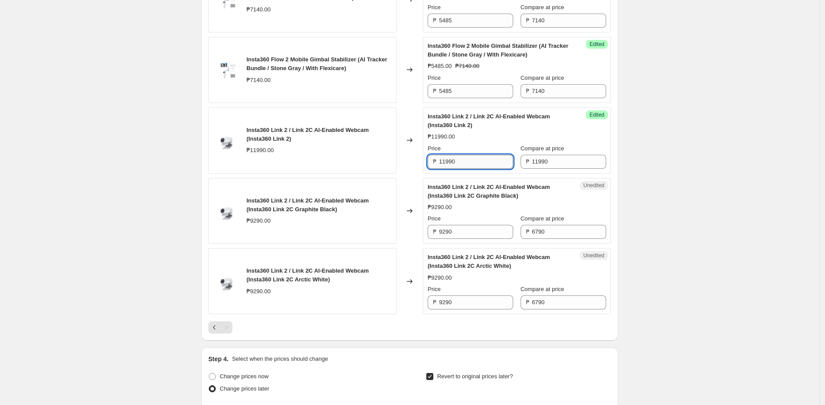
click at [487, 158] on input "11990" at bounding box center [476, 162] width 74 height 14
paste input "8"
type input "8990"
click at [407, 160] on div "Changed to" at bounding box center [409, 140] width 26 height 66
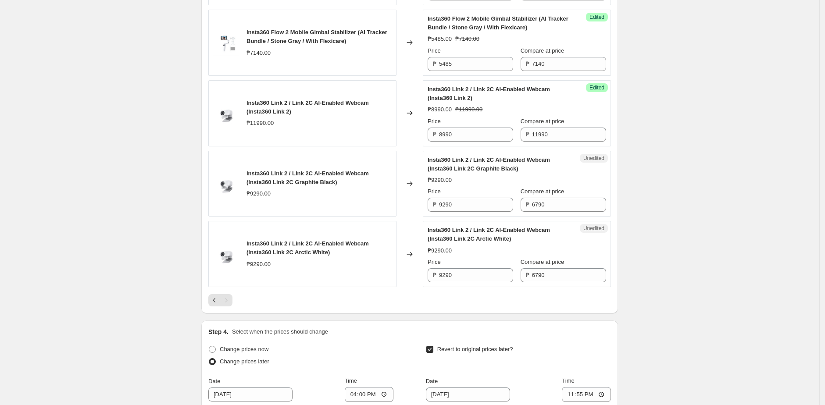
scroll to position [513, 0]
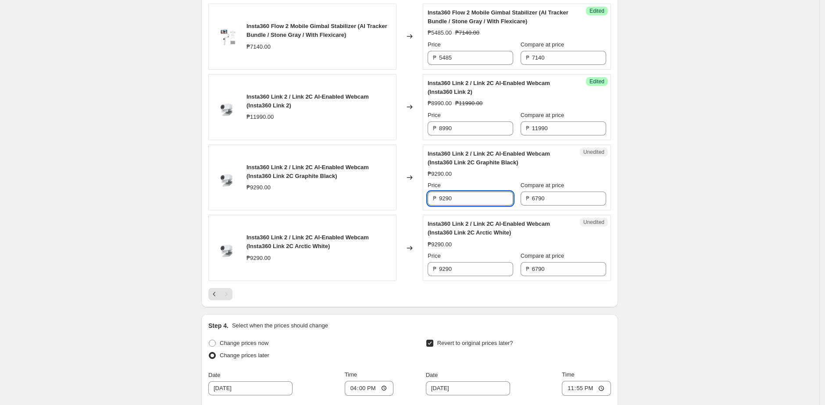
click at [484, 200] on input "9290" at bounding box center [476, 199] width 74 height 14
click at [548, 200] on input "6790" at bounding box center [569, 199] width 74 height 14
paste input "92"
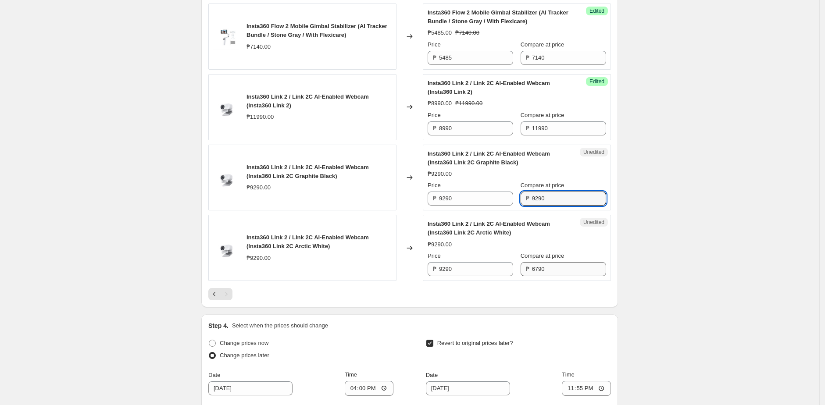
type input "9290"
click at [558, 276] on input "6790" at bounding box center [569, 269] width 74 height 14
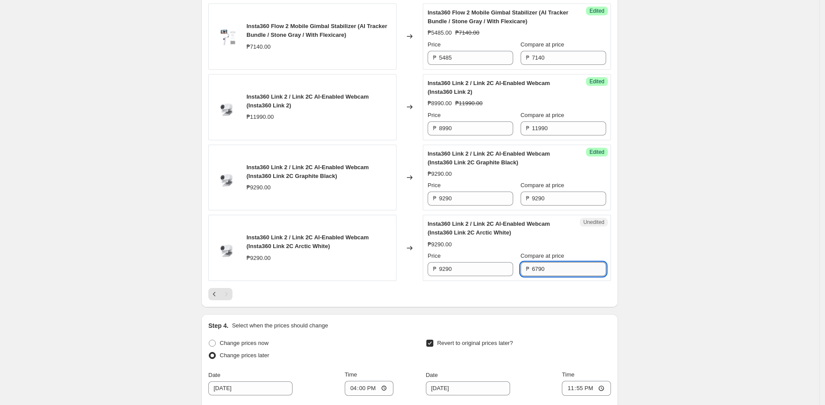
click at [558, 276] on input "6790" at bounding box center [569, 269] width 74 height 14
paste input "92"
type input "9290"
click at [524, 280] on div "Unedited Insta360 Link 2 / Link 2C AI-Enabled Webcam (Insta360 Link 2C Arctic W…" at bounding box center [517, 248] width 188 height 66
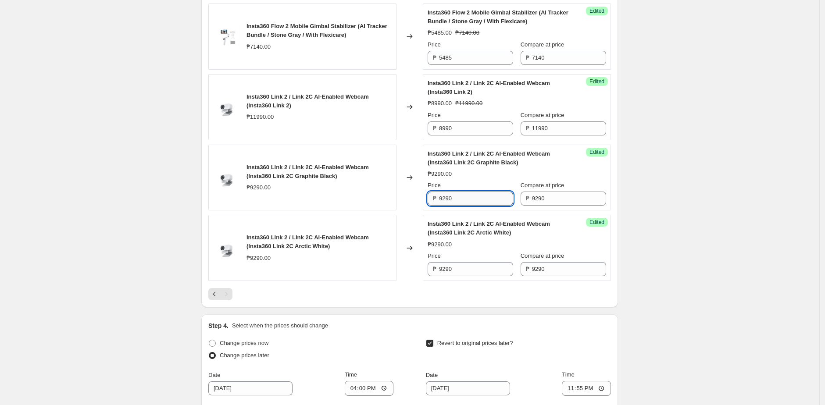
click at [484, 195] on input "9290" at bounding box center [476, 199] width 74 height 14
paste input "61"
type input "6190"
click at [479, 266] on input "9290" at bounding box center [476, 269] width 74 height 14
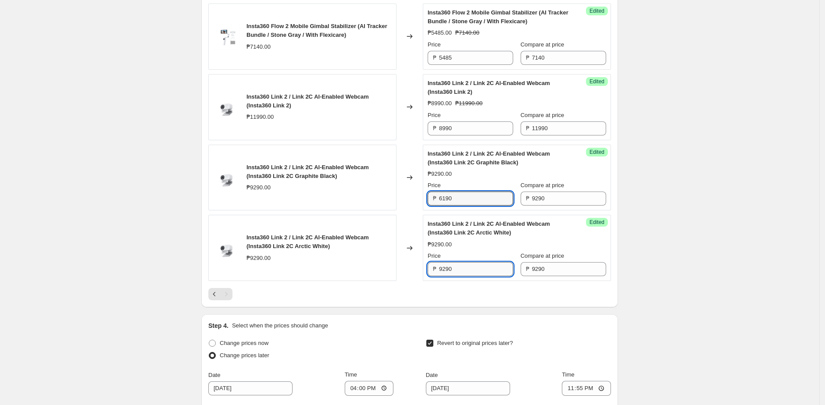
click at [479, 266] on input "9290" at bounding box center [476, 269] width 74 height 14
paste input "61"
type input "6190"
click at [460, 293] on div at bounding box center [409, 294] width 403 height 12
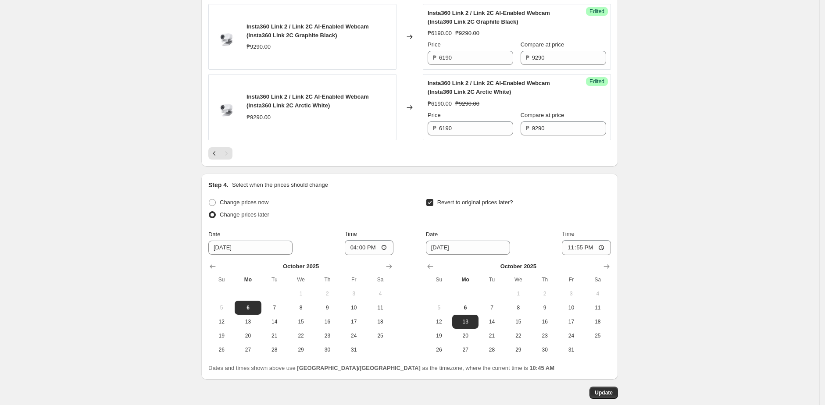
scroll to position [702, 0]
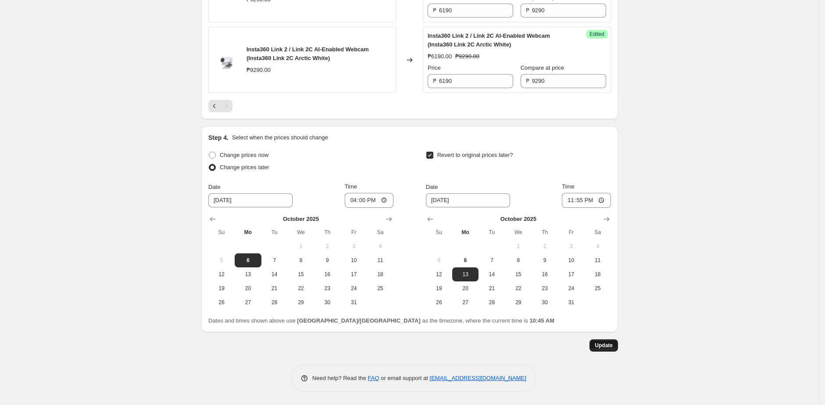
click at [601, 346] on span "Update" at bounding box center [604, 345] width 18 height 7
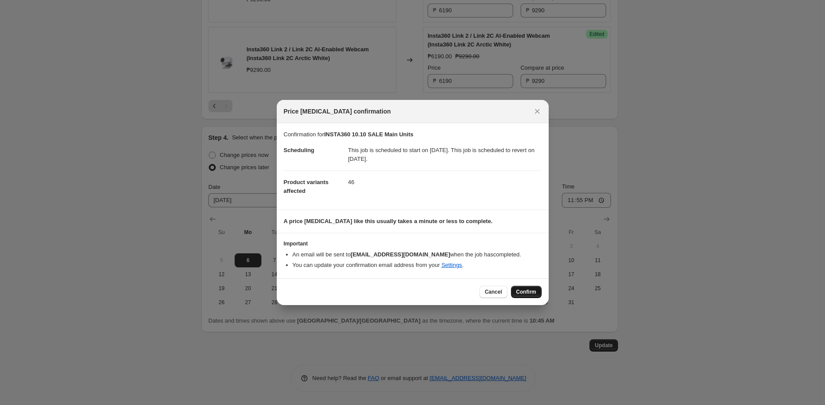
click at [522, 292] on span "Confirm" at bounding box center [526, 292] width 20 height 7
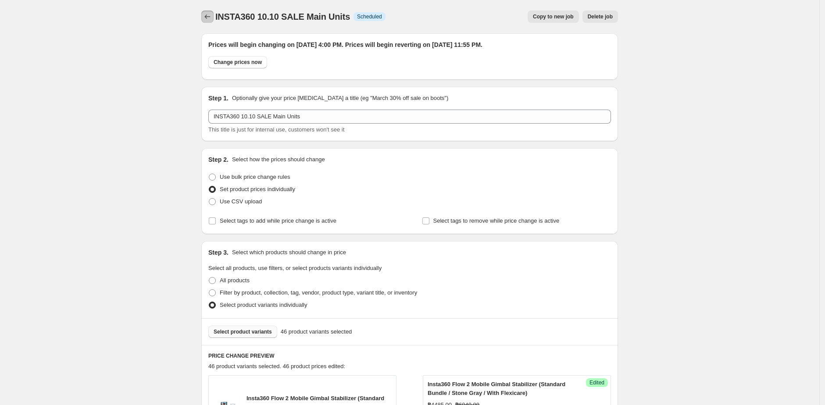
click at [205, 14] on button "Price change jobs" at bounding box center [207, 17] width 12 height 12
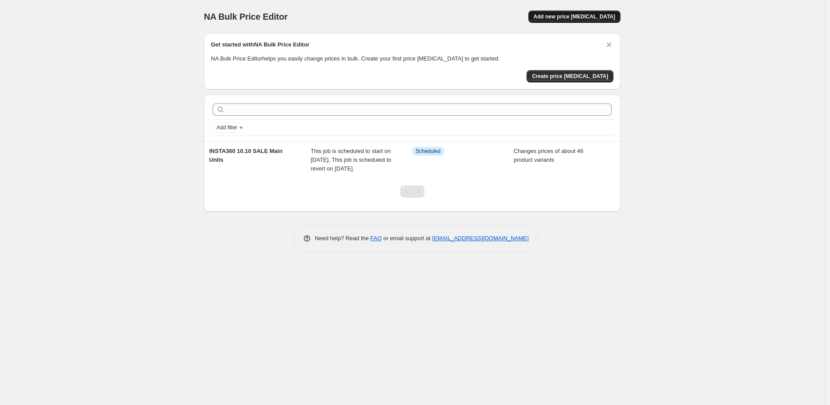
click at [551, 16] on span "Add new price change job" at bounding box center [575, 16] width 82 height 7
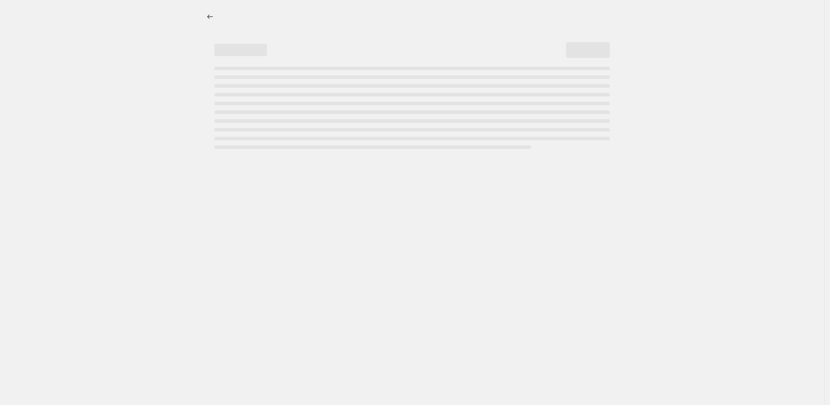
select select "percentage"
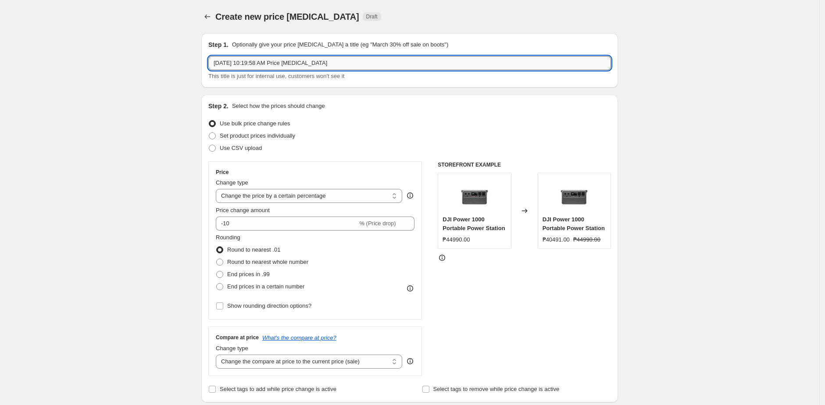
click at [310, 64] on input "Oct 6, 2025, 10:19:58 AM Price change job" at bounding box center [409, 63] width 403 height 14
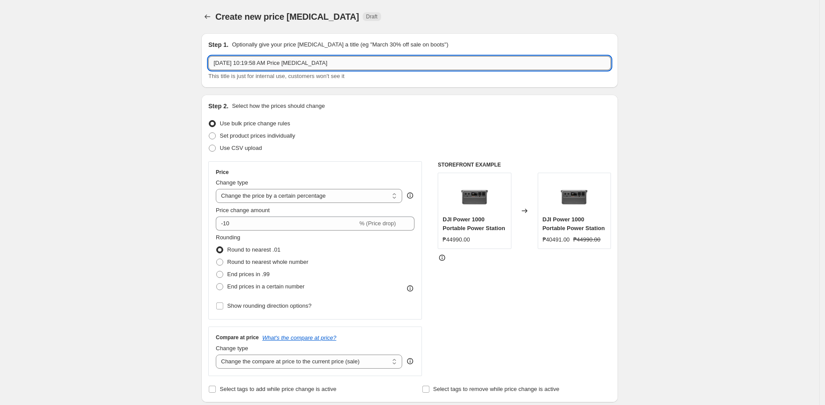
paste input "INSTA360 10.10 SALE Accessories"
type input "INSTA360 10.10 SALE Accessories"
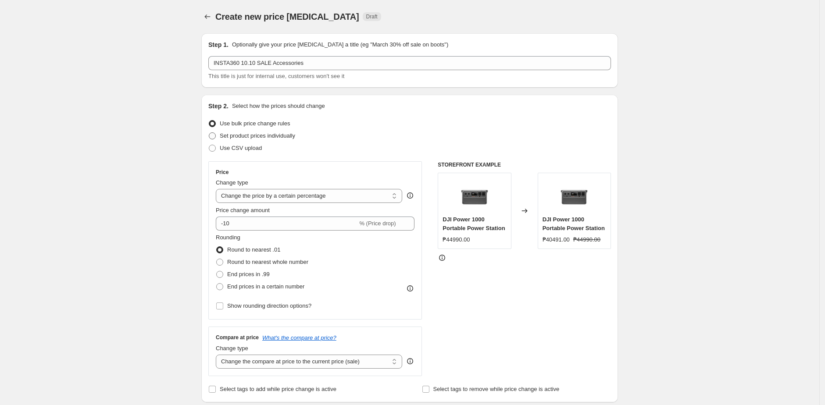
click at [229, 133] on span "Set product prices individually" at bounding box center [257, 135] width 75 height 7
click at [209, 133] on input "Set product prices individually" at bounding box center [209, 132] width 0 height 0
radio input "true"
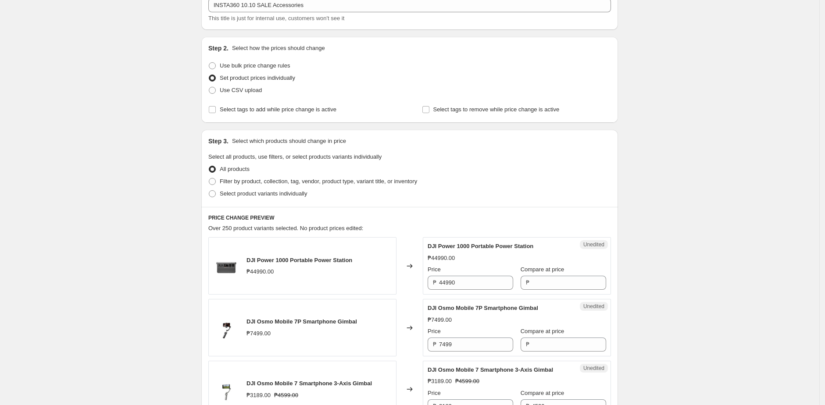
scroll to position [67, 0]
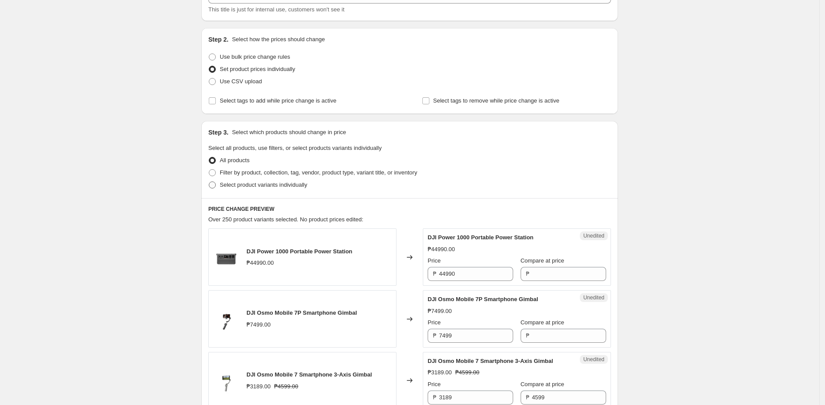
click at [226, 182] on span "Select product variants individually" at bounding box center [263, 185] width 87 height 7
click at [209, 182] on input "Select product variants individually" at bounding box center [209, 182] width 0 height 0
radio input "true"
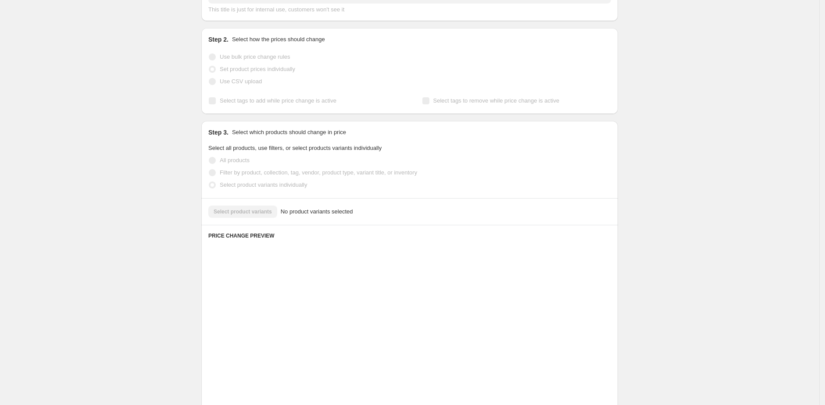
scroll to position [55, 0]
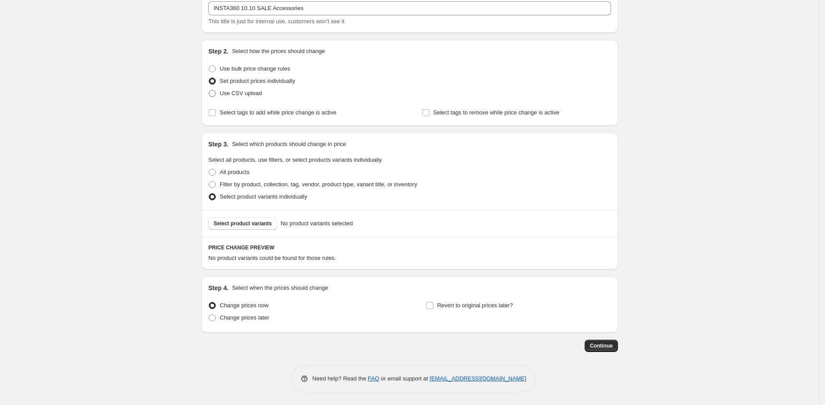
click at [227, 93] on span "Use CSV upload" at bounding box center [241, 93] width 42 height 7
click at [209, 90] on input "Use CSV upload" at bounding box center [209, 90] width 0 height 0
radio input "true"
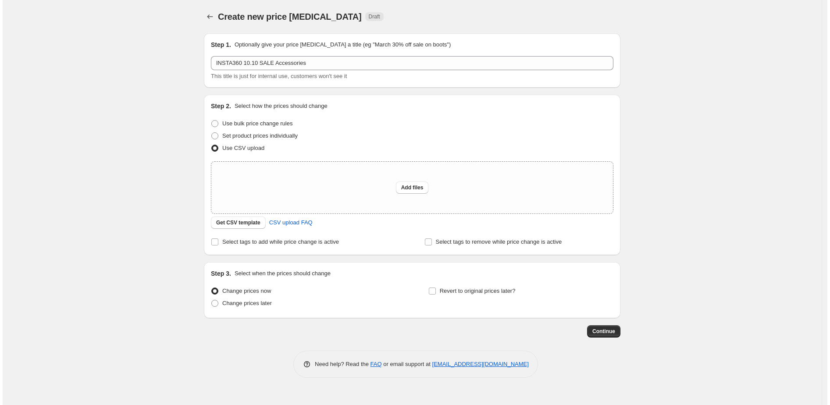
scroll to position [0, 0]
click at [233, 215] on div "Upload files Add files Get CSV template CSV upload FAQ" at bounding box center [412, 195] width 403 height 68
click at [239, 224] on span "Get CSV template" at bounding box center [238, 222] width 44 height 7
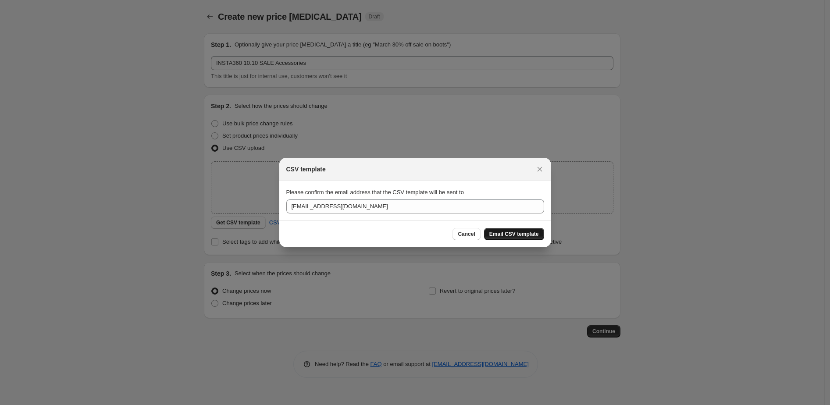
click at [505, 234] on span "Email CSV template" at bounding box center [514, 234] width 50 height 7
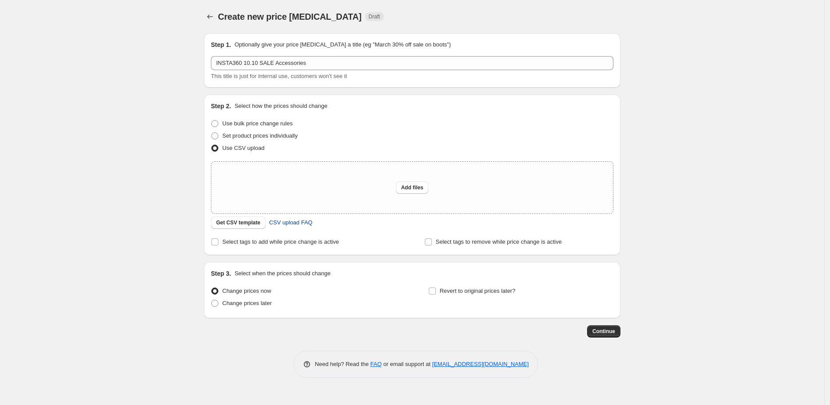
click at [291, 221] on span "CSV upload FAQ" at bounding box center [290, 222] width 43 height 9
